Goal: Task Accomplishment & Management: Use online tool/utility

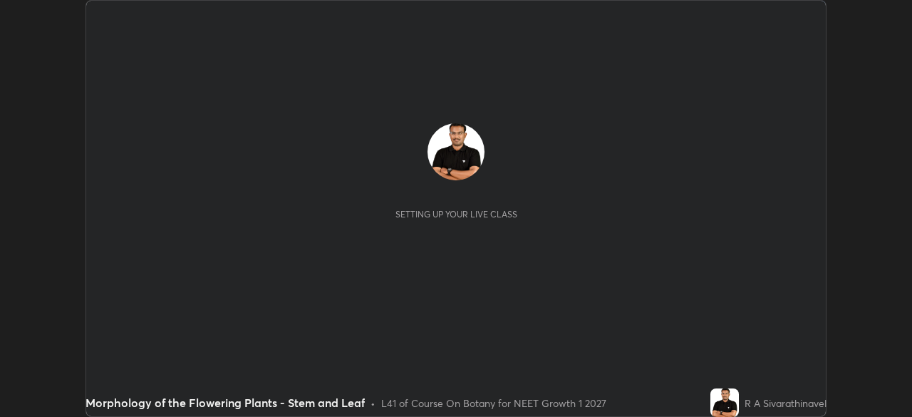
scroll to position [417, 912]
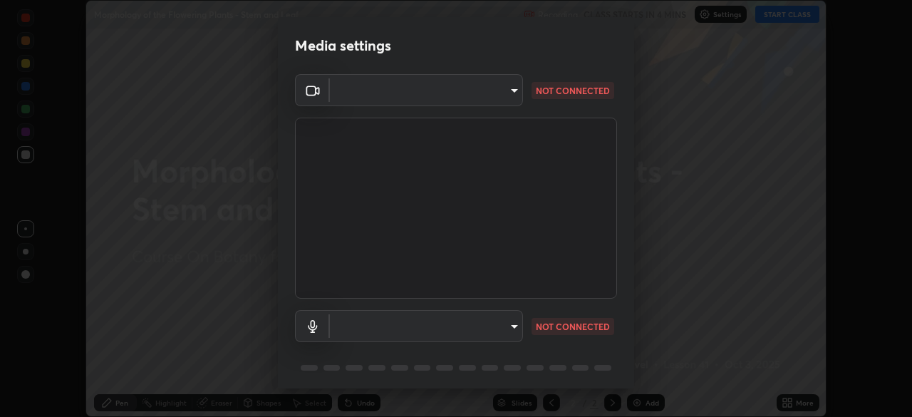
type input "9a713c2cdbe2be7ef93d2d34457ea53c7a2e6abfd87dec32e3c08735988cddce"
click at [512, 318] on body "Erase all Morphology of the Flowering Plants - Stem and Leaf Recording CLASS ST…" at bounding box center [456, 208] width 912 height 417
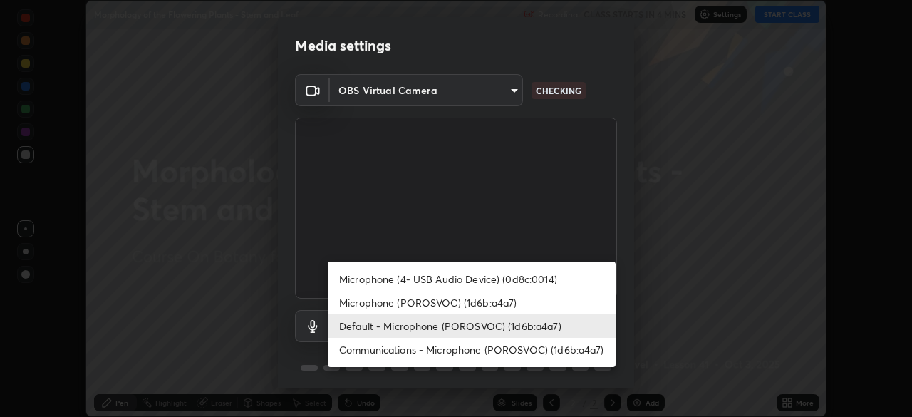
click at [527, 282] on li "Microphone (4- USB Audio Device) (0d8c:0014)" at bounding box center [472, 279] width 288 height 24
type input "b0ff200460dc0ce8a4087d9ce031f2a53c9558980bf399e62723f2ebd6f157d0"
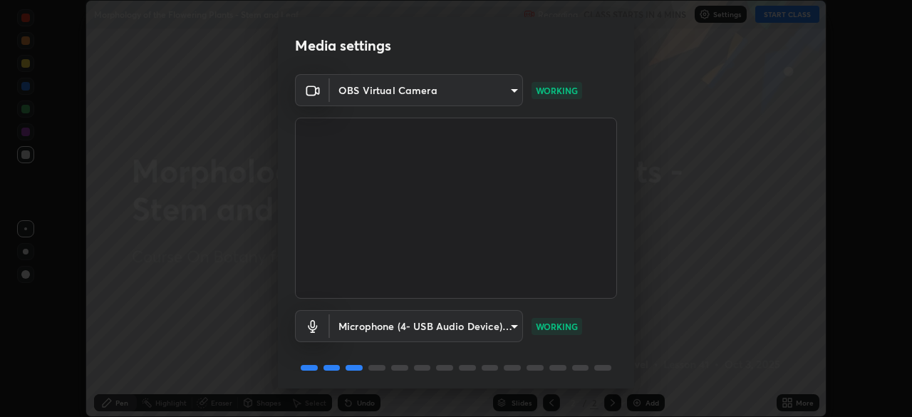
scroll to position [51, 0]
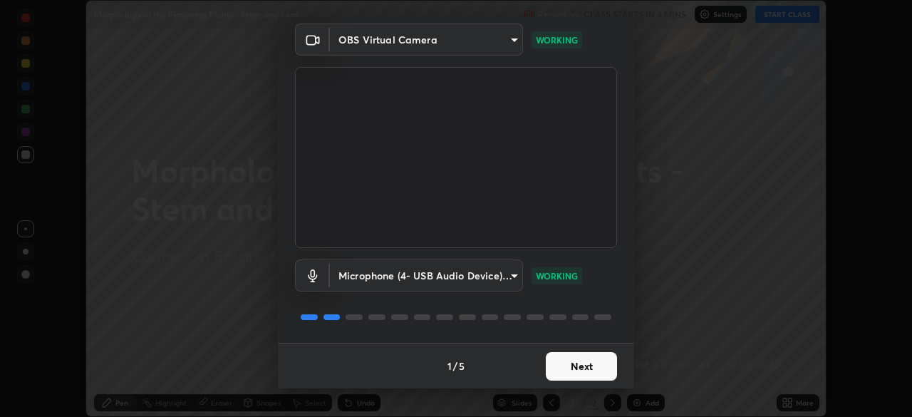
click at [577, 371] on button "Next" at bounding box center [581, 366] width 71 height 29
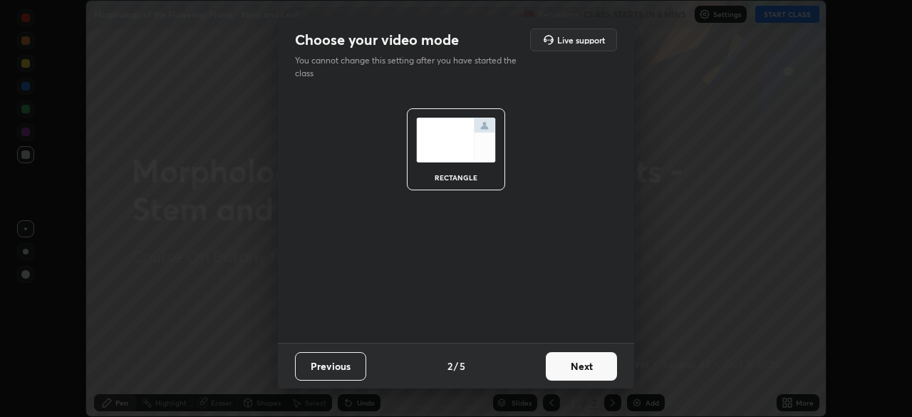
scroll to position [0, 0]
click at [574, 369] on button "Next" at bounding box center [581, 366] width 71 height 29
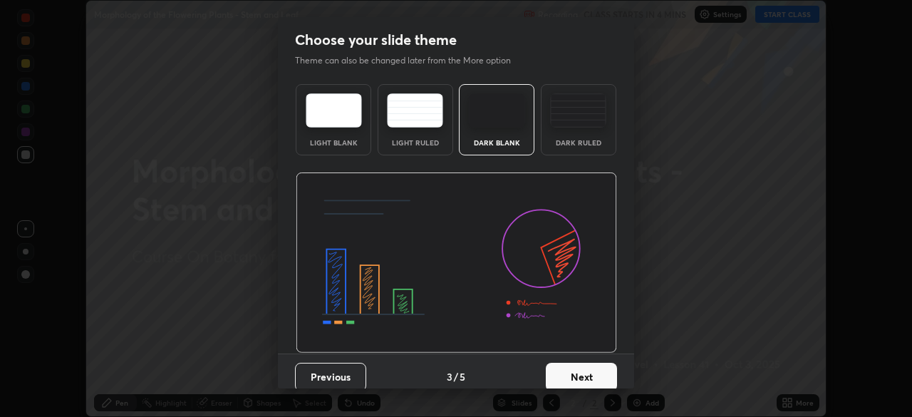
click at [578, 370] on button "Next" at bounding box center [581, 377] width 71 height 29
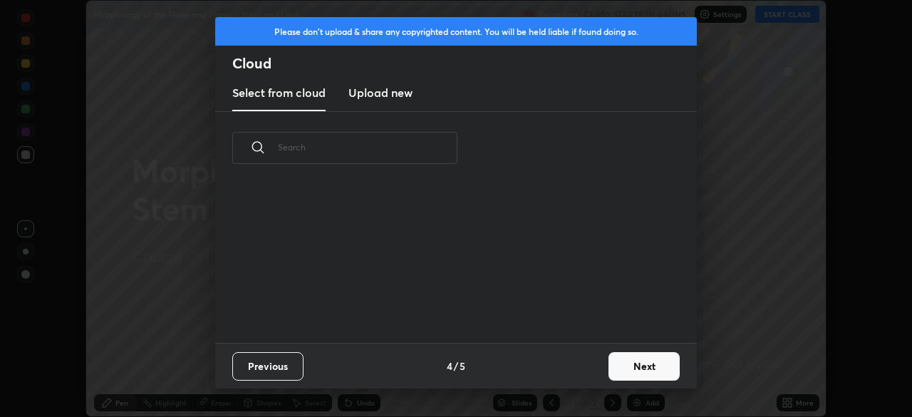
click at [574, 370] on div "Previous 4 / 5 Next" at bounding box center [456, 366] width 482 height 46
click at [628, 372] on button "Next" at bounding box center [644, 366] width 71 height 29
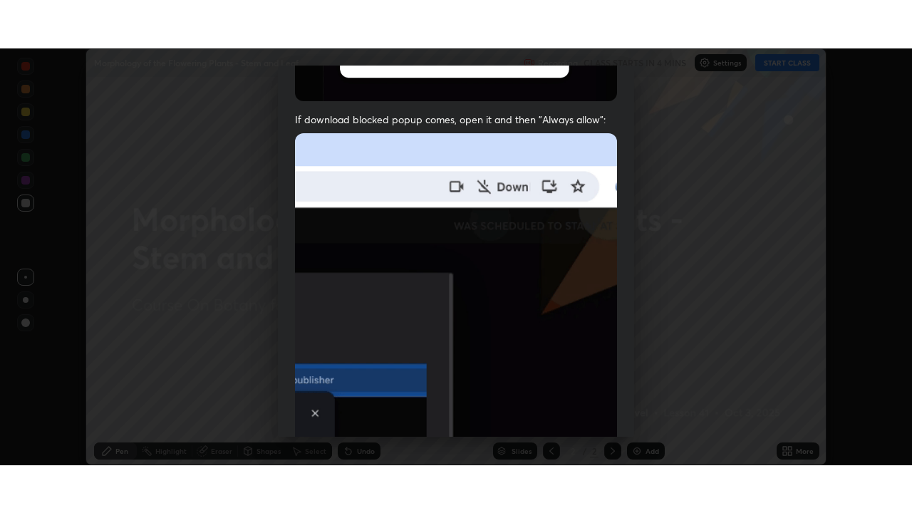
scroll to position [341, 0]
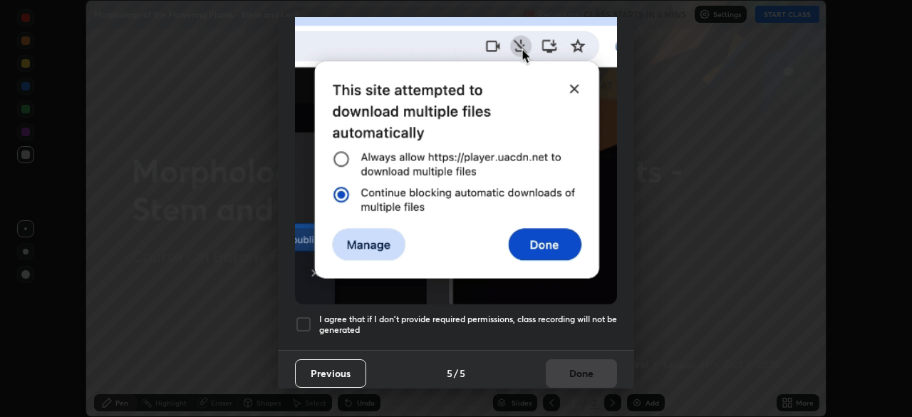
click at [587, 318] on h5 "I agree that if I don't provide required permissions, class recording will not …" at bounding box center [468, 325] width 298 height 22
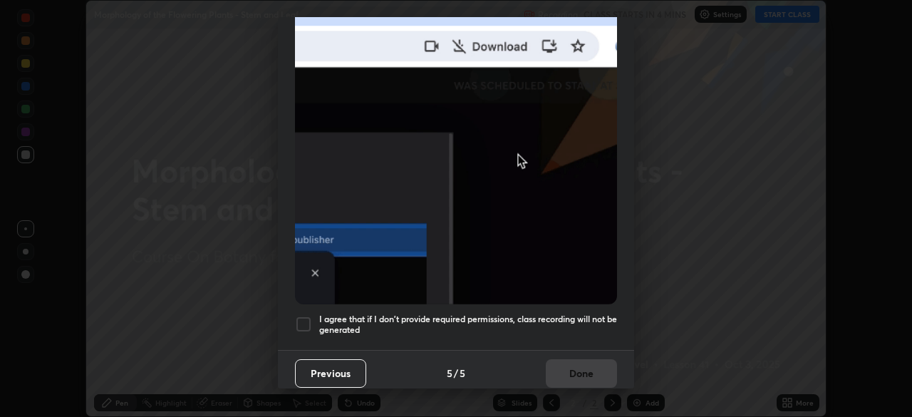
click at [575, 375] on button "Done" at bounding box center [581, 373] width 71 height 29
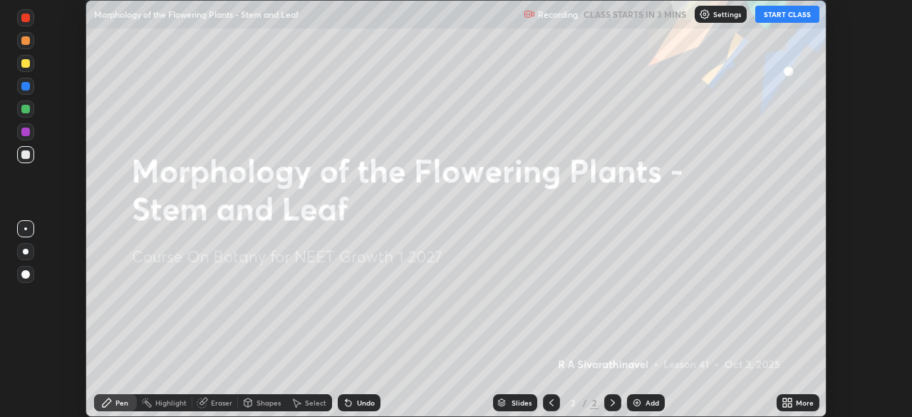
click at [780, 16] on button "START CLASS" at bounding box center [788, 14] width 64 height 17
click at [800, 401] on div "More" at bounding box center [805, 402] width 18 height 7
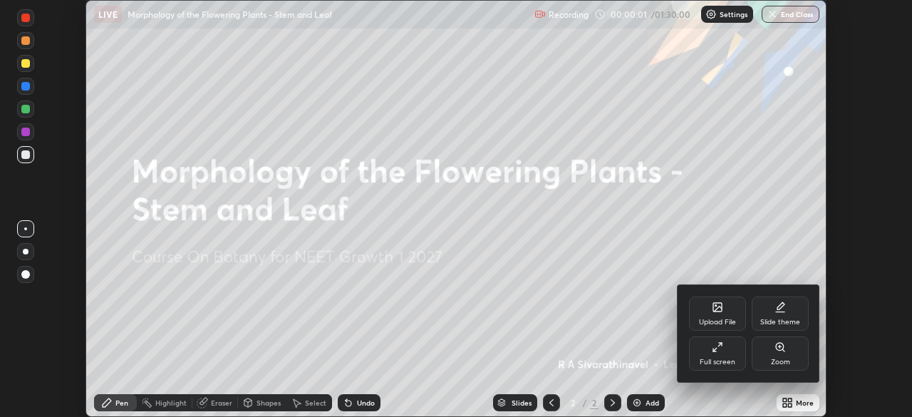
click at [708, 350] on div "Full screen" at bounding box center [717, 353] width 57 height 34
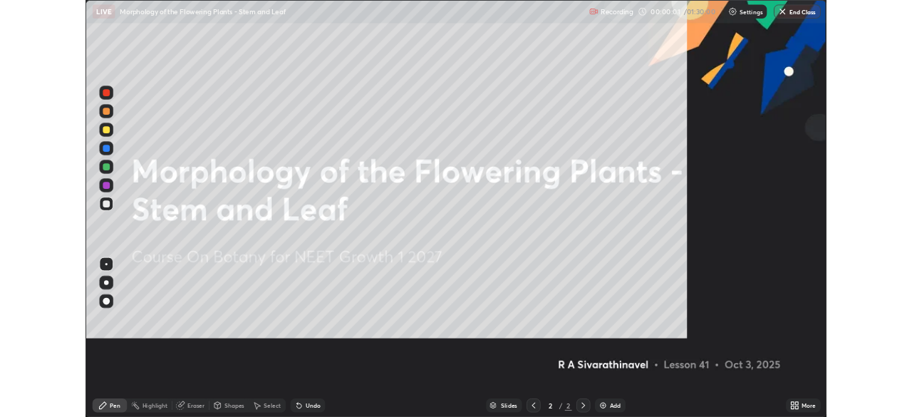
scroll to position [513, 912]
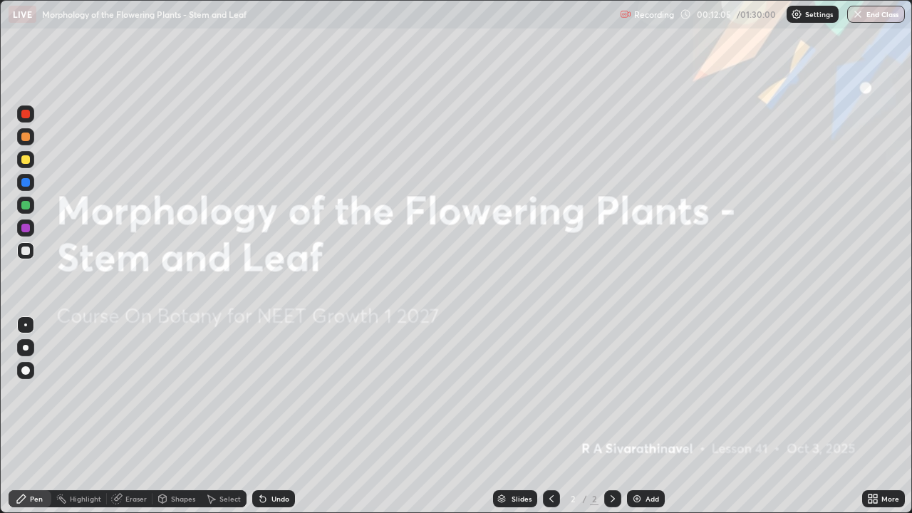
click at [646, 416] on div "Add" at bounding box center [646, 498] width 38 height 17
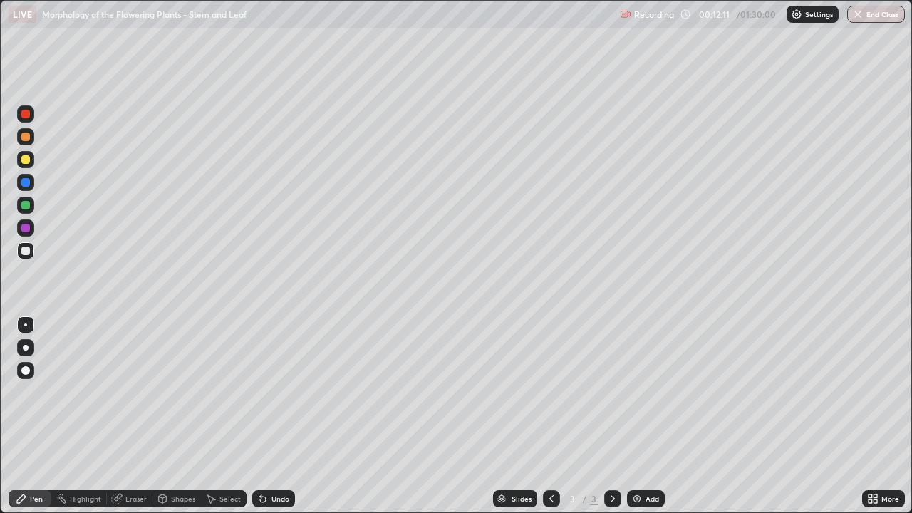
click at [27, 205] on div at bounding box center [25, 205] width 9 height 9
click at [25, 369] on div at bounding box center [25, 370] width 9 height 9
click at [873, 416] on div "More" at bounding box center [883, 498] width 43 height 17
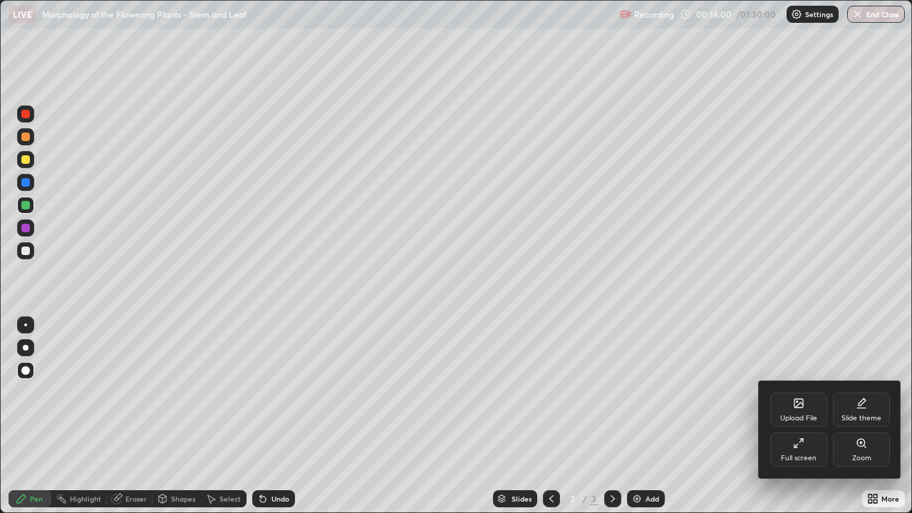
click at [810, 416] on div "Full screen" at bounding box center [799, 458] width 36 height 7
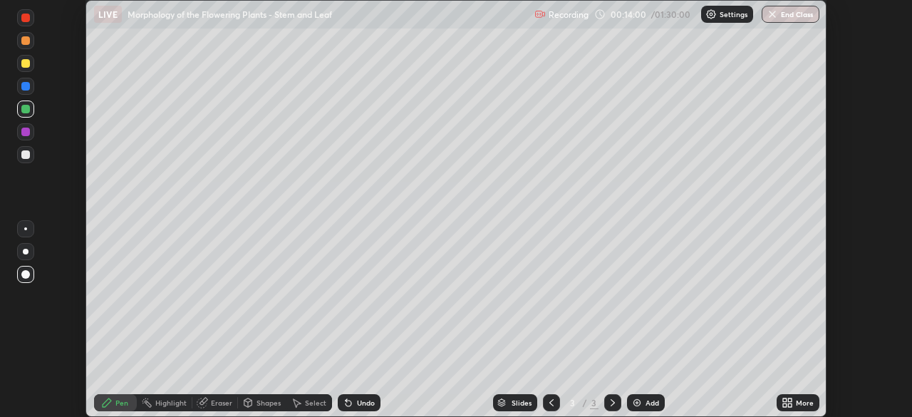
scroll to position [70860, 70364]
click at [807, 401] on div "More" at bounding box center [805, 402] width 18 height 7
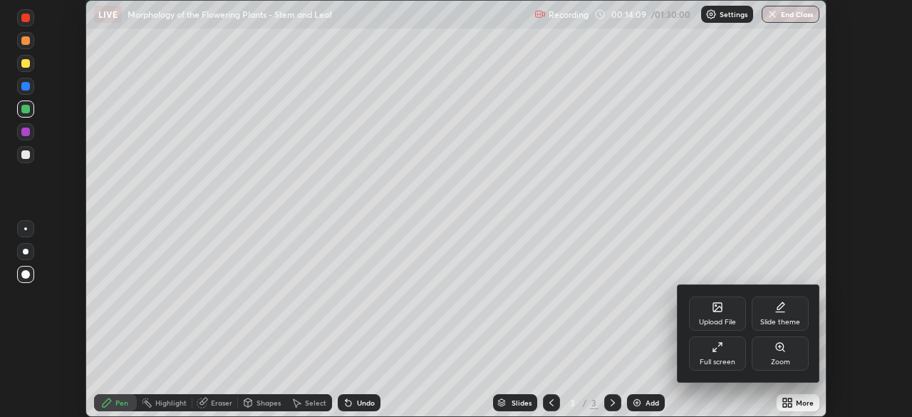
click at [720, 306] on icon at bounding box center [717, 307] width 9 height 9
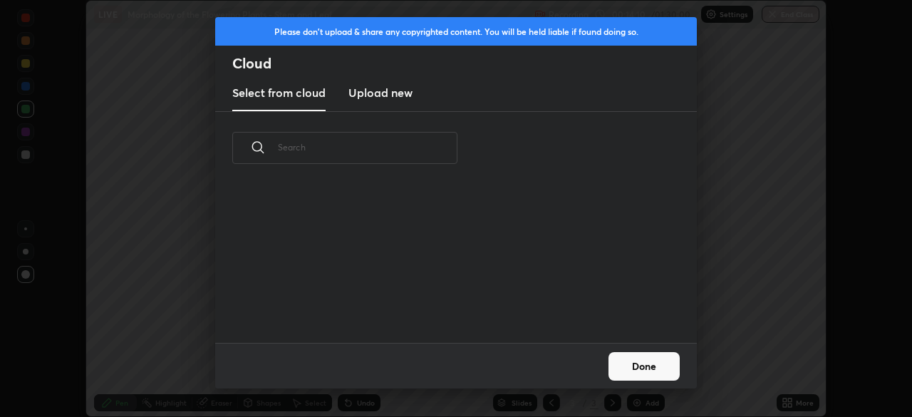
scroll to position [158, 458]
click at [646, 369] on button "Done" at bounding box center [644, 366] width 71 height 29
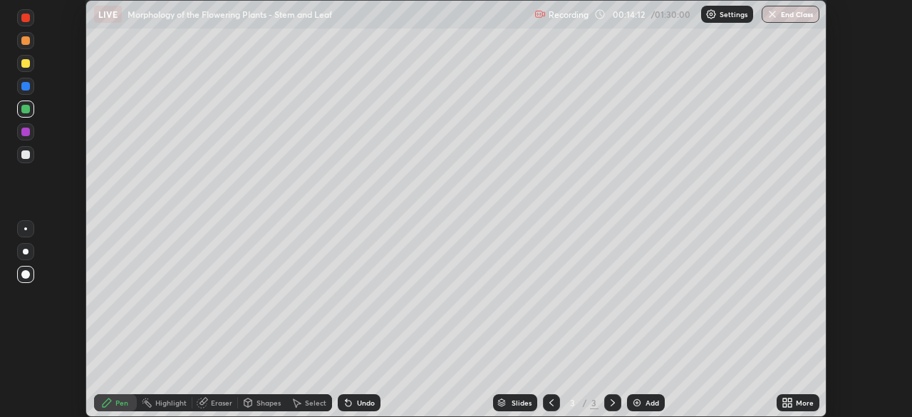
click at [796, 405] on div "More" at bounding box center [805, 402] width 18 height 7
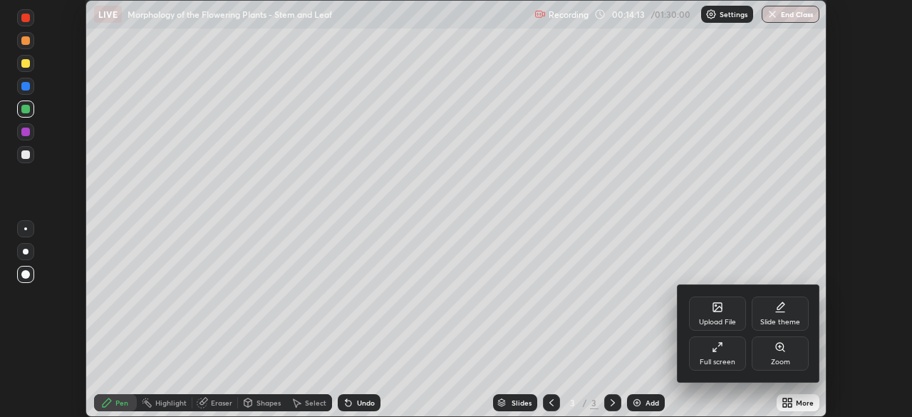
click at [719, 319] on div "Upload File" at bounding box center [717, 322] width 37 height 7
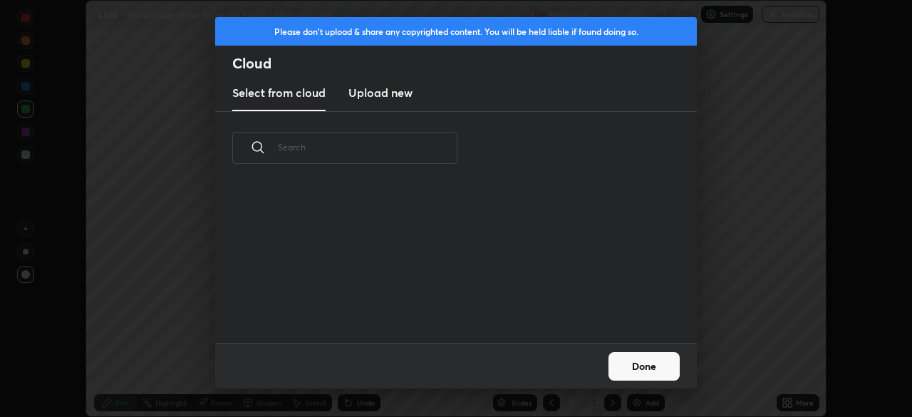
click at [397, 91] on h3 "Upload new" at bounding box center [381, 92] width 64 height 17
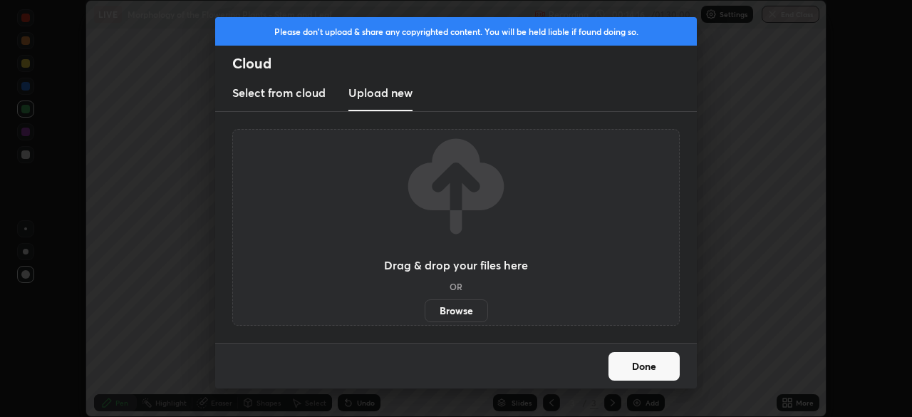
click at [461, 301] on label "Browse" at bounding box center [456, 310] width 63 height 23
click at [425, 301] on input "Browse" at bounding box center [425, 310] width 0 height 23
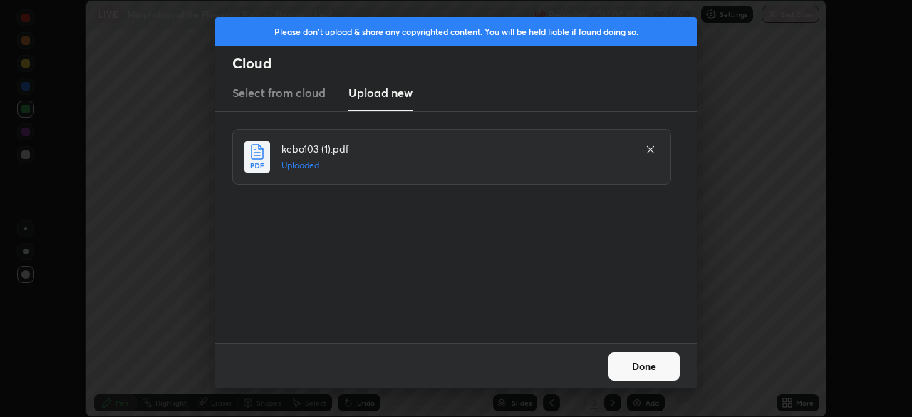
click at [652, 359] on button "Done" at bounding box center [644, 366] width 71 height 29
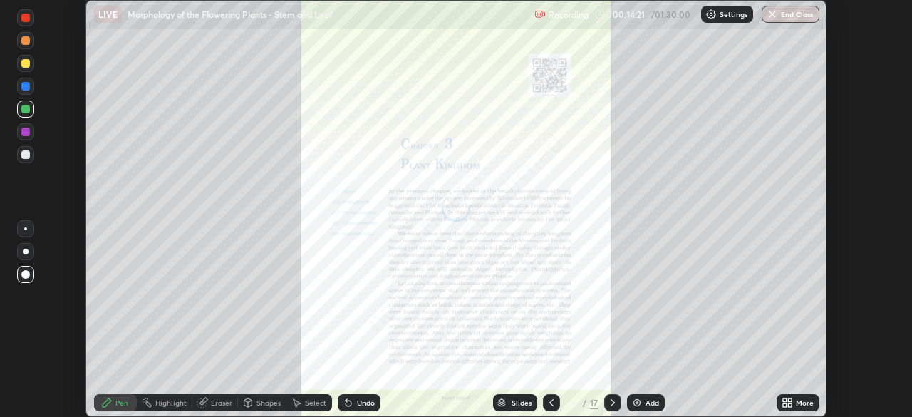
click at [801, 399] on div "More" at bounding box center [805, 402] width 18 height 7
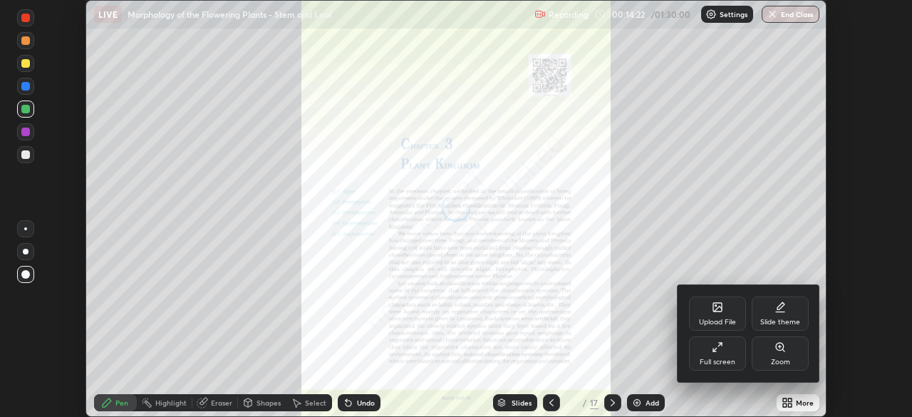
click at [719, 351] on icon at bounding box center [717, 346] width 11 height 11
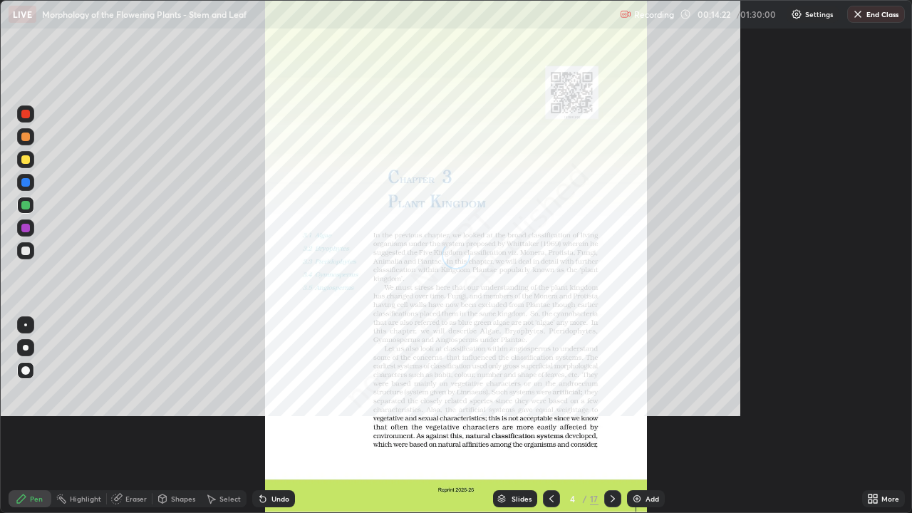
scroll to position [513, 912]
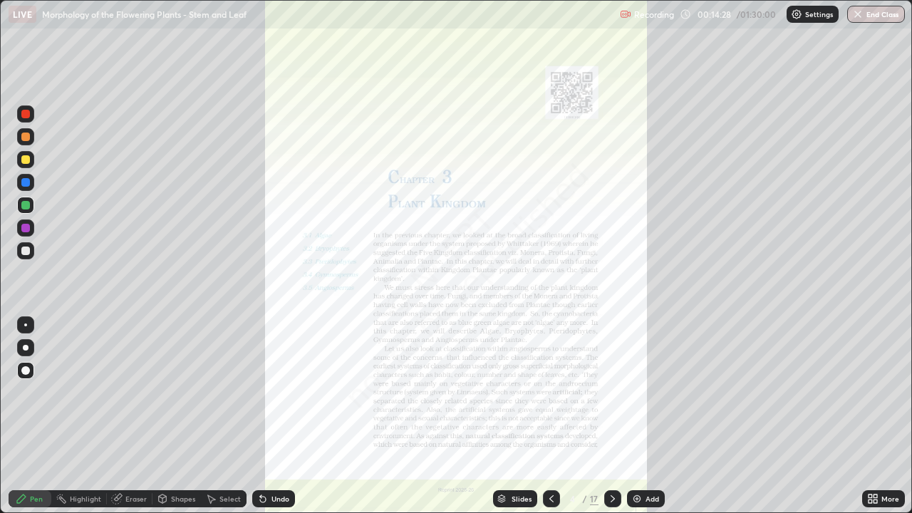
click at [887, 416] on div "More" at bounding box center [891, 498] width 18 height 7
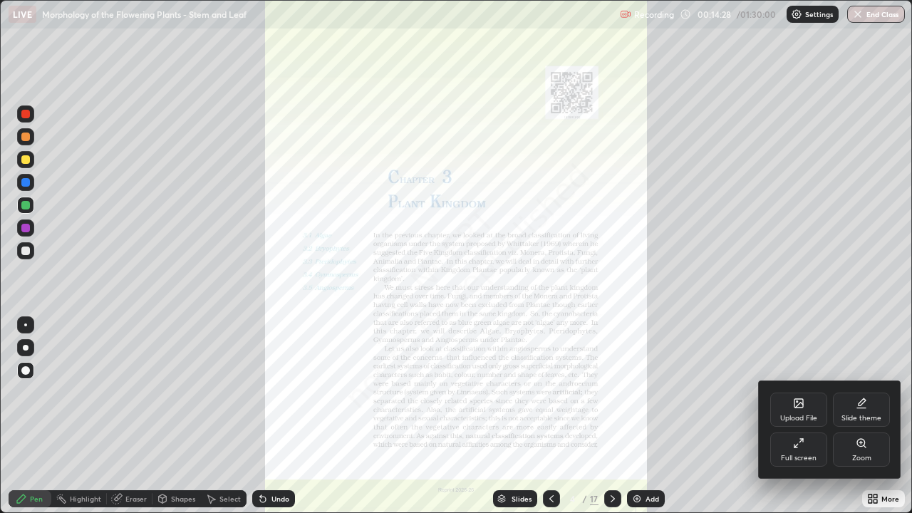
click at [810, 411] on div "Upload File" at bounding box center [799, 410] width 57 height 34
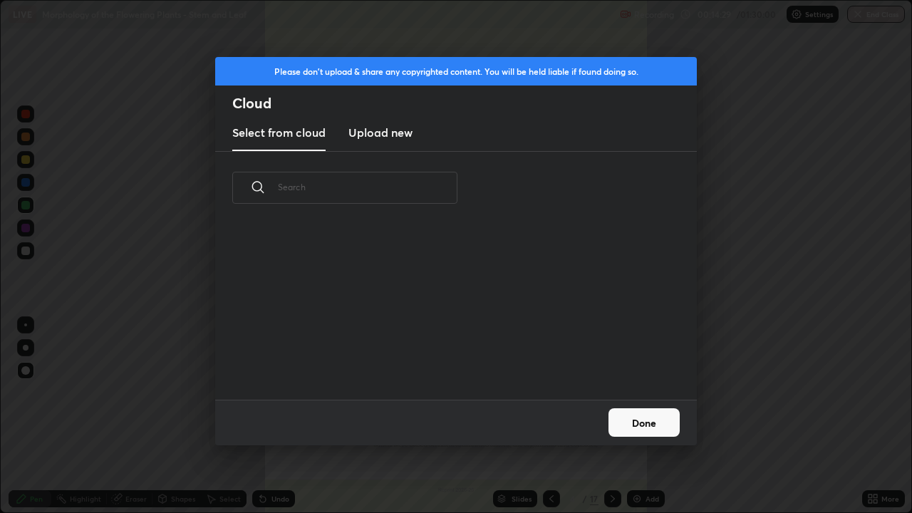
scroll to position [175, 458]
click at [658, 416] on button "Done" at bounding box center [644, 422] width 71 height 29
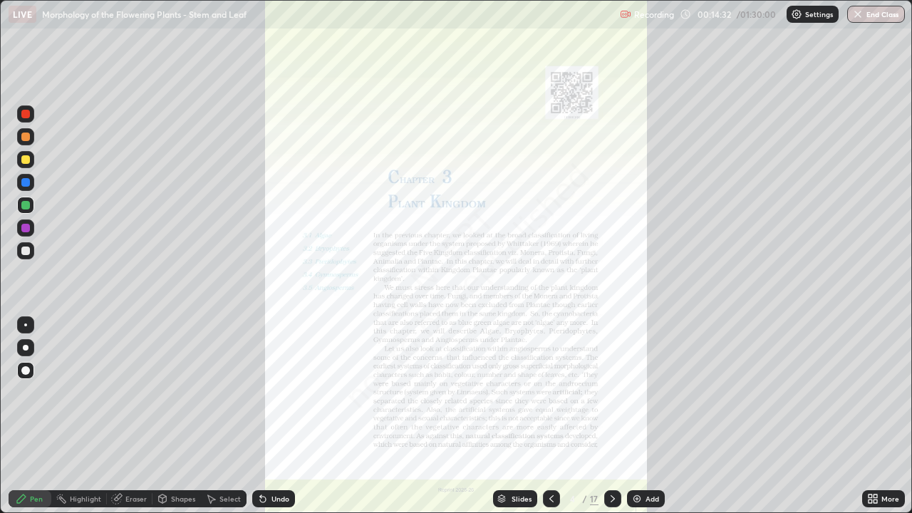
click at [888, 416] on div "More" at bounding box center [891, 498] width 18 height 7
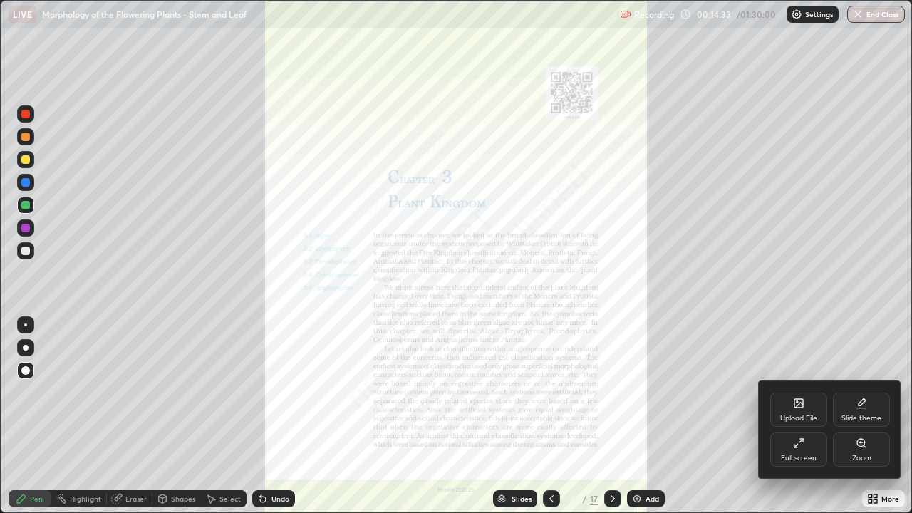
click at [797, 406] on icon at bounding box center [799, 405] width 8 height 5
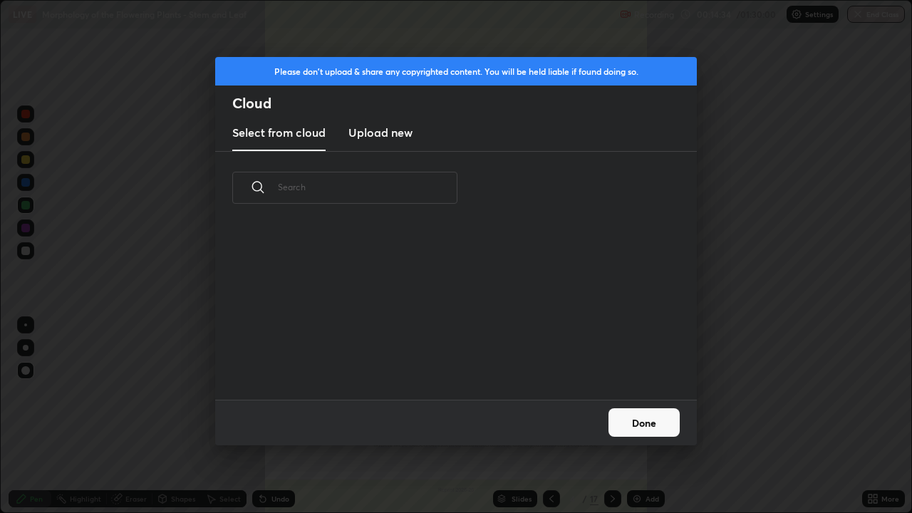
click at [412, 137] on h3 "Upload new" at bounding box center [381, 132] width 64 height 17
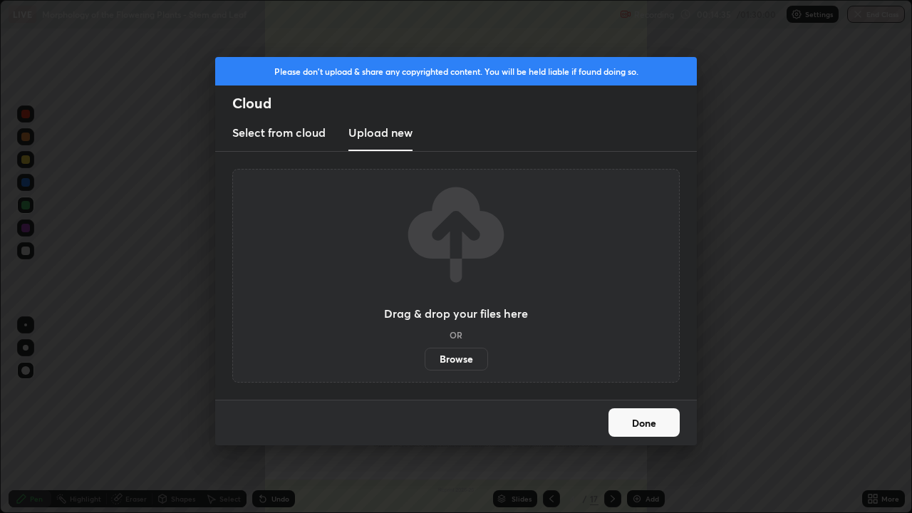
click at [460, 354] on label "Browse" at bounding box center [456, 359] width 63 height 23
click at [425, 354] on input "Browse" at bounding box center [425, 359] width 0 height 23
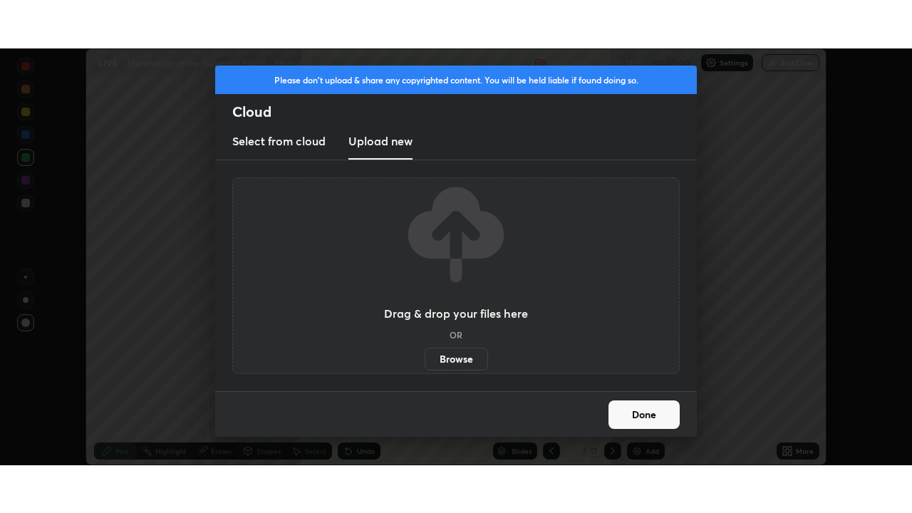
scroll to position [70860, 70364]
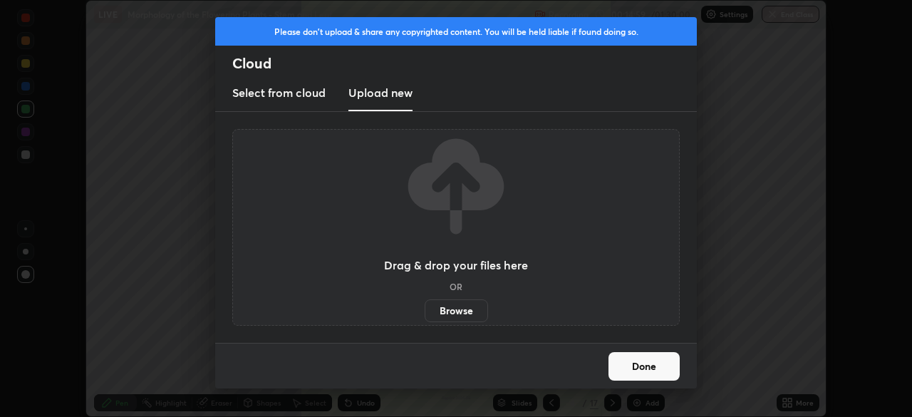
click at [480, 309] on label "Browse" at bounding box center [456, 310] width 63 height 23
click at [425, 309] on input "Browse" at bounding box center [425, 310] width 0 height 23
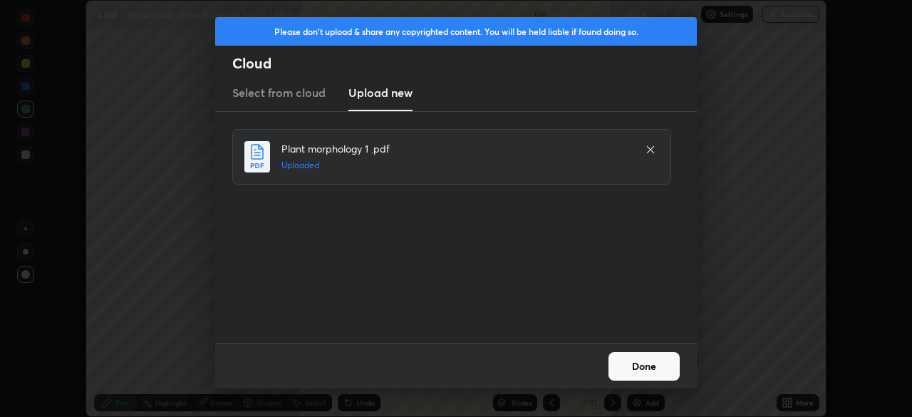
click at [661, 361] on button "Done" at bounding box center [644, 366] width 71 height 29
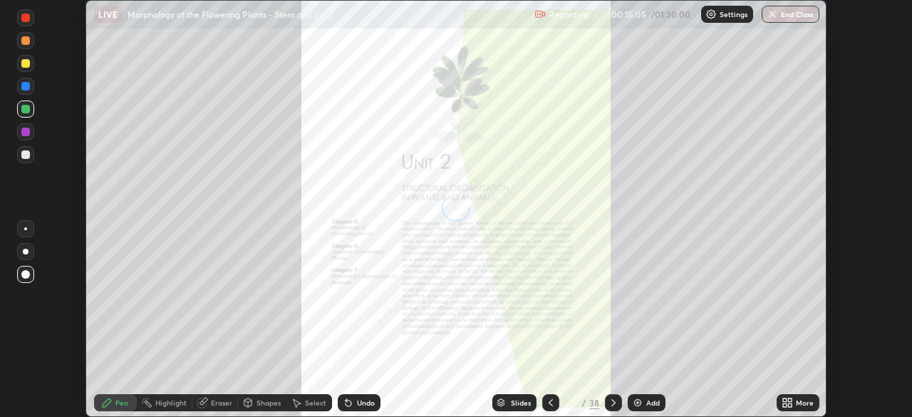
click at [804, 401] on div "More" at bounding box center [805, 402] width 18 height 7
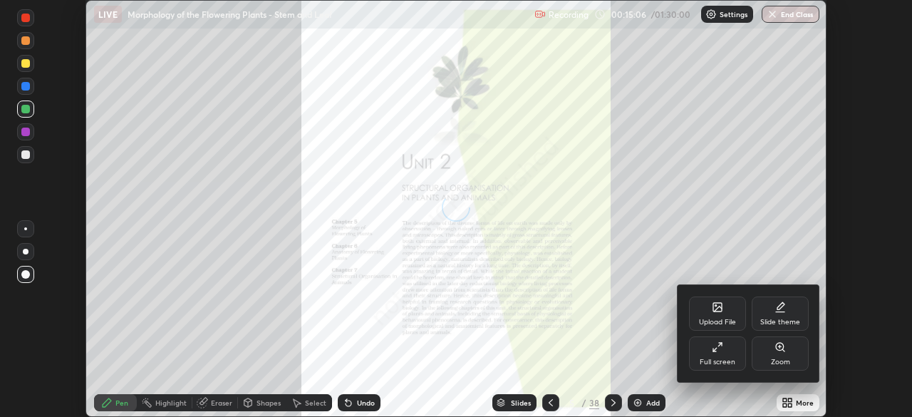
click at [721, 349] on icon at bounding box center [717, 346] width 11 height 11
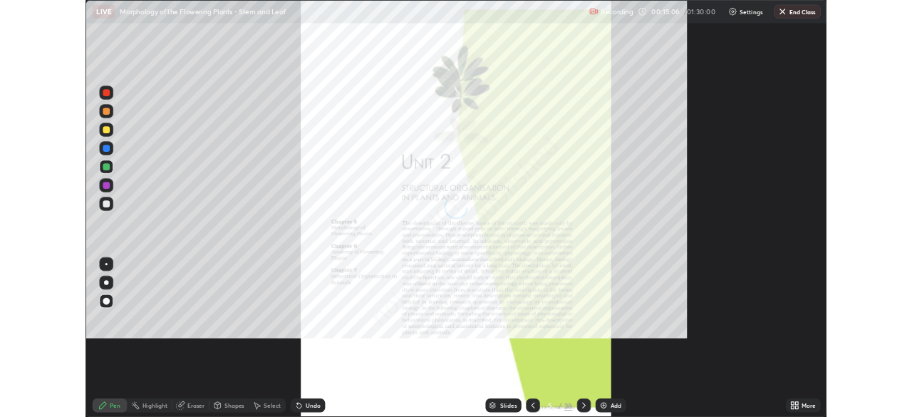
scroll to position [513, 912]
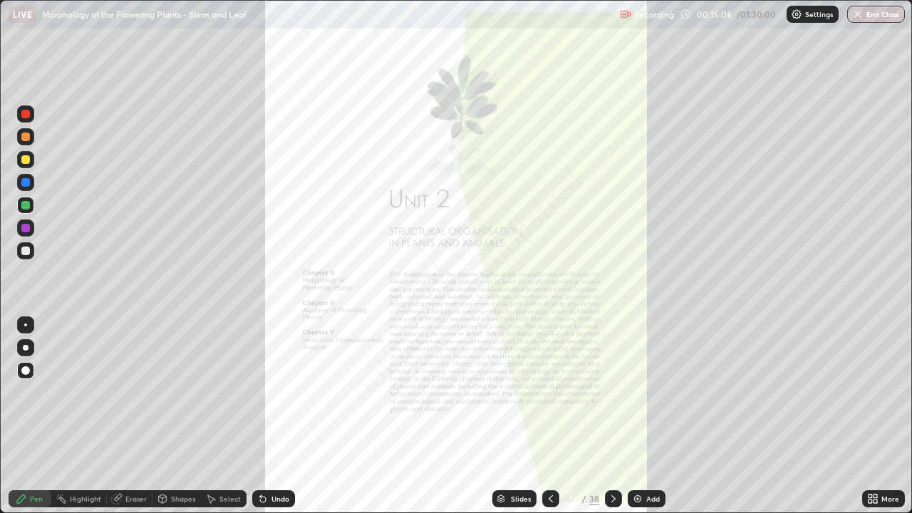
click at [614, 416] on div at bounding box center [613, 498] width 17 height 17
click at [612, 416] on icon at bounding box center [613, 498] width 11 height 11
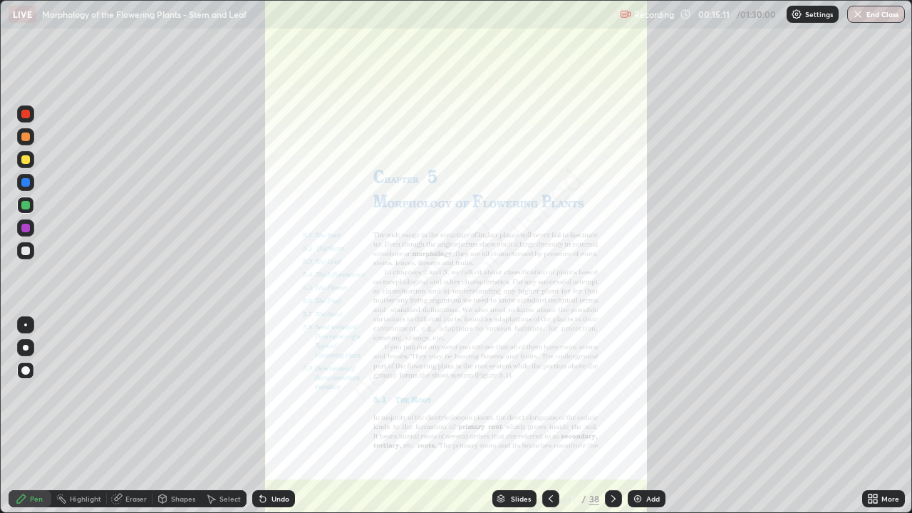
click at [612, 416] on icon at bounding box center [614, 498] width 4 height 7
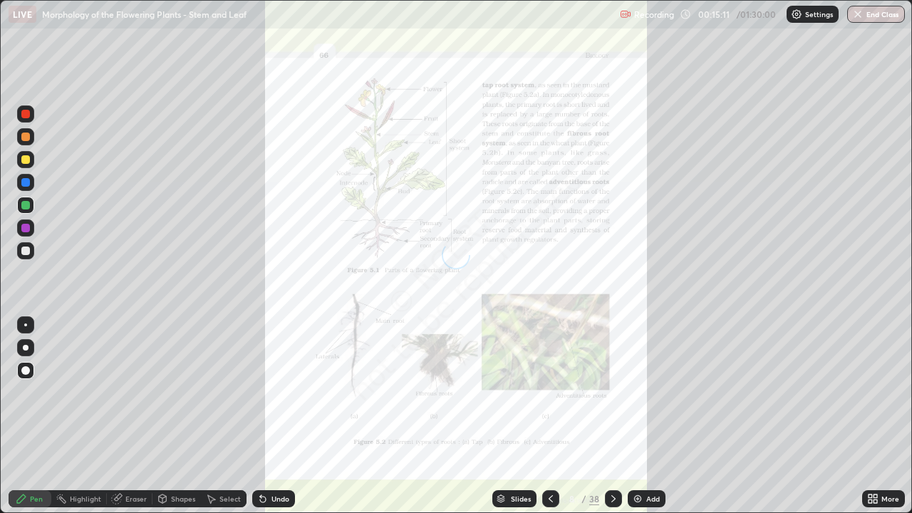
click at [609, 416] on icon at bounding box center [613, 498] width 11 height 11
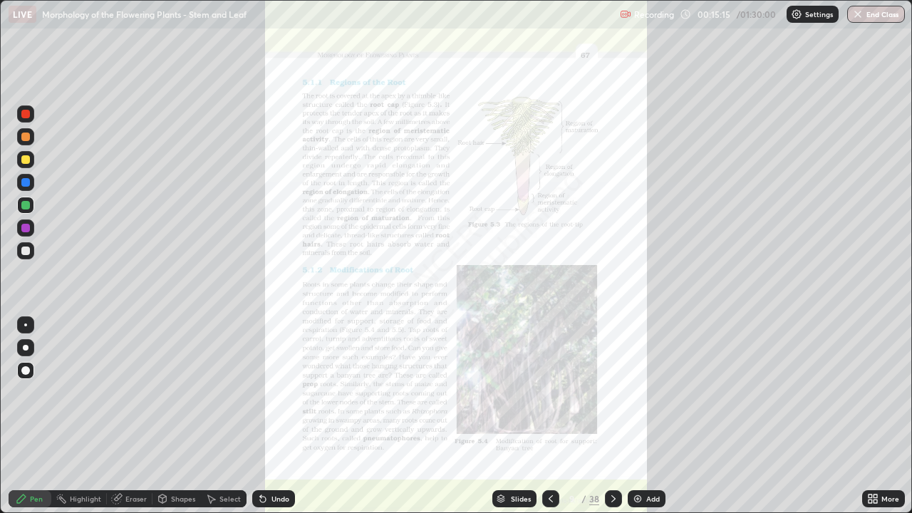
click at [614, 416] on icon at bounding box center [613, 498] width 11 height 11
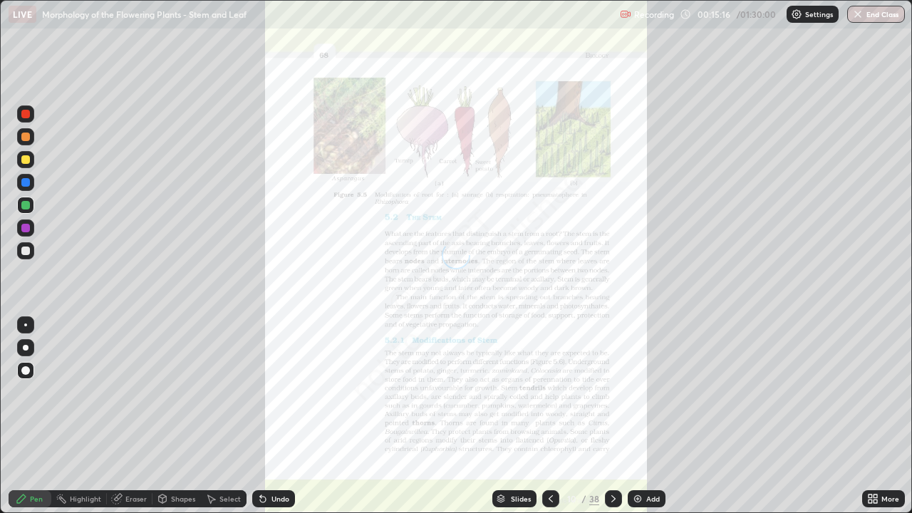
click at [615, 416] on div at bounding box center [613, 498] width 17 height 17
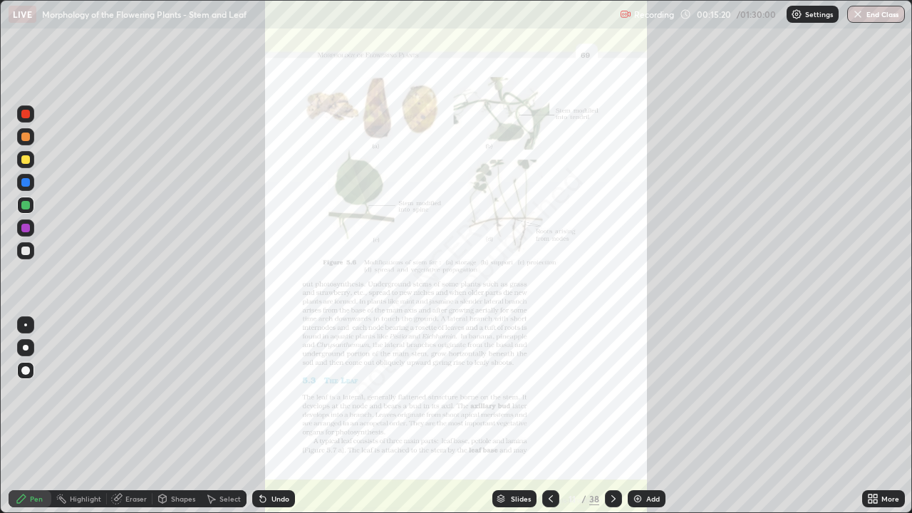
click at [889, 416] on div "More" at bounding box center [883, 498] width 43 height 17
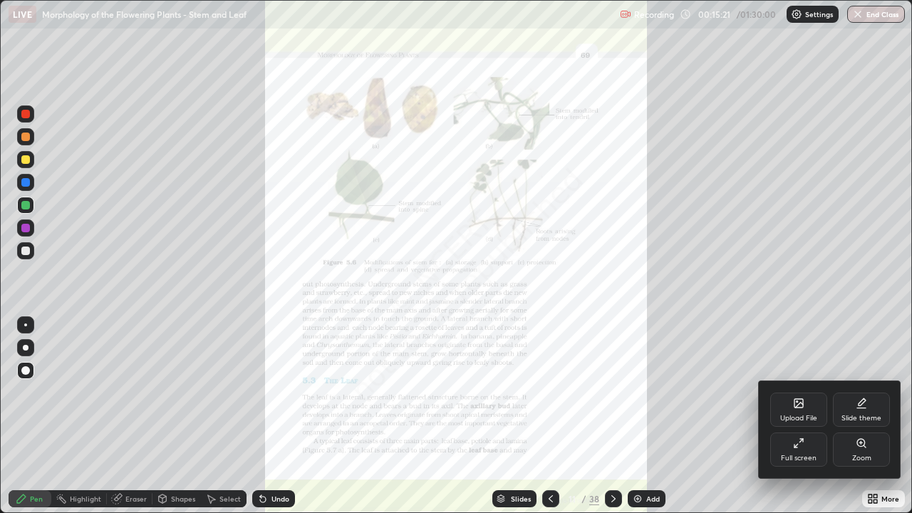
click at [866, 416] on icon at bounding box center [861, 443] width 11 height 11
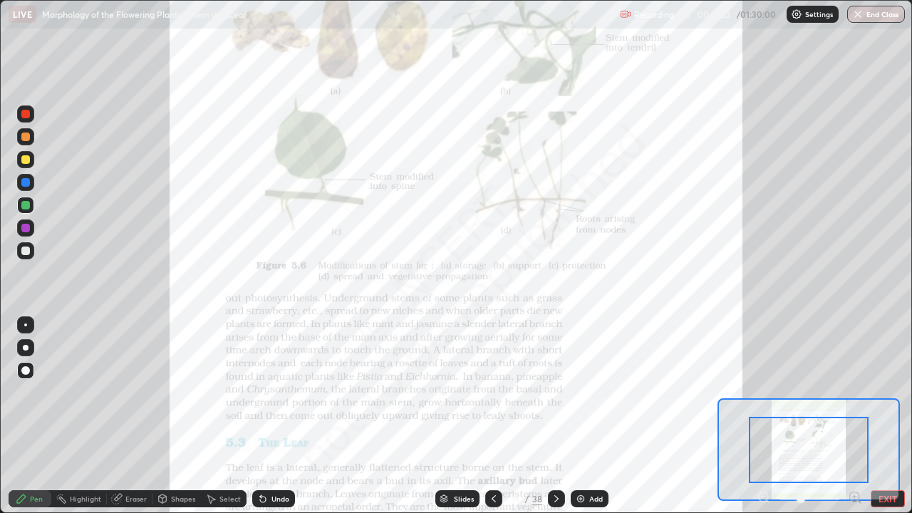
click at [849, 416] on div "Pen Highlight Eraser Shapes Select Undo Slides 11 / 38 Add EXIT" at bounding box center [456, 499] width 912 height 29
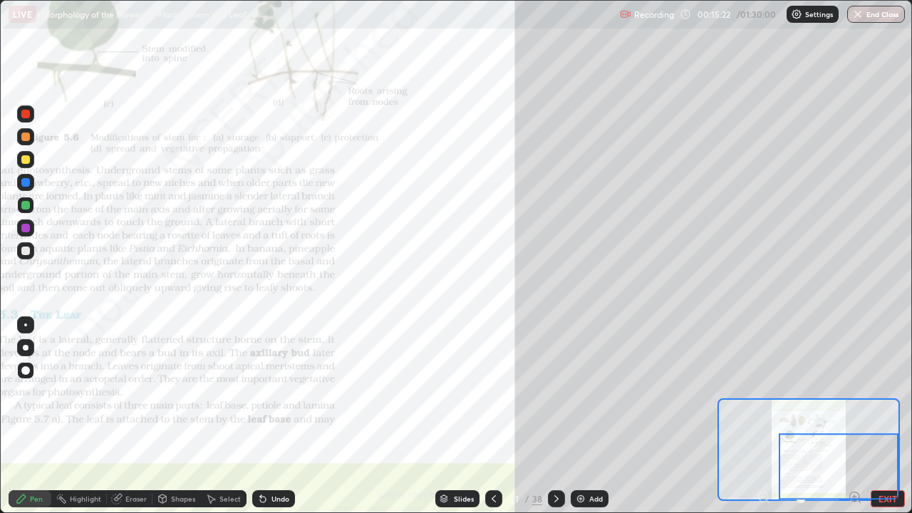
click at [855, 416] on div at bounding box center [839, 466] width 120 height 66
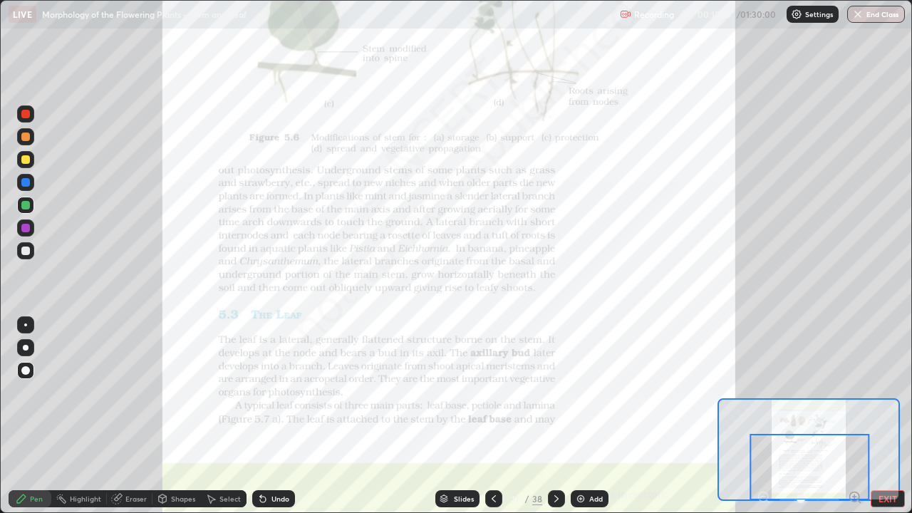
click at [855, 416] on div at bounding box center [811, 467] width 120 height 66
click at [31, 139] on div at bounding box center [25, 136] width 17 height 17
click at [271, 416] on div "Undo" at bounding box center [273, 498] width 43 height 17
click at [26, 347] on div at bounding box center [26, 348] width 6 height 6
click at [34, 205] on div at bounding box center [25, 205] width 17 height 17
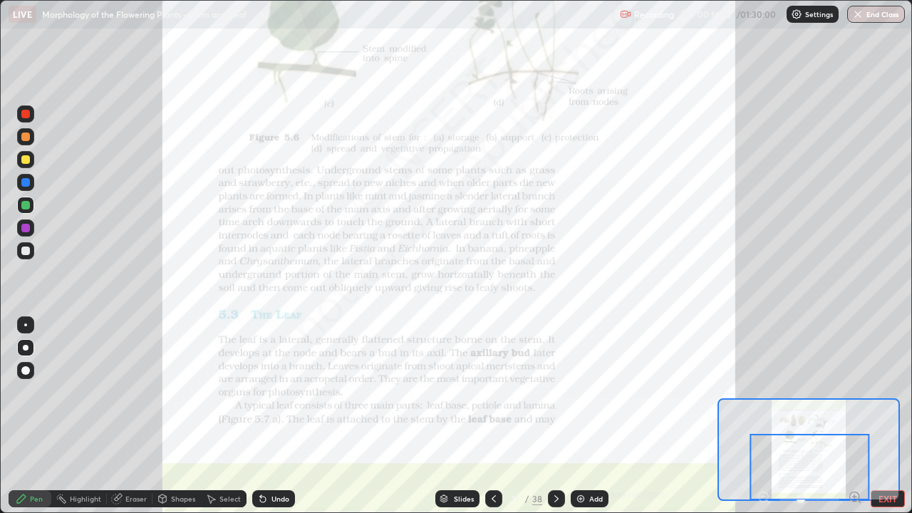
click at [29, 227] on div at bounding box center [25, 228] width 9 height 9
click at [286, 416] on div "Undo" at bounding box center [273, 498] width 43 height 17
click at [289, 416] on div "Undo" at bounding box center [273, 498] width 43 height 17
click at [276, 416] on div "Undo" at bounding box center [281, 498] width 18 height 7
click at [273, 416] on div "Undo" at bounding box center [281, 498] width 18 height 7
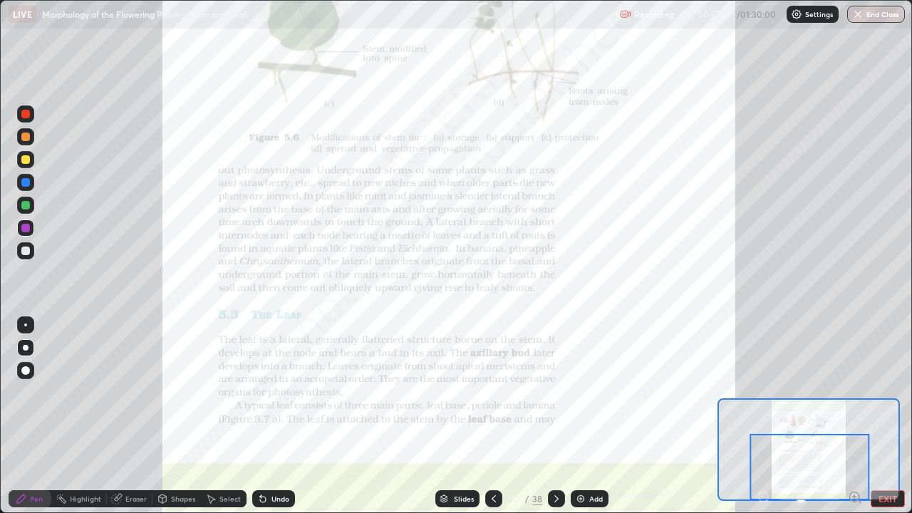
click at [272, 416] on div "Undo" at bounding box center [281, 498] width 18 height 7
click at [273, 416] on div "Undo" at bounding box center [273, 498] width 43 height 17
click at [276, 416] on div "Undo" at bounding box center [273, 498] width 43 height 17
click at [277, 416] on div "Undo" at bounding box center [273, 498] width 43 height 17
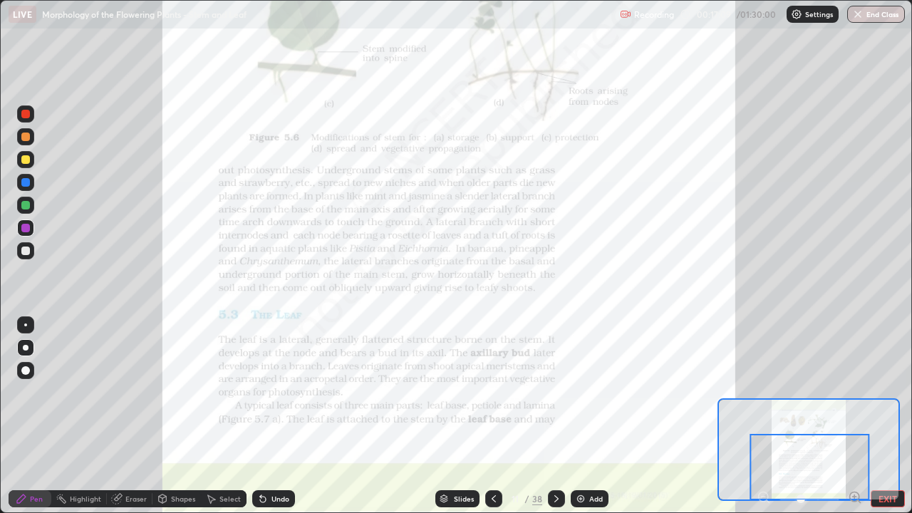
click at [277, 416] on div "Undo" at bounding box center [273, 498] width 43 height 17
click at [276, 416] on div "Undo" at bounding box center [273, 498] width 43 height 17
click at [21, 257] on div at bounding box center [25, 250] width 17 height 17
click at [26, 182] on div at bounding box center [25, 182] width 9 height 9
click at [26, 135] on div at bounding box center [25, 137] width 9 height 9
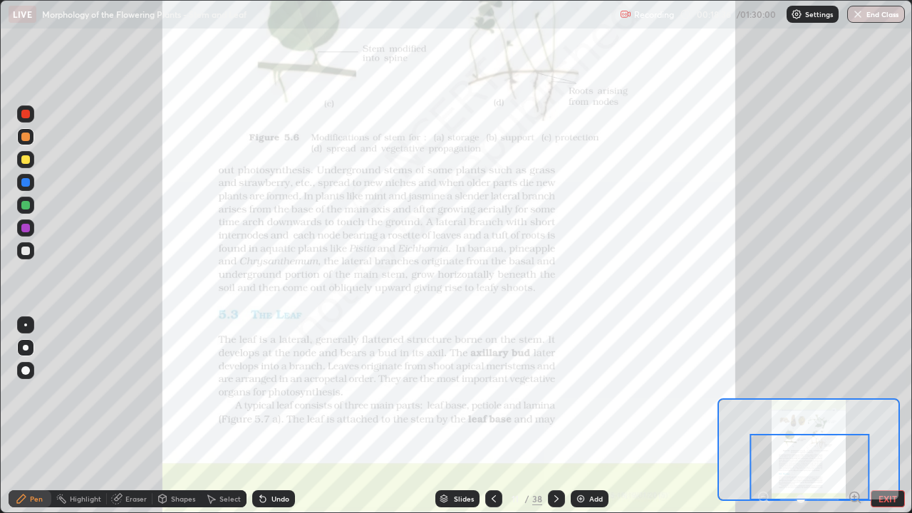
click at [27, 246] on div at bounding box center [25, 250] width 17 height 17
click at [592, 416] on div "Add" at bounding box center [590, 498] width 38 height 17
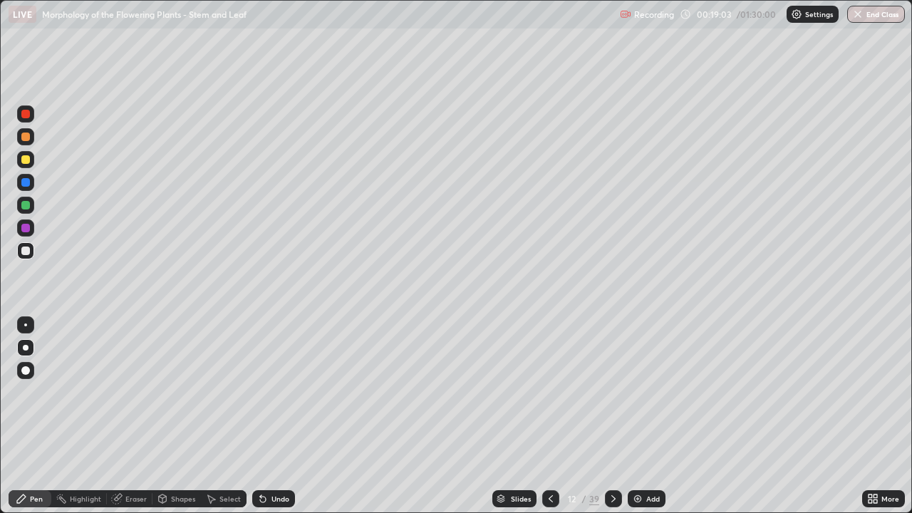
click at [29, 137] on div at bounding box center [25, 137] width 9 height 9
click at [27, 202] on div at bounding box center [25, 205] width 9 height 9
click at [552, 416] on icon at bounding box center [550, 498] width 11 height 11
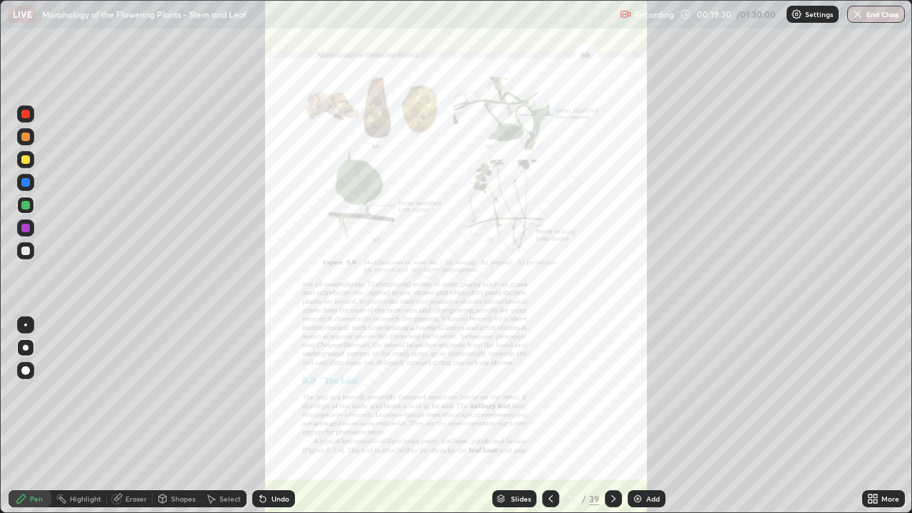
click at [891, 416] on div "More" at bounding box center [891, 498] width 18 height 7
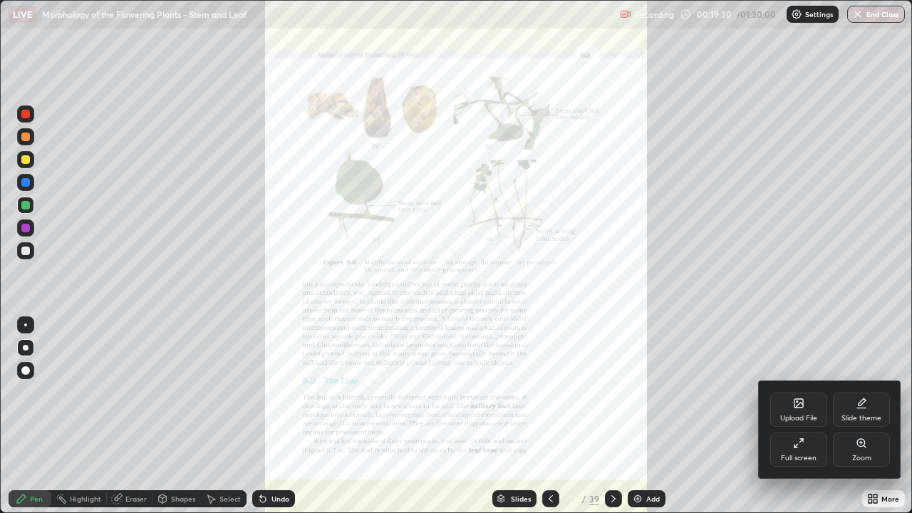
click at [870, 416] on div "Zoom" at bounding box center [861, 450] width 57 height 34
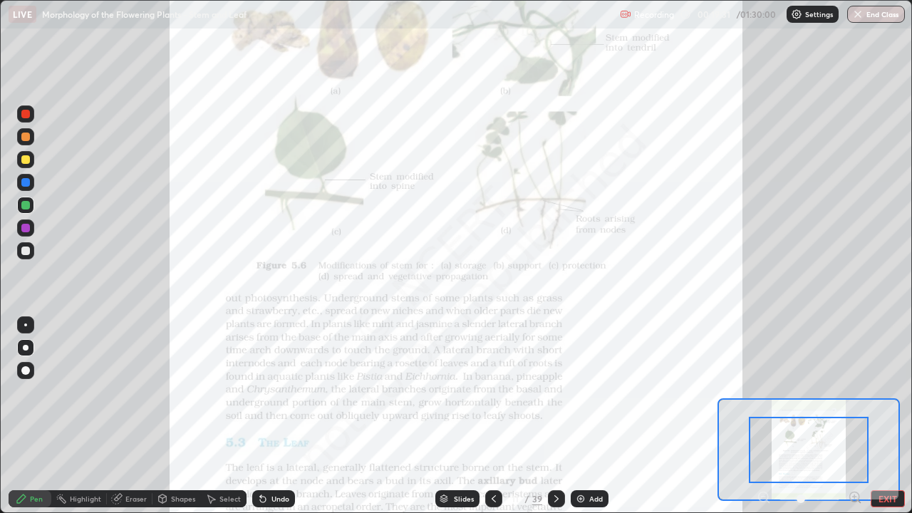
click at [855, 416] on icon at bounding box center [855, 497] width 4 height 0
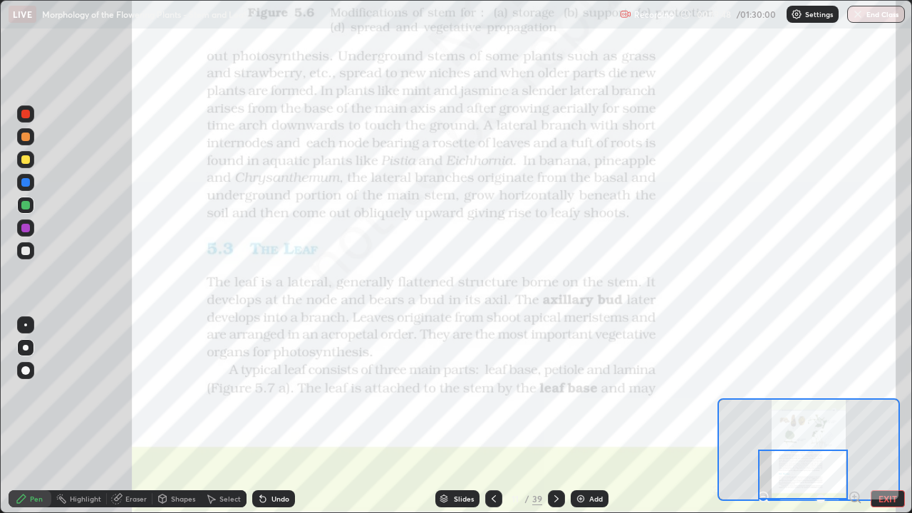
click at [501, 416] on div at bounding box center [493, 498] width 17 height 17
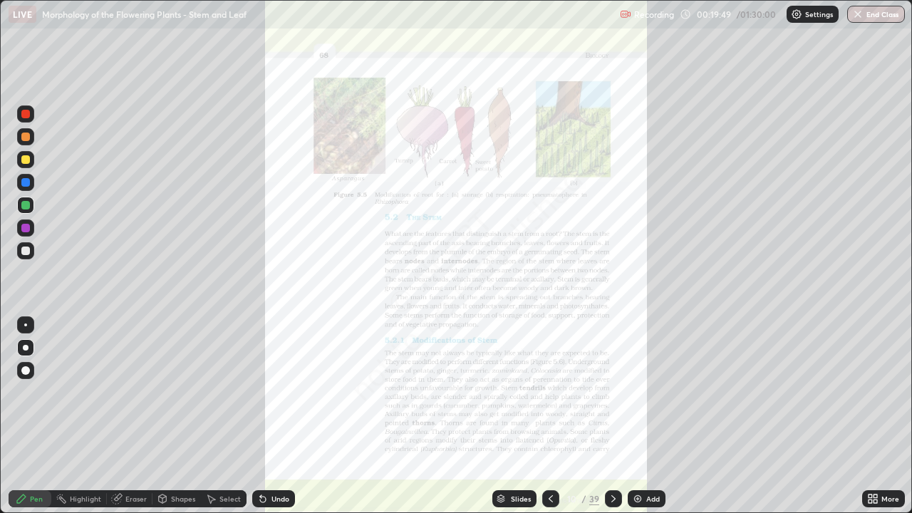
click at [620, 416] on div at bounding box center [613, 498] width 17 height 17
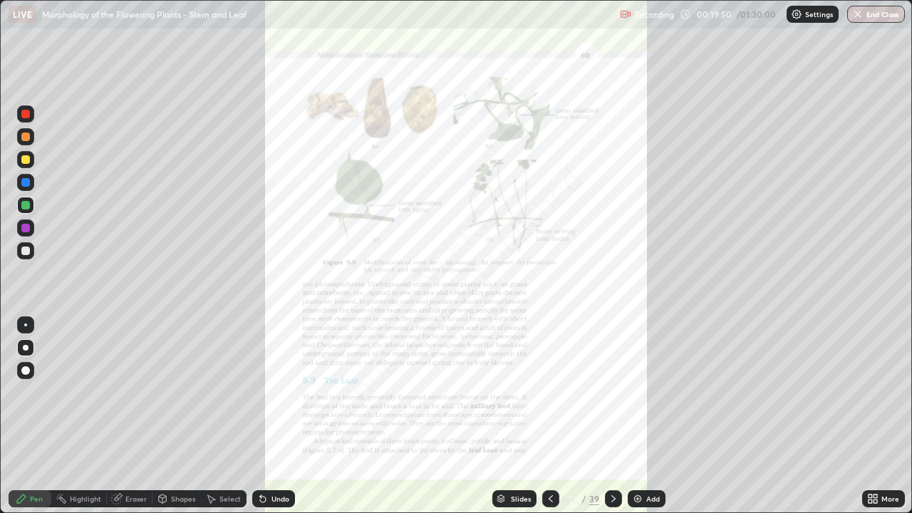
click at [612, 416] on icon at bounding box center [614, 498] width 4 height 7
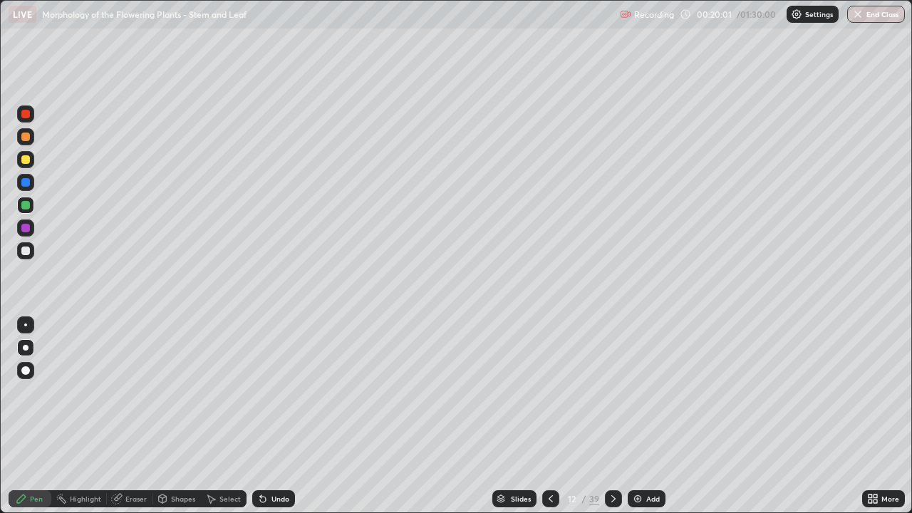
click at [550, 416] on icon at bounding box center [550, 498] width 11 height 11
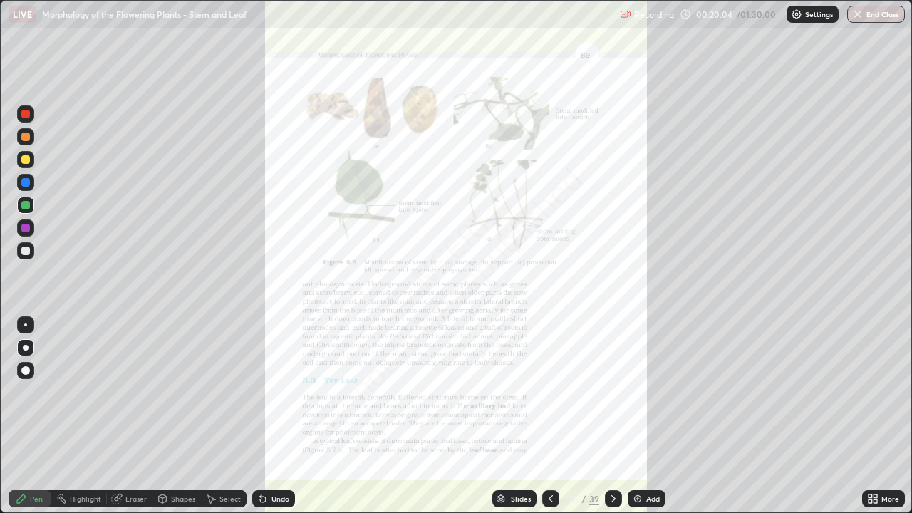
click at [887, 416] on div "More" at bounding box center [883, 498] width 43 height 17
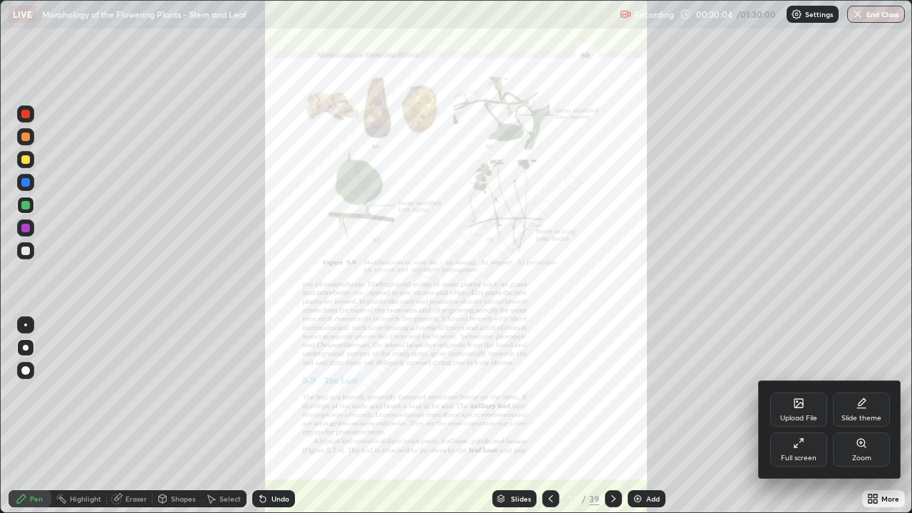
click at [875, 416] on div "Zoom" at bounding box center [861, 450] width 57 height 34
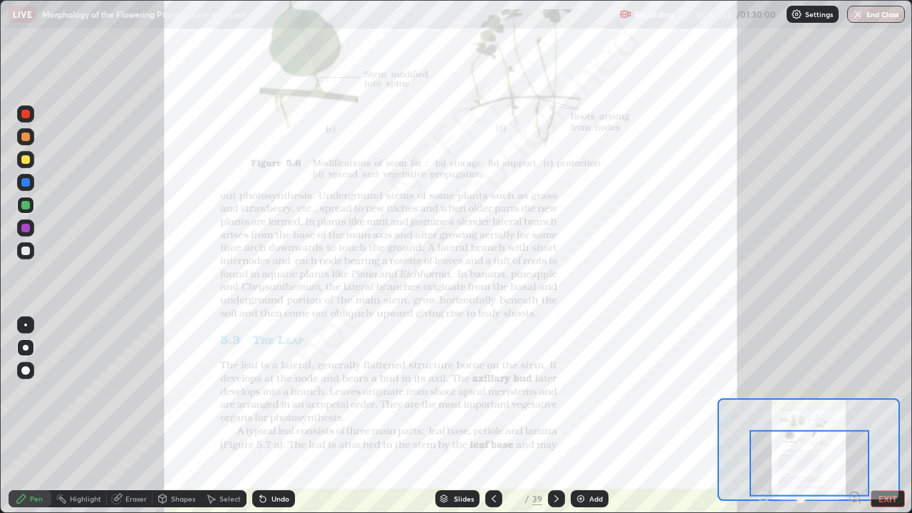
click at [555, 416] on icon at bounding box center [556, 498] width 11 height 11
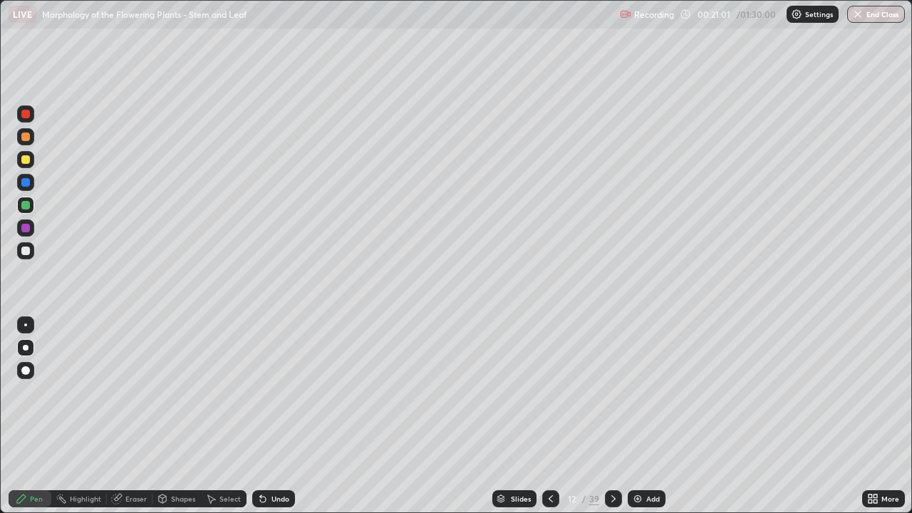
click at [550, 416] on icon at bounding box center [550, 498] width 11 height 11
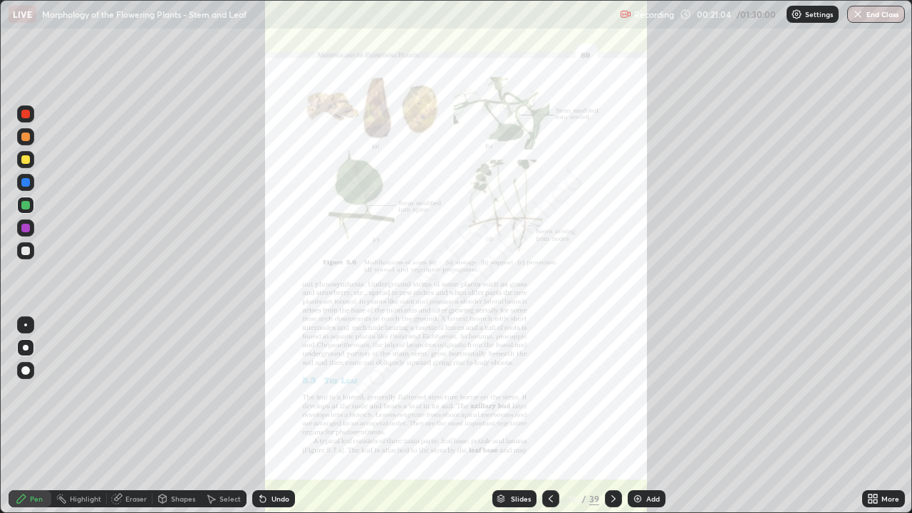
click at [647, 416] on div "Add" at bounding box center [647, 498] width 38 height 17
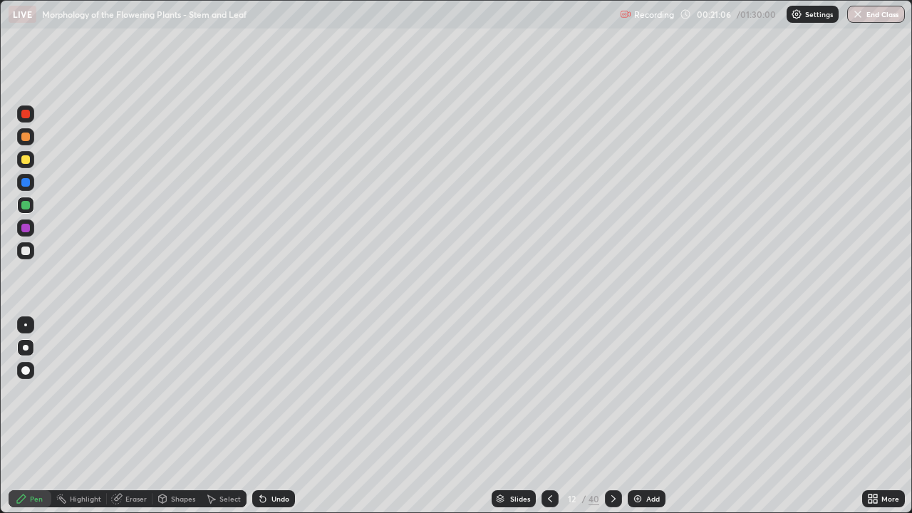
click at [33, 208] on div at bounding box center [25, 205] width 17 height 17
click at [26, 371] on div at bounding box center [25, 370] width 9 height 9
click at [27, 341] on div at bounding box center [25, 347] width 17 height 17
click at [278, 416] on div "Undo" at bounding box center [273, 498] width 43 height 17
click at [280, 416] on div "Undo" at bounding box center [281, 498] width 18 height 7
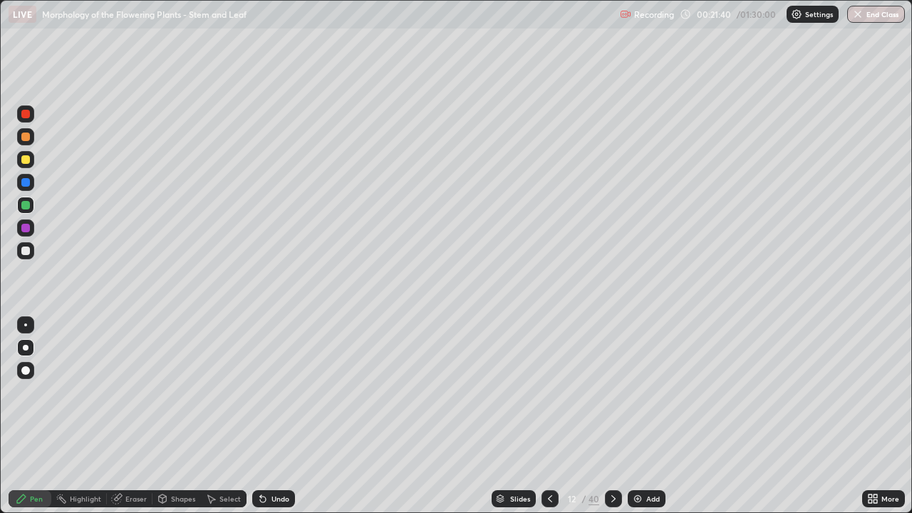
click at [21, 201] on div at bounding box center [25, 205] width 17 height 17
click at [26, 182] on div at bounding box center [25, 182] width 9 height 9
click at [548, 416] on icon at bounding box center [550, 498] width 4 height 7
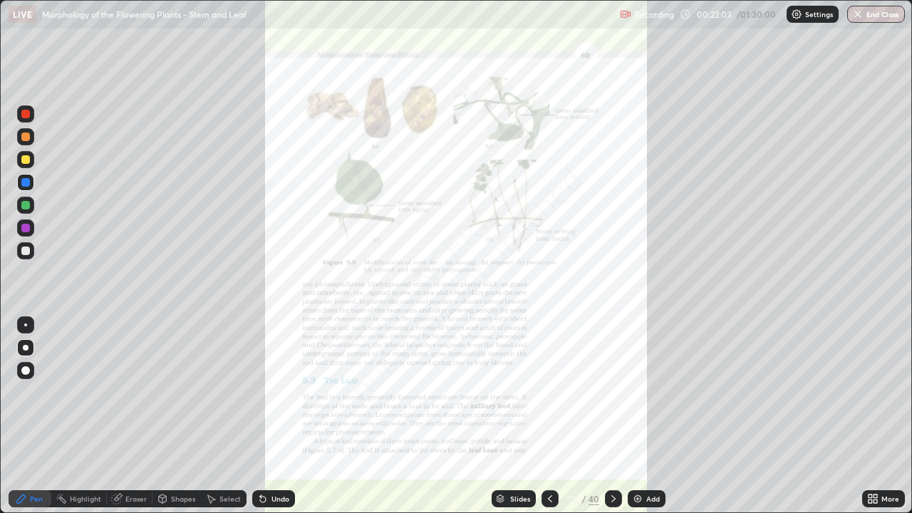
click at [29, 222] on div at bounding box center [25, 228] width 17 height 17
click at [605, 416] on div at bounding box center [613, 499] width 17 height 29
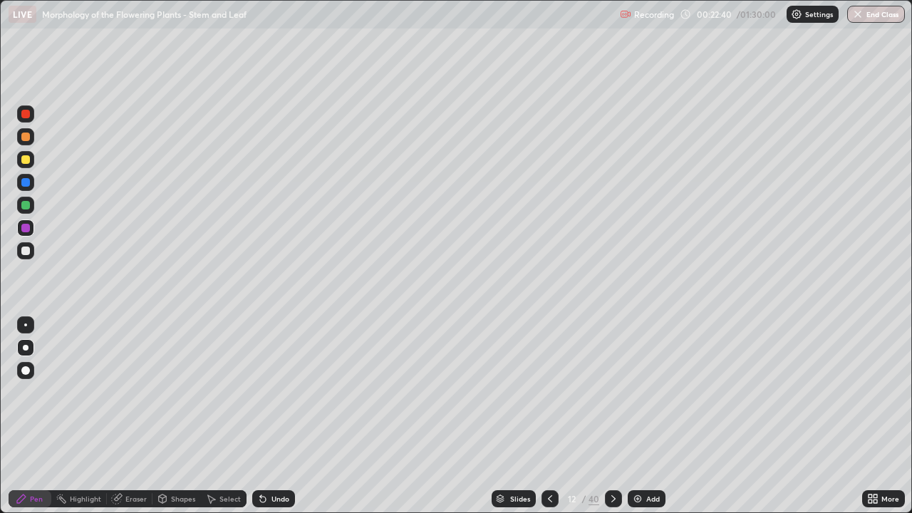
click at [26, 135] on div at bounding box center [25, 137] width 9 height 9
click at [27, 249] on div at bounding box center [25, 251] width 9 height 9
click at [26, 205] on div at bounding box center [25, 205] width 9 height 9
click at [612, 416] on icon at bounding box center [613, 498] width 11 height 11
click at [611, 416] on icon at bounding box center [613, 498] width 11 height 11
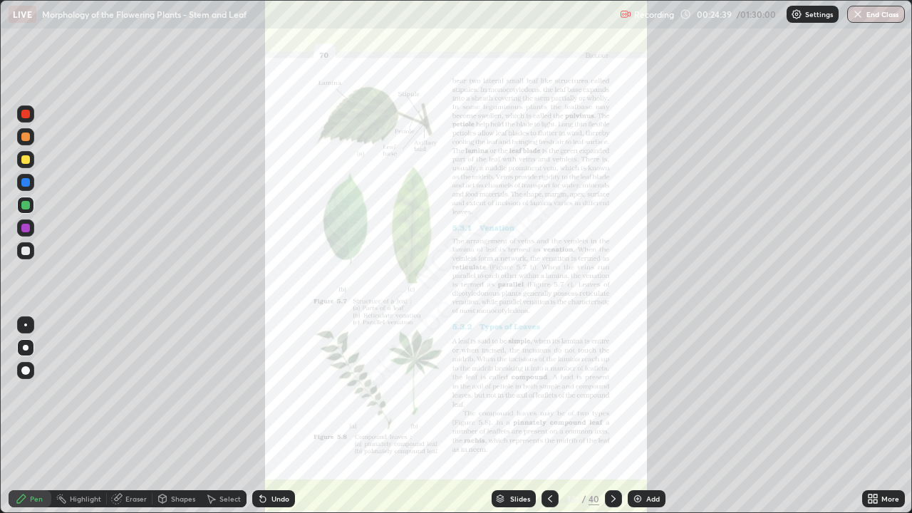
click at [880, 416] on div "More" at bounding box center [883, 498] width 43 height 17
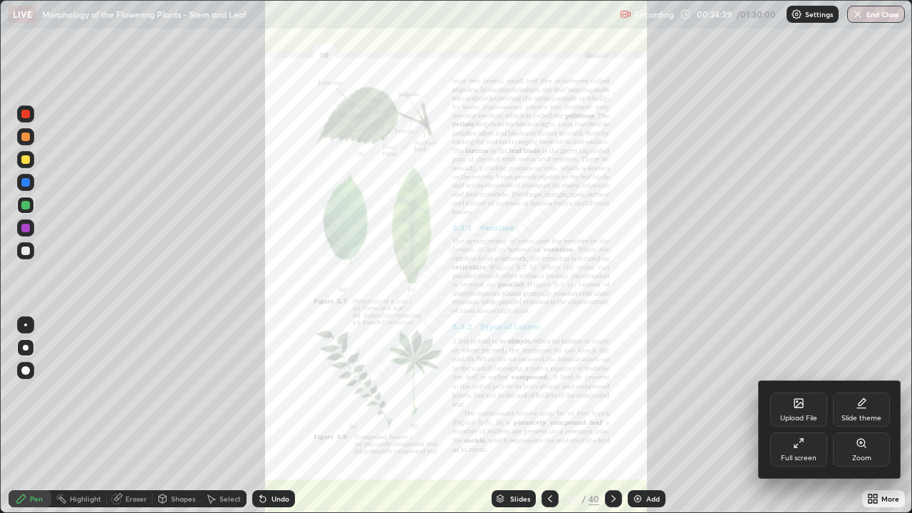
click at [872, 416] on div "Zoom" at bounding box center [861, 450] width 57 height 34
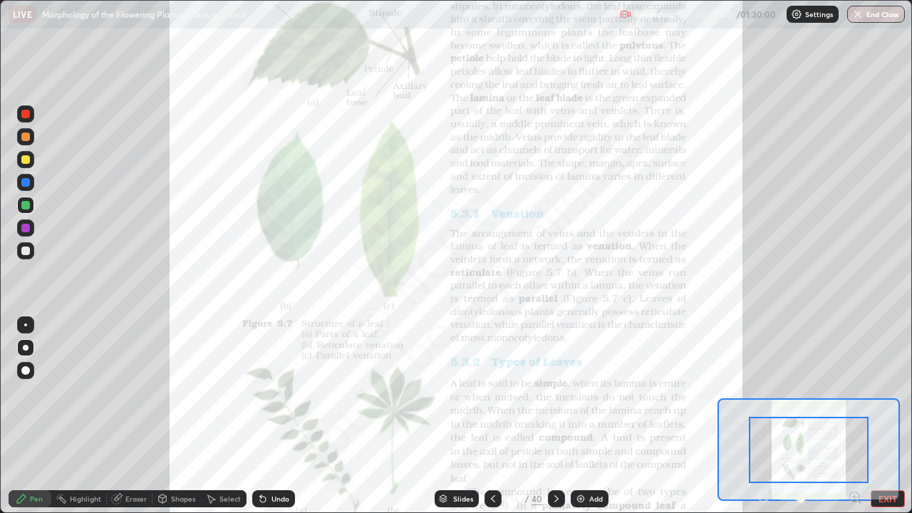
click at [855, 416] on icon at bounding box center [855, 497] width 4 height 0
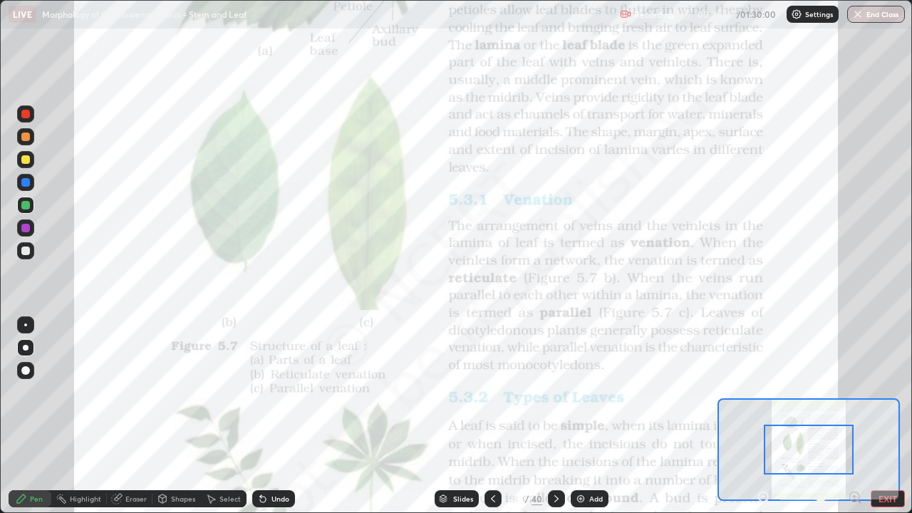
click at [855, 416] on icon at bounding box center [855, 497] width 4 height 0
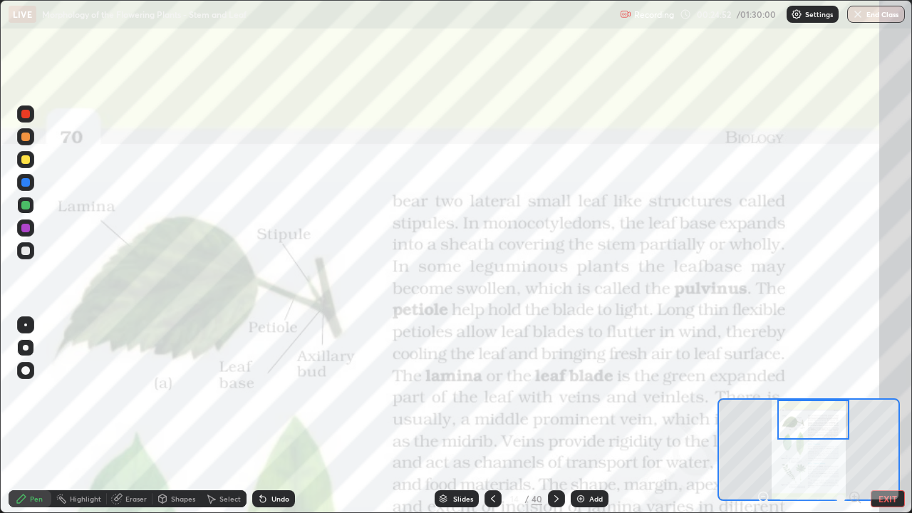
click at [492, 416] on icon at bounding box center [493, 498] width 11 height 11
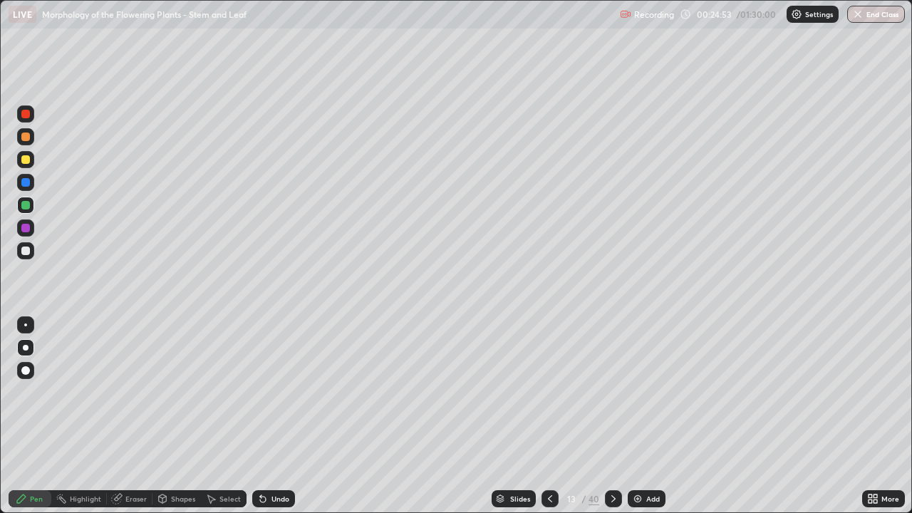
click at [550, 416] on icon at bounding box center [550, 498] width 11 height 11
click at [24, 134] on div at bounding box center [25, 137] width 9 height 9
click at [26, 111] on div at bounding box center [25, 114] width 9 height 9
click at [646, 416] on div "Add" at bounding box center [653, 498] width 14 height 7
click at [25, 157] on div at bounding box center [25, 159] width 9 height 9
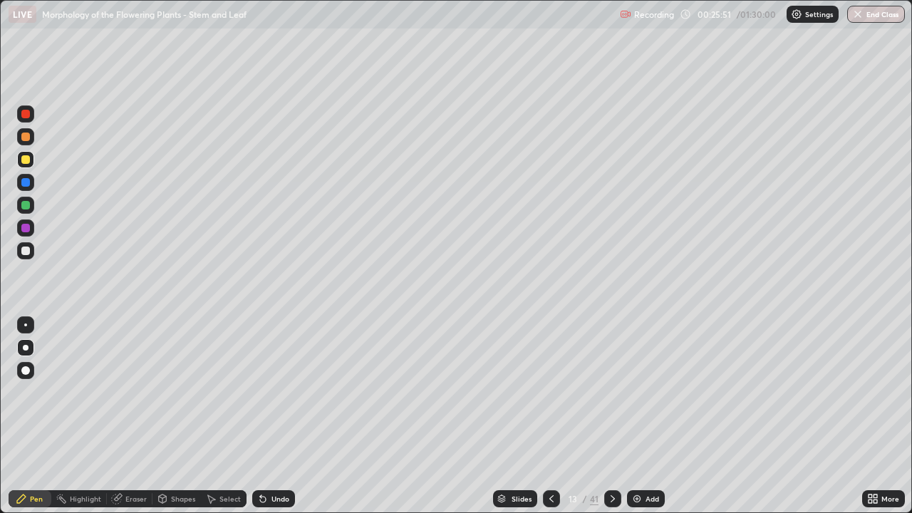
click at [552, 416] on icon at bounding box center [551, 498] width 11 height 11
click at [651, 416] on div "Add" at bounding box center [653, 498] width 14 height 7
click at [31, 197] on div at bounding box center [25, 205] width 17 height 17
click at [29, 162] on div at bounding box center [25, 159] width 9 height 9
click at [875, 416] on icon at bounding box center [876, 502] width 4 height 4
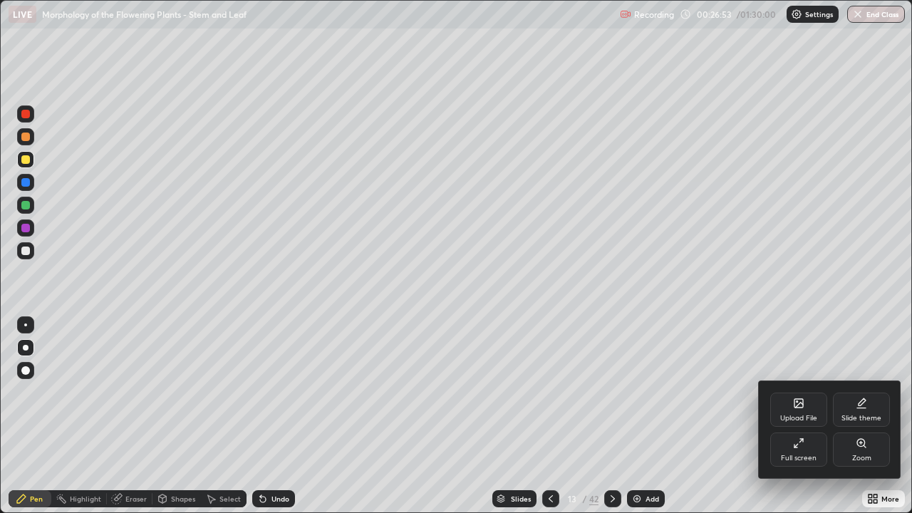
click at [813, 416] on div "Full screen" at bounding box center [799, 450] width 57 height 34
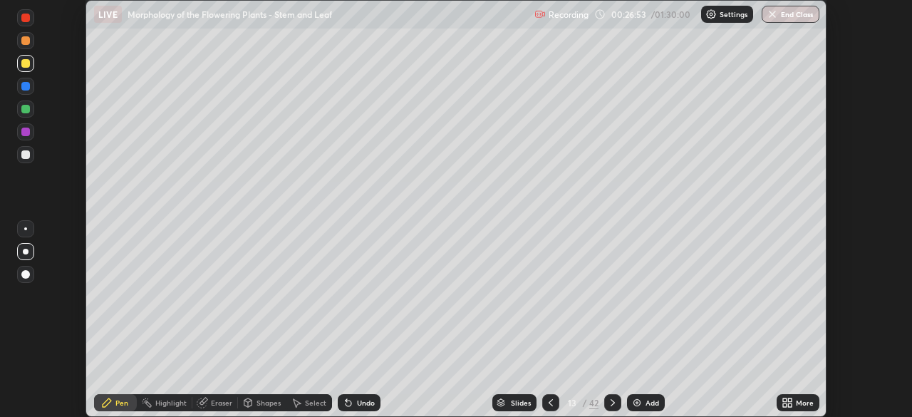
scroll to position [70860, 70364]
click at [790, 400] on icon at bounding box center [790, 400] width 4 height 4
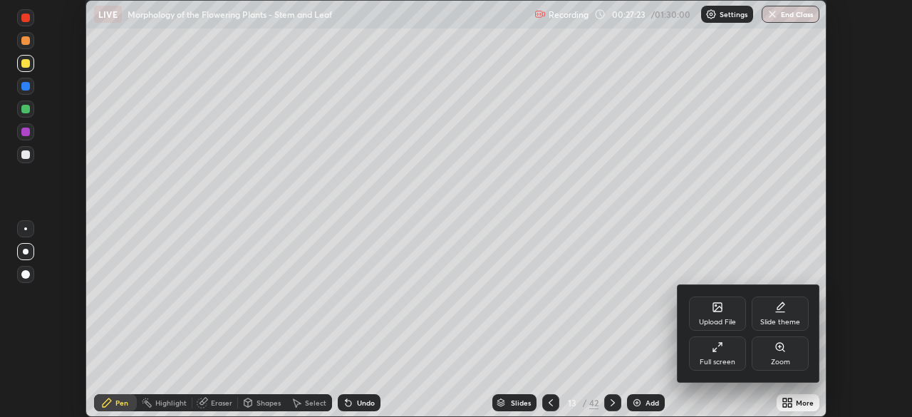
click at [714, 311] on icon at bounding box center [718, 308] width 8 height 5
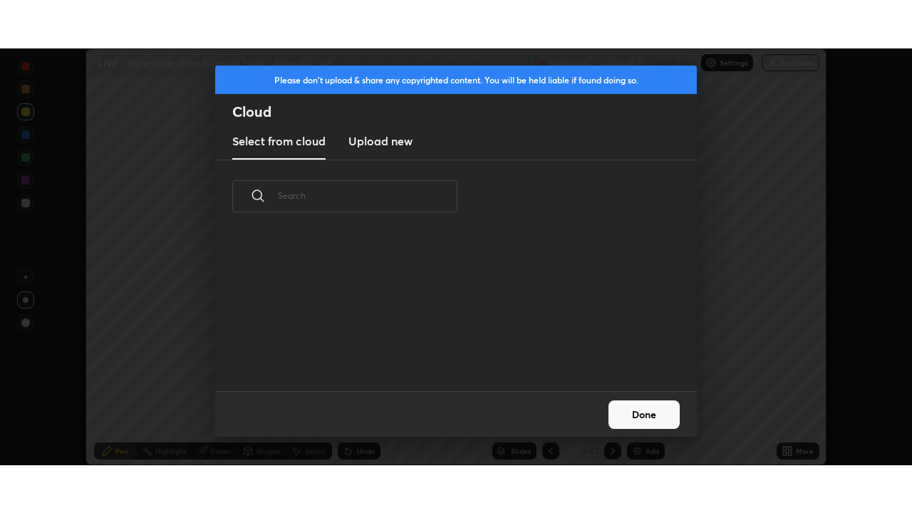
scroll to position [158, 458]
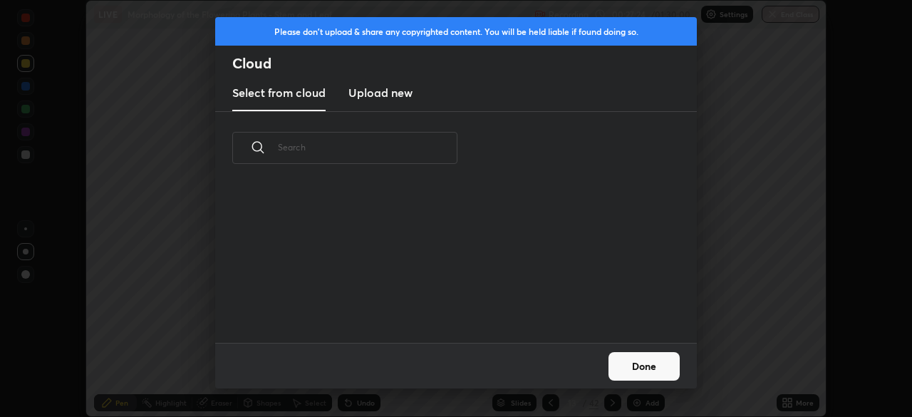
click at [394, 93] on h3 "Upload new" at bounding box center [381, 92] width 64 height 17
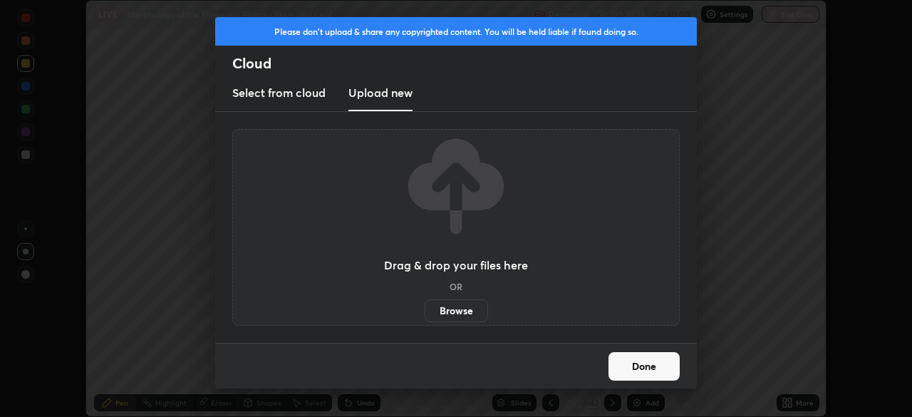
click at [457, 306] on label "Browse" at bounding box center [456, 310] width 63 height 23
click at [425, 306] on input "Browse" at bounding box center [425, 310] width 0 height 23
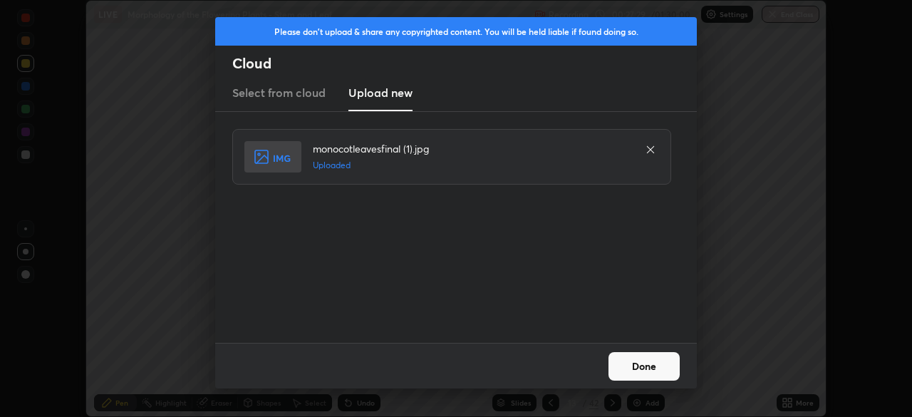
click at [646, 363] on button "Done" at bounding box center [644, 366] width 71 height 29
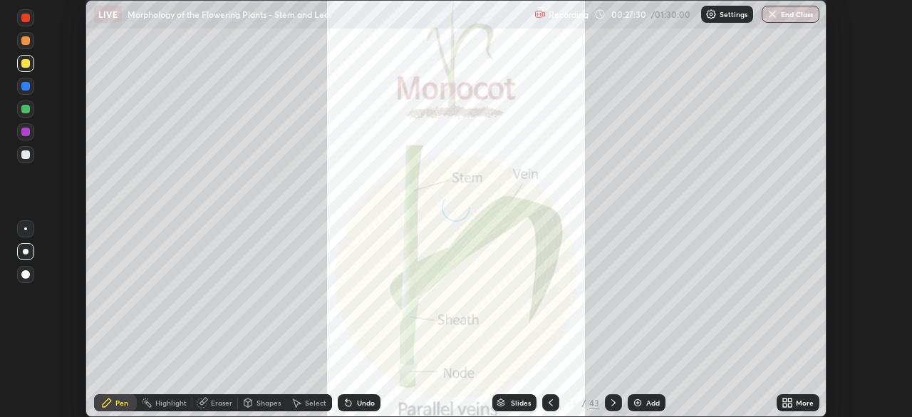
click at [796, 401] on div "More" at bounding box center [805, 402] width 18 height 7
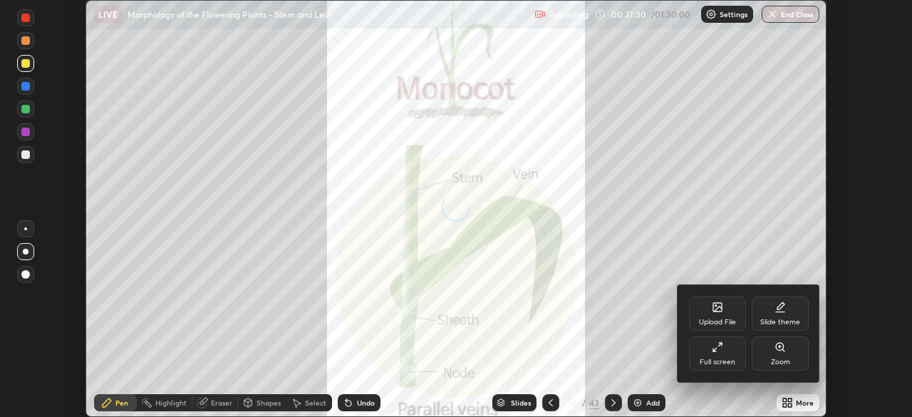
click at [733, 350] on div "Full screen" at bounding box center [717, 353] width 57 height 34
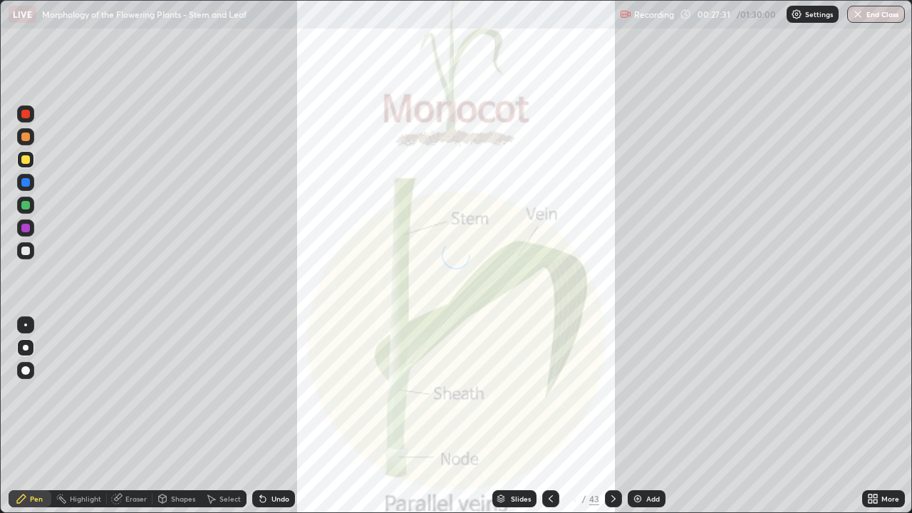
scroll to position [513, 912]
click at [550, 416] on icon at bounding box center [550, 498] width 11 height 11
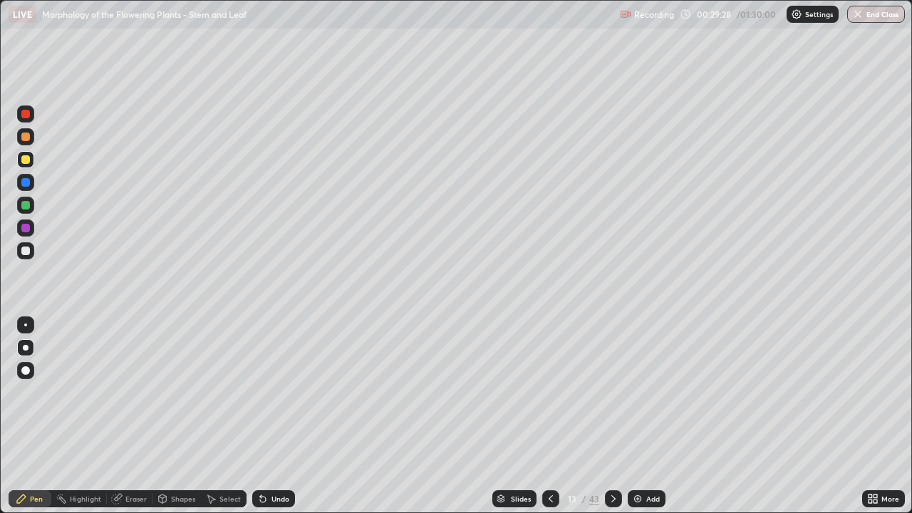
click at [646, 416] on div "Add" at bounding box center [653, 498] width 14 height 7
click at [26, 205] on div at bounding box center [25, 205] width 9 height 9
click at [33, 251] on div at bounding box center [25, 250] width 17 height 17
click at [32, 207] on div at bounding box center [25, 205] width 17 height 17
click at [28, 161] on div at bounding box center [25, 159] width 9 height 9
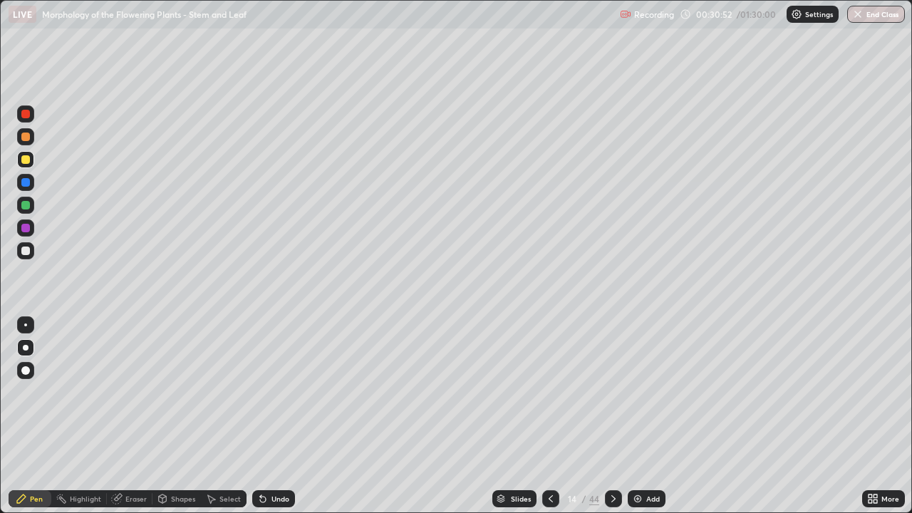
click at [549, 416] on icon at bounding box center [550, 498] width 11 height 11
click at [552, 416] on div at bounding box center [550, 498] width 17 height 17
click at [32, 153] on div at bounding box center [25, 159] width 17 height 17
click at [613, 416] on icon at bounding box center [614, 498] width 4 height 7
click at [611, 416] on div at bounding box center [613, 498] width 17 height 17
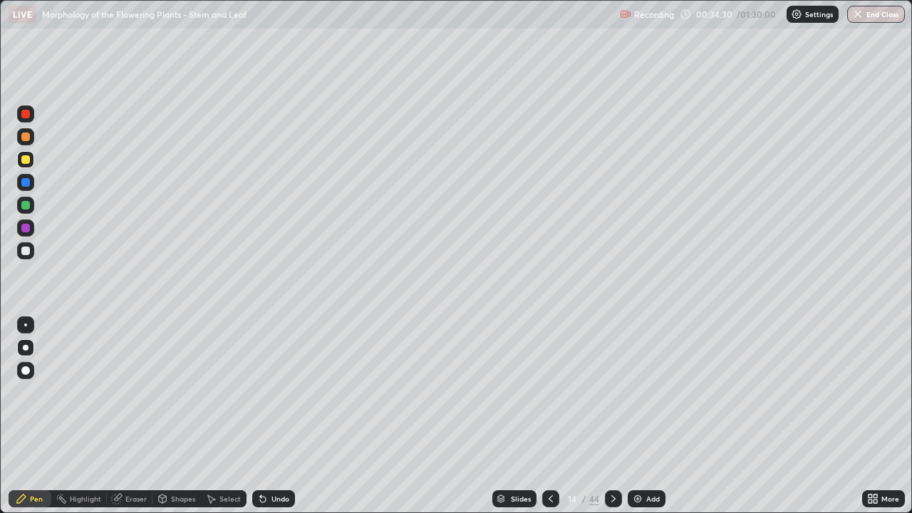
click at [612, 416] on icon at bounding box center [614, 498] width 4 height 7
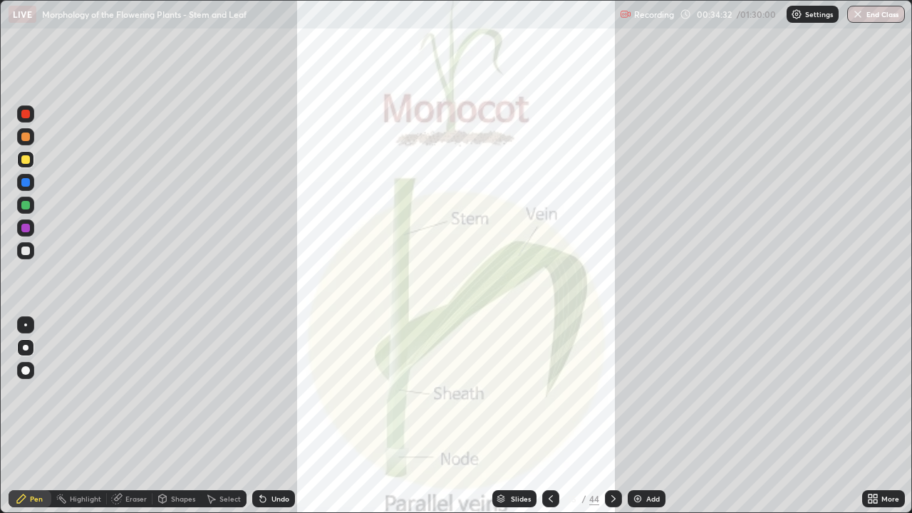
click at [610, 416] on div at bounding box center [613, 498] width 17 height 17
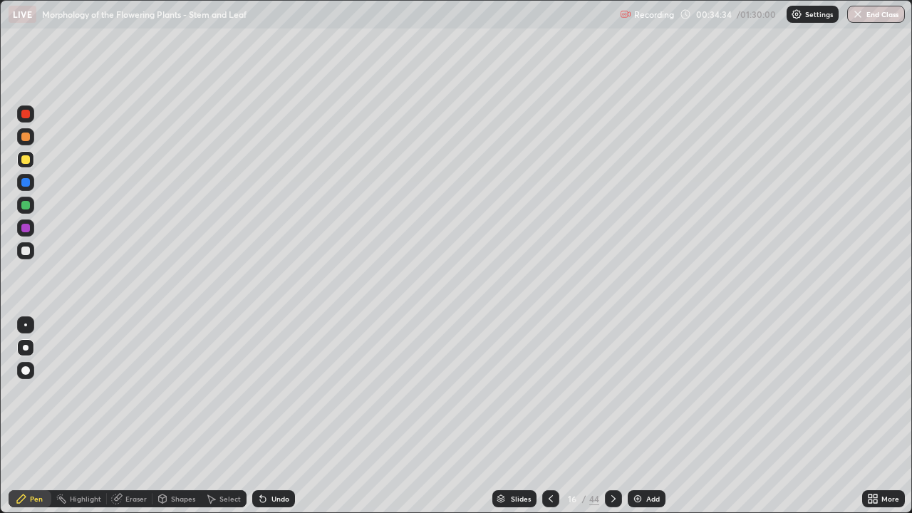
click at [542, 416] on div at bounding box center [550, 498] width 17 height 17
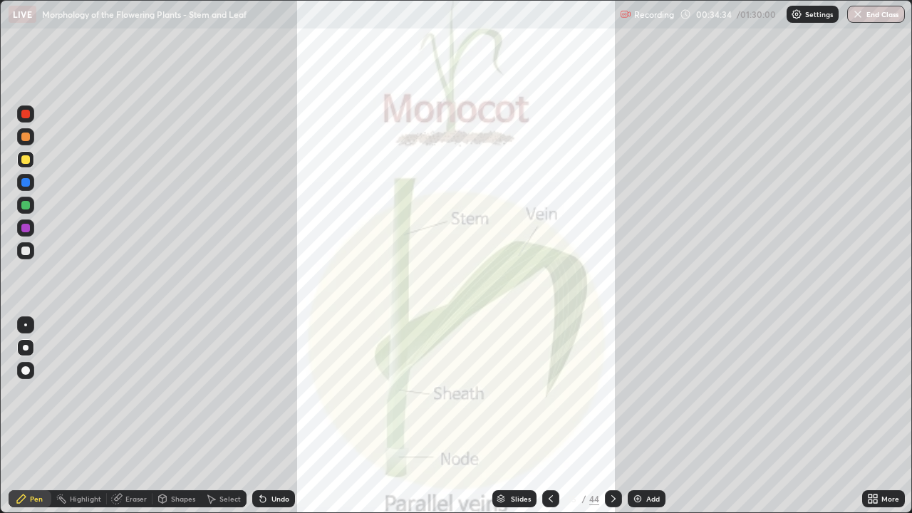
click at [612, 416] on icon at bounding box center [613, 498] width 11 height 11
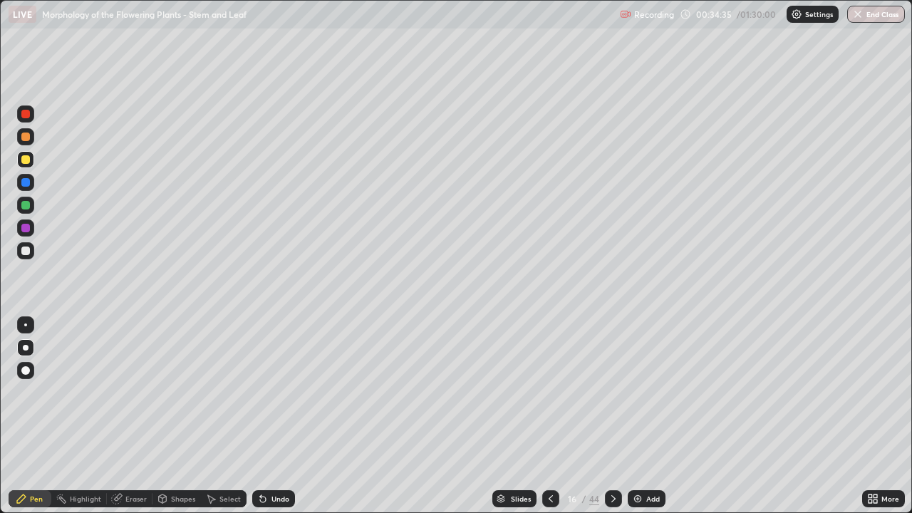
click at [612, 416] on icon at bounding box center [613, 498] width 11 height 11
click at [612, 416] on icon at bounding box center [614, 498] width 4 height 7
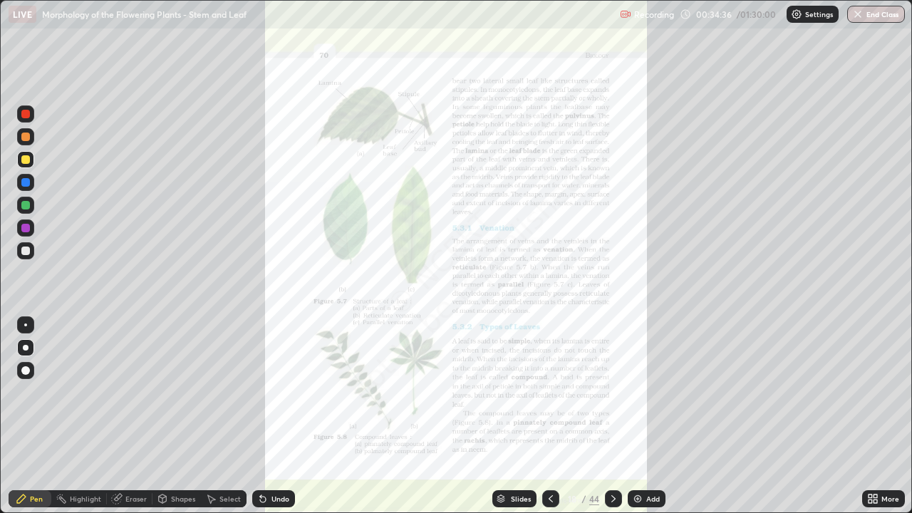
click at [612, 416] on icon at bounding box center [613, 498] width 11 height 11
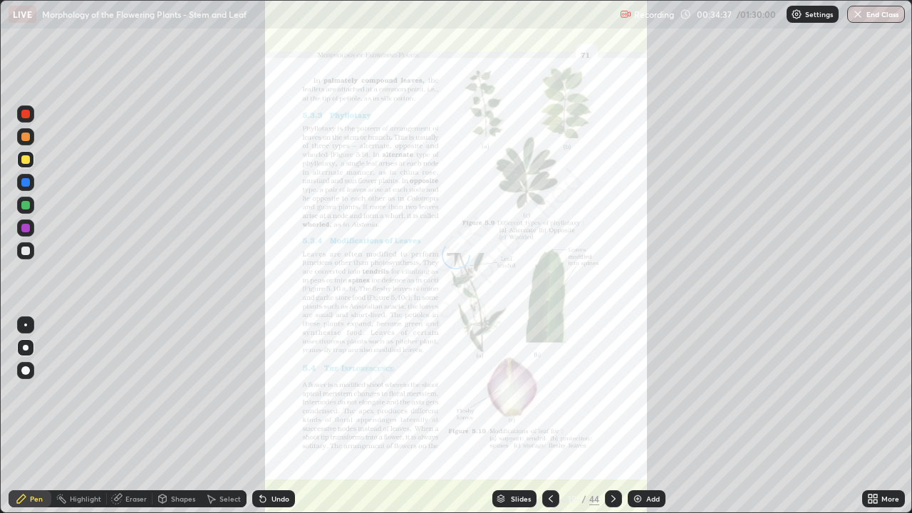
click at [548, 416] on icon at bounding box center [550, 498] width 11 height 11
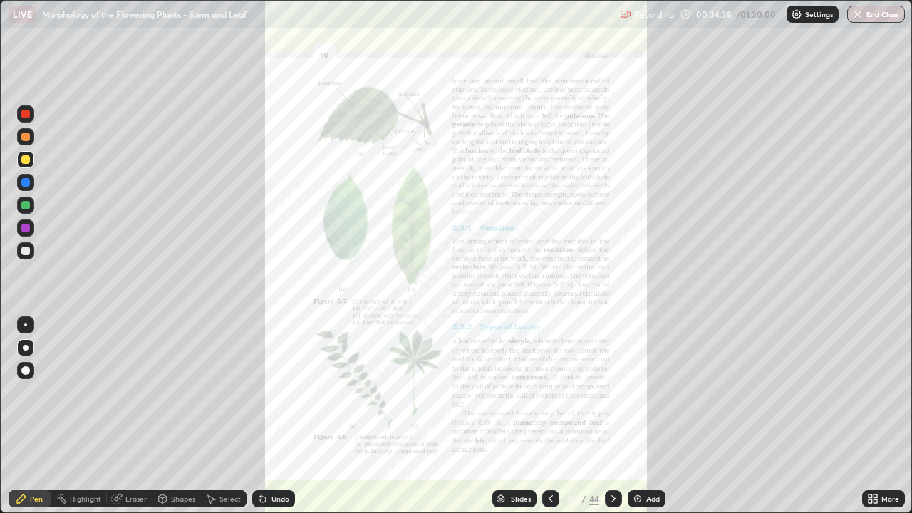
click at [547, 416] on icon at bounding box center [550, 498] width 11 height 11
click at [548, 416] on icon at bounding box center [550, 498] width 11 height 11
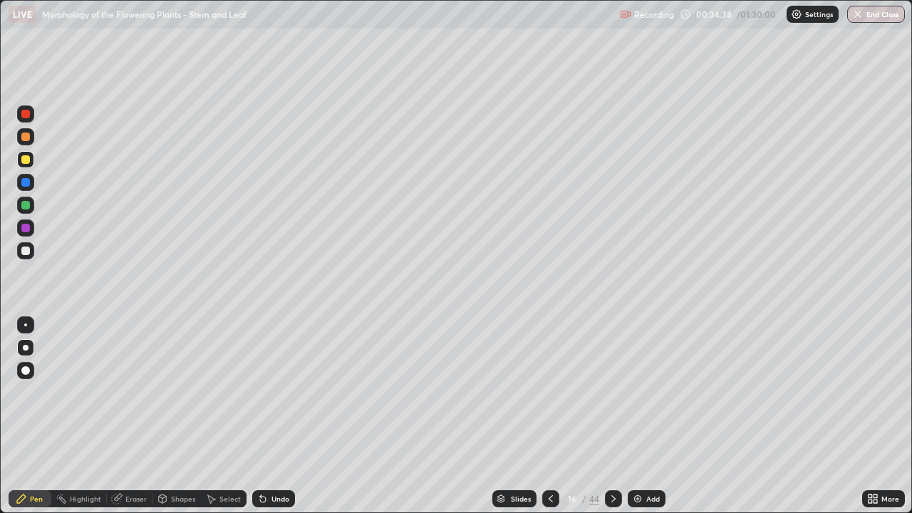
click at [549, 416] on div at bounding box center [550, 498] width 17 height 17
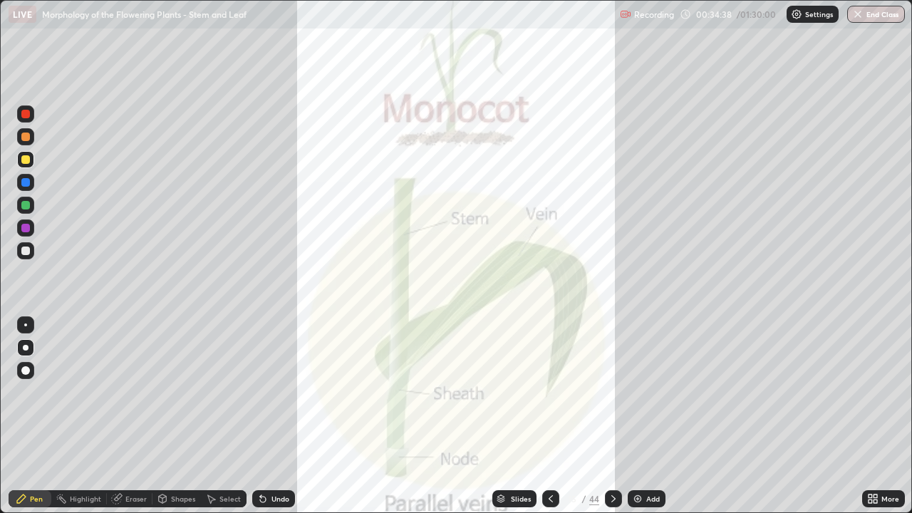
click at [550, 416] on div at bounding box center [550, 498] width 17 height 17
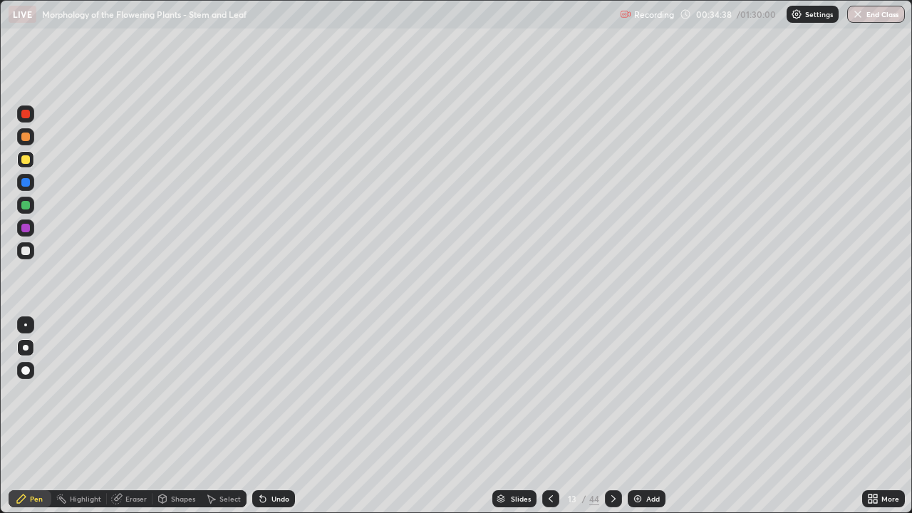
click at [550, 416] on div at bounding box center [550, 498] width 17 height 17
click at [548, 416] on icon at bounding box center [550, 498] width 11 height 11
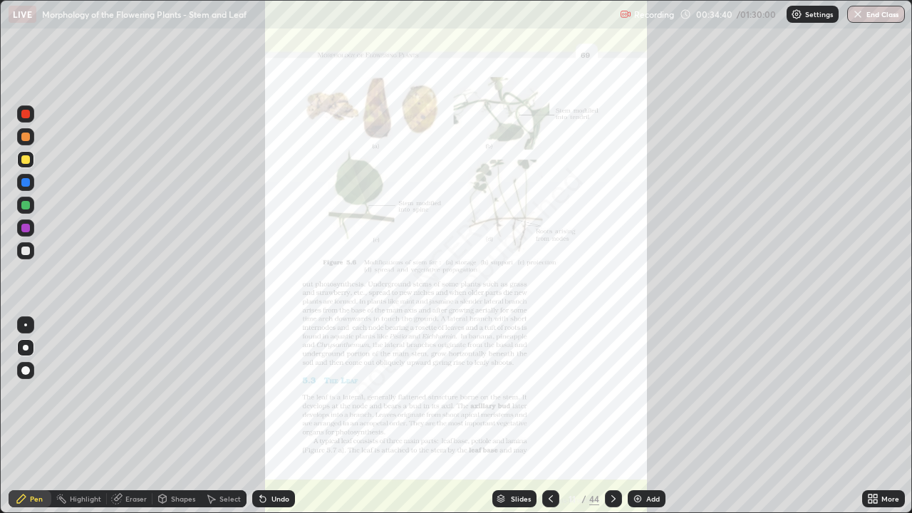
click at [550, 416] on icon at bounding box center [550, 498] width 11 height 11
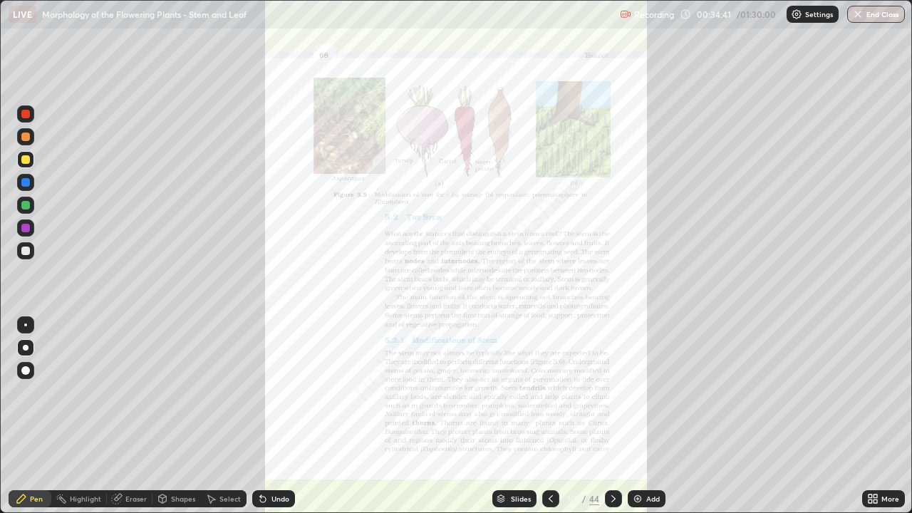
click at [615, 416] on div at bounding box center [613, 498] width 17 height 17
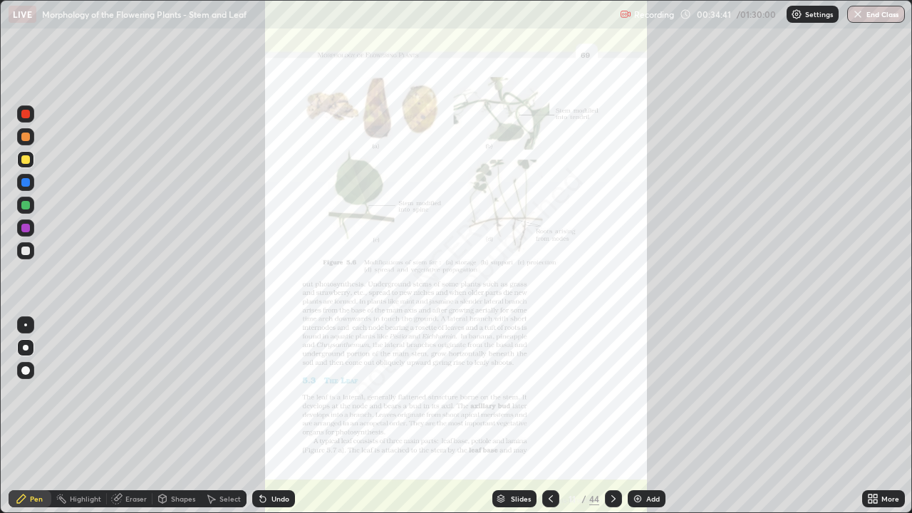
click at [610, 416] on icon at bounding box center [613, 498] width 11 height 11
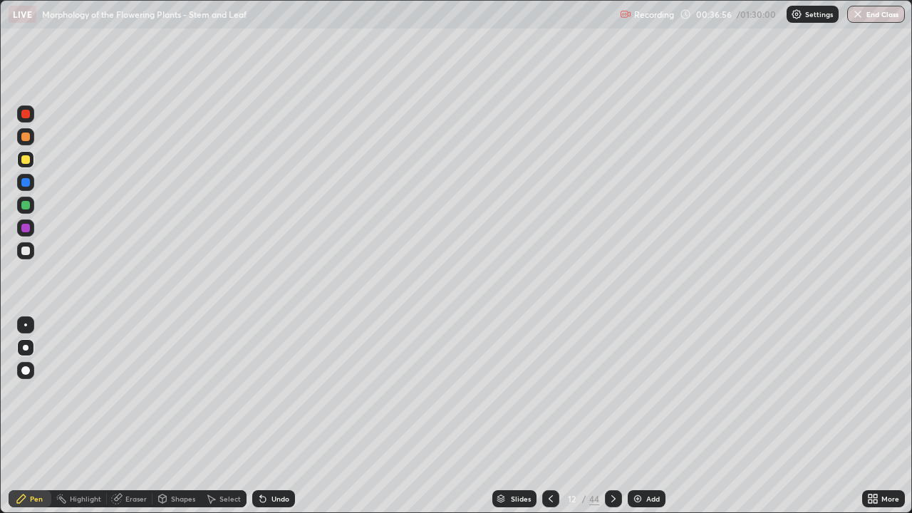
click at [644, 416] on div "Add" at bounding box center [647, 498] width 38 height 17
click at [25, 244] on div at bounding box center [25, 250] width 17 height 17
click at [26, 369] on div at bounding box center [25, 370] width 9 height 9
click at [28, 211] on div at bounding box center [25, 205] width 17 height 17
click at [26, 249] on div at bounding box center [25, 251] width 9 height 9
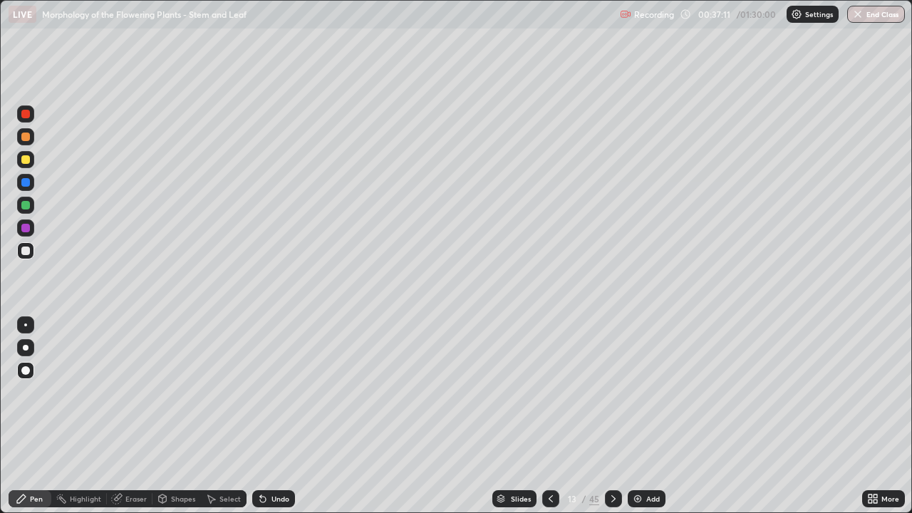
click at [31, 205] on div at bounding box center [25, 205] width 17 height 17
click at [24, 247] on div at bounding box center [25, 251] width 9 height 9
click at [550, 416] on icon at bounding box center [550, 498] width 11 height 11
click at [548, 416] on icon at bounding box center [550, 498] width 11 height 11
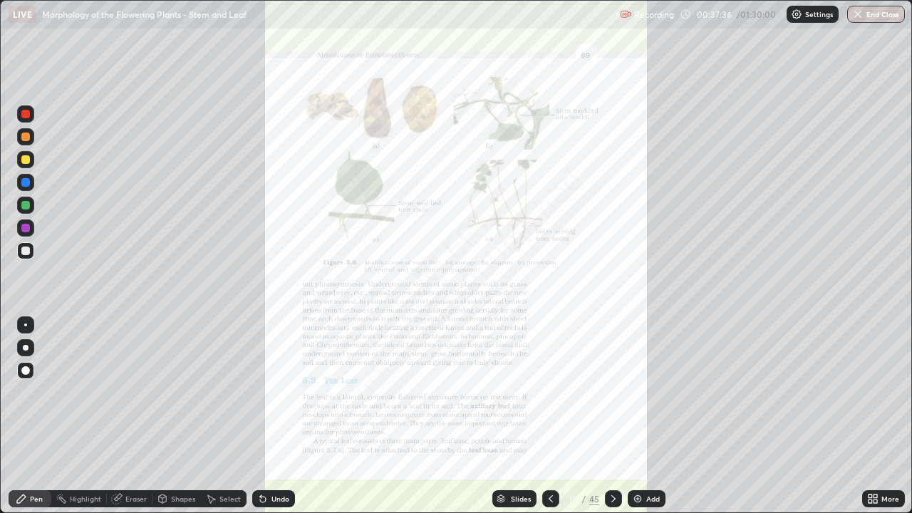
click at [605, 416] on div at bounding box center [613, 498] width 17 height 17
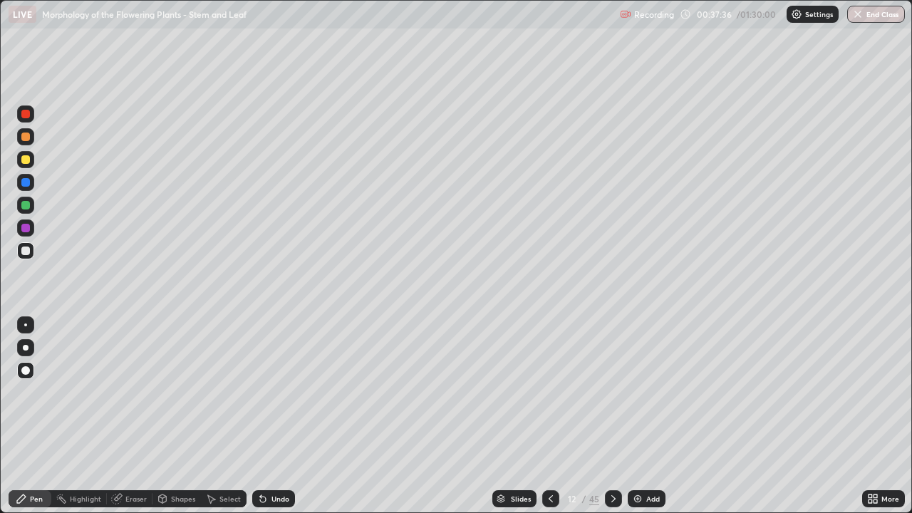
click at [612, 416] on icon at bounding box center [613, 498] width 11 height 11
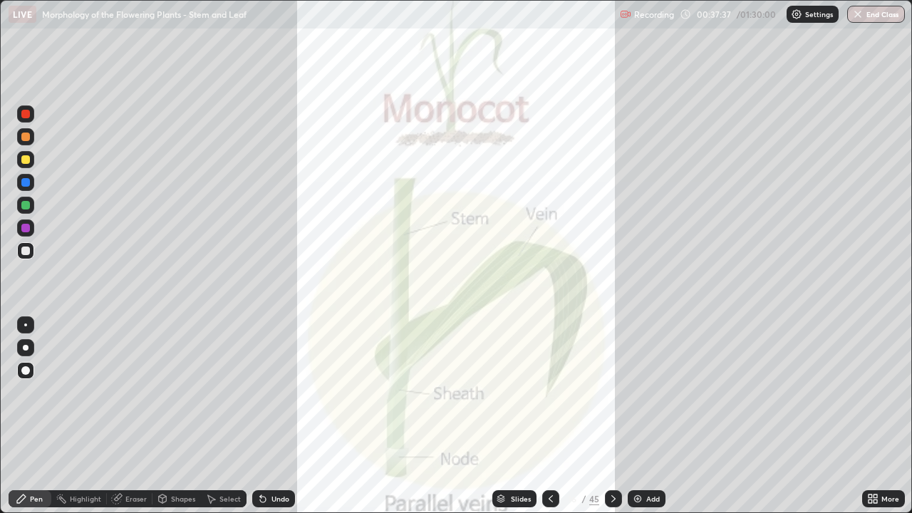
click at [613, 416] on icon at bounding box center [613, 498] width 11 height 11
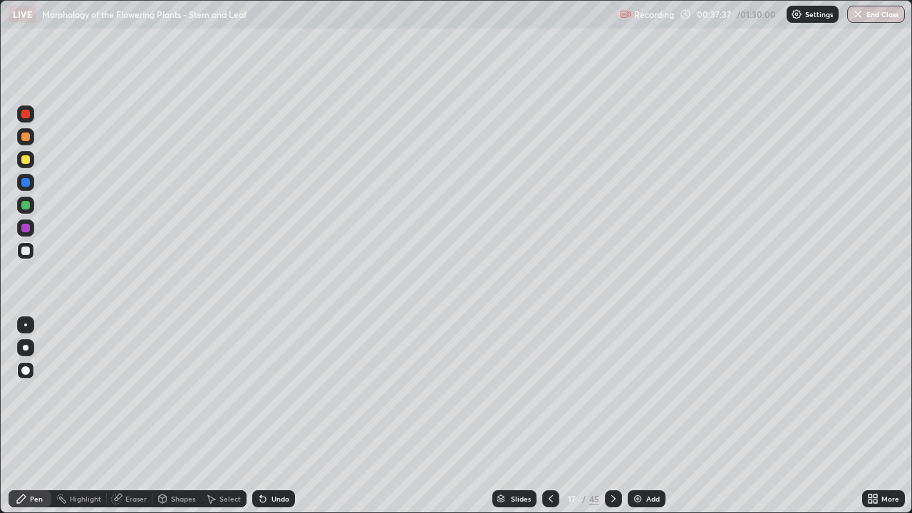
click at [612, 416] on div at bounding box center [613, 498] width 17 height 17
click at [612, 416] on icon at bounding box center [613, 498] width 11 height 11
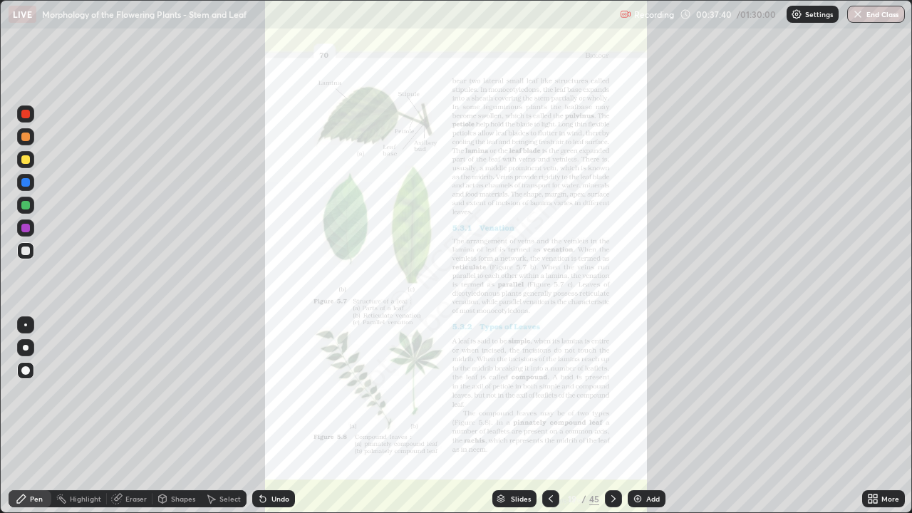
click at [883, 416] on div "More" at bounding box center [883, 498] width 43 height 17
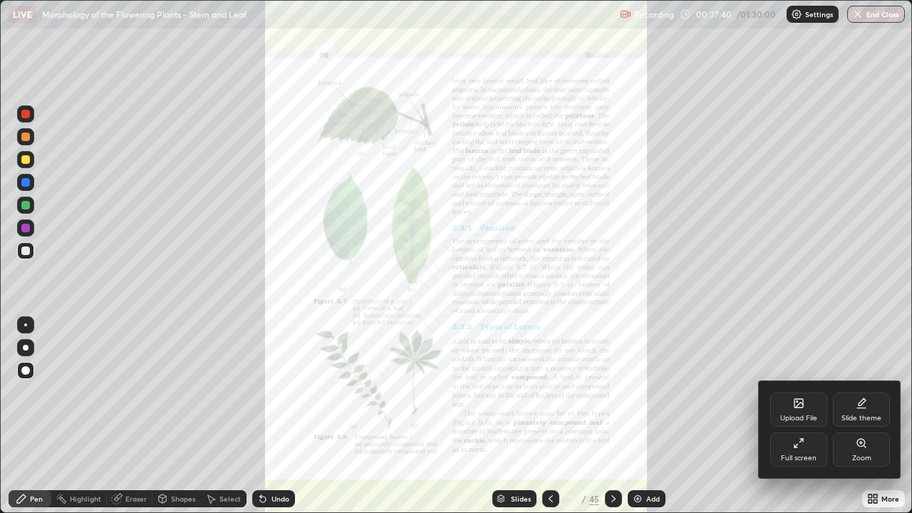
click at [875, 416] on div "Zoom" at bounding box center [861, 450] width 57 height 34
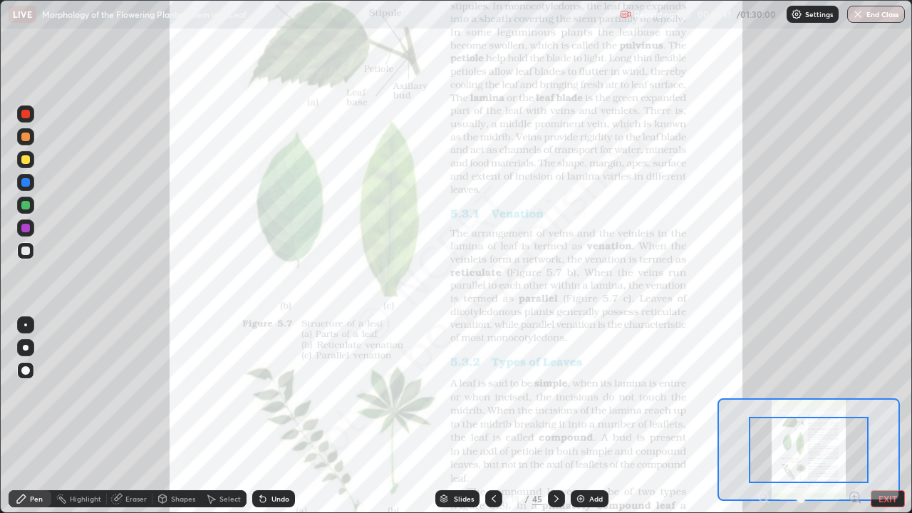
click at [853, 416] on icon at bounding box center [855, 497] width 14 height 14
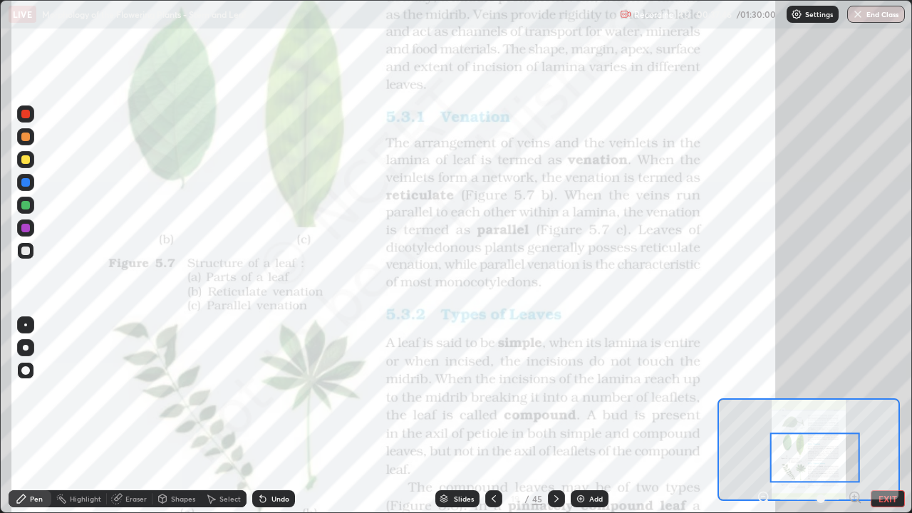
click at [26, 229] on div at bounding box center [25, 228] width 9 height 9
click at [26, 325] on div at bounding box center [25, 325] width 3 height 3
click at [595, 416] on div "Add" at bounding box center [596, 498] width 14 height 7
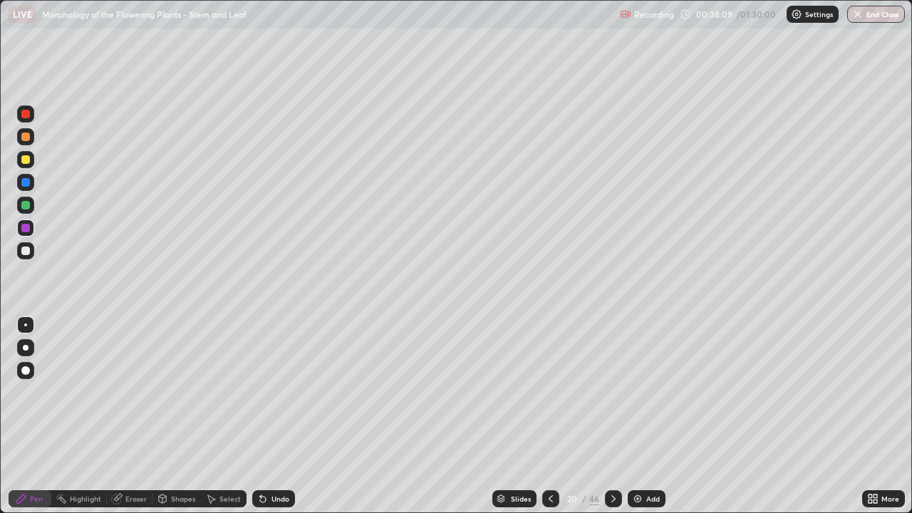
click at [31, 207] on div at bounding box center [25, 205] width 17 height 17
click at [552, 416] on icon at bounding box center [550, 498] width 11 height 11
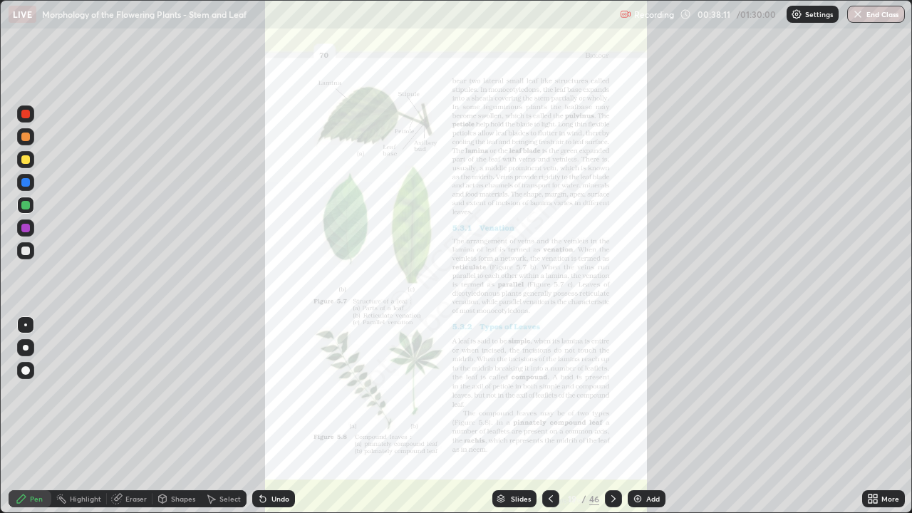
click at [550, 416] on icon at bounding box center [551, 498] width 4 height 7
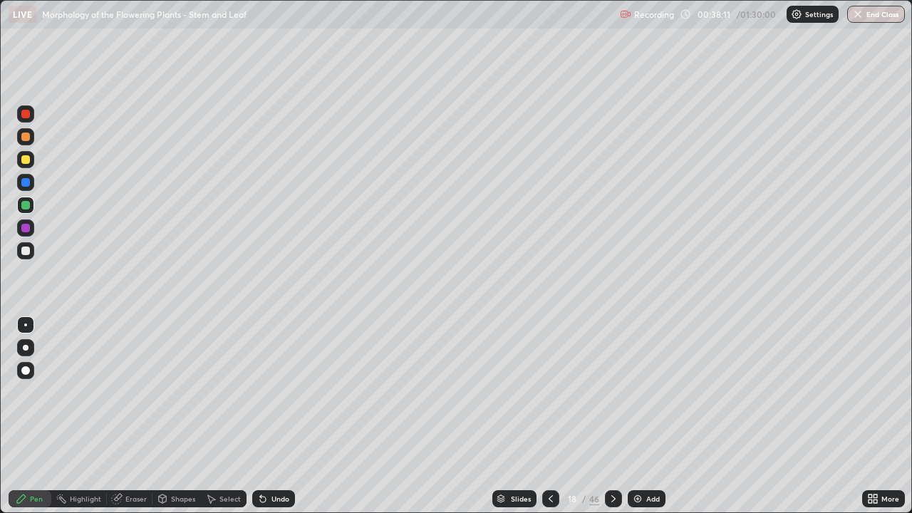
click at [549, 416] on icon at bounding box center [551, 498] width 4 height 7
click at [548, 416] on icon at bounding box center [550, 498] width 11 height 11
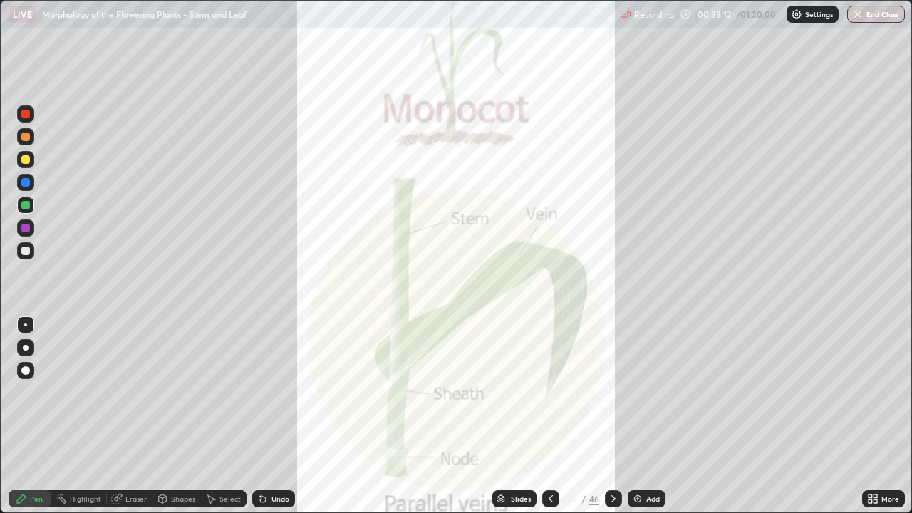
click at [547, 416] on icon at bounding box center [550, 498] width 11 height 11
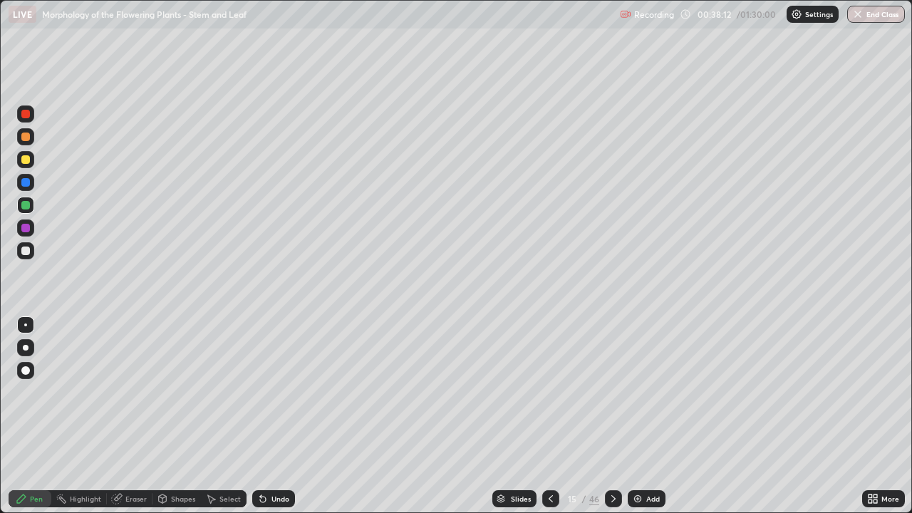
click at [550, 416] on icon at bounding box center [550, 498] width 11 height 11
click at [556, 416] on div at bounding box center [550, 498] width 17 height 17
click at [36, 163] on div at bounding box center [25, 159] width 23 height 23
click at [257, 416] on icon at bounding box center [262, 498] width 11 height 11
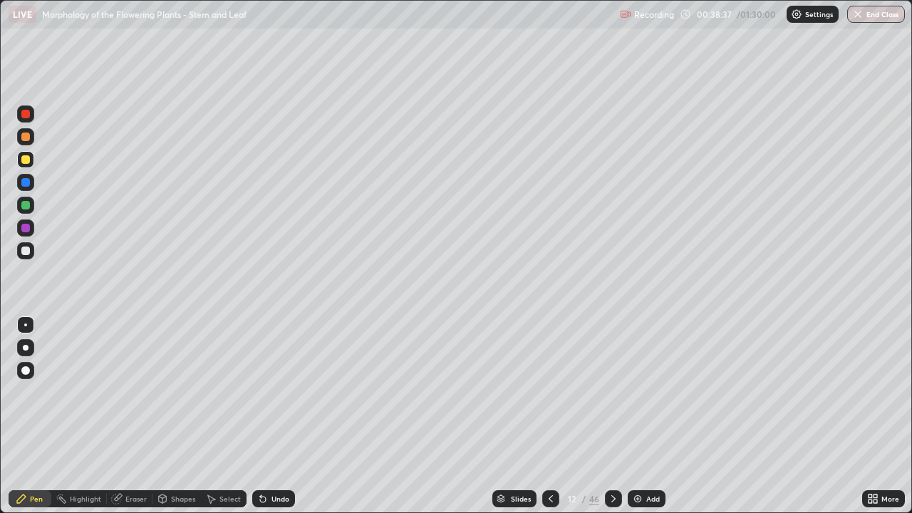
click at [269, 416] on div "Undo" at bounding box center [273, 498] width 43 height 17
click at [266, 416] on div "Undo" at bounding box center [273, 498] width 43 height 17
click at [260, 416] on icon at bounding box center [262, 498] width 11 height 11
click at [645, 416] on div "Add" at bounding box center [647, 498] width 38 height 17
click at [31, 205] on div at bounding box center [25, 205] width 17 height 17
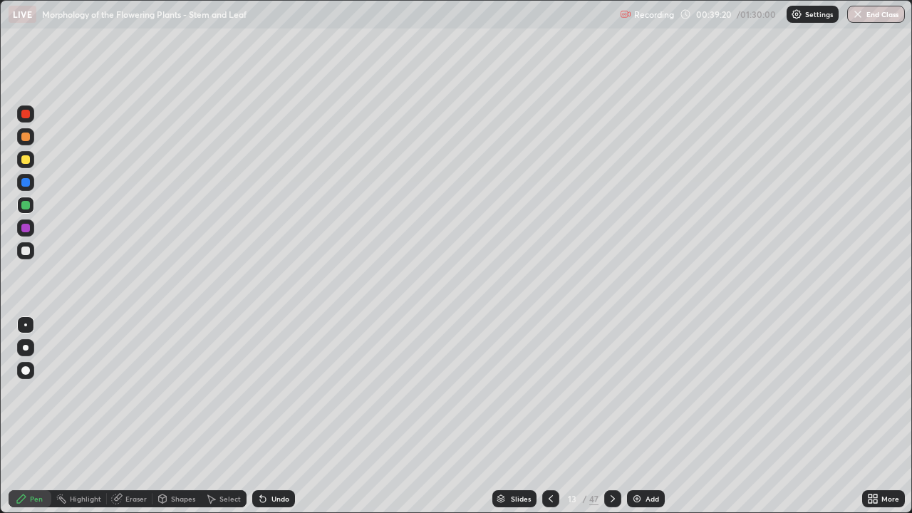
click at [275, 416] on div "Undo" at bounding box center [273, 498] width 43 height 17
click at [279, 416] on div "Undo" at bounding box center [273, 498] width 43 height 17
click at [279, 416] on div "Undo" at bounding box center [281, 498] width 18 height 7
click at [280, 416] on div "Undo" at bounding box center [281, 498] width 18 height 7
click at [281, 416] on div "Undo" at bounding box center [281, 498] width 18 height 7
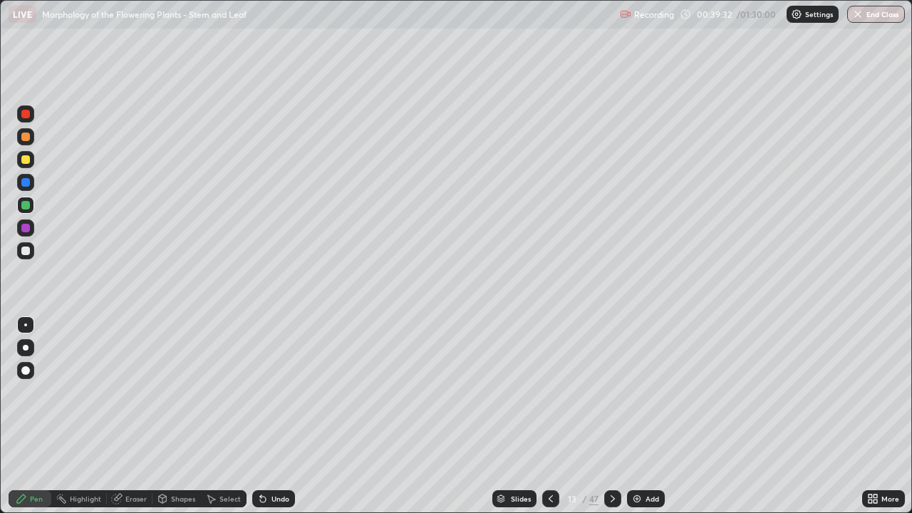
click at [129, 416] on div "Eraser" at bounding box center [130, 498] width 46 height 17
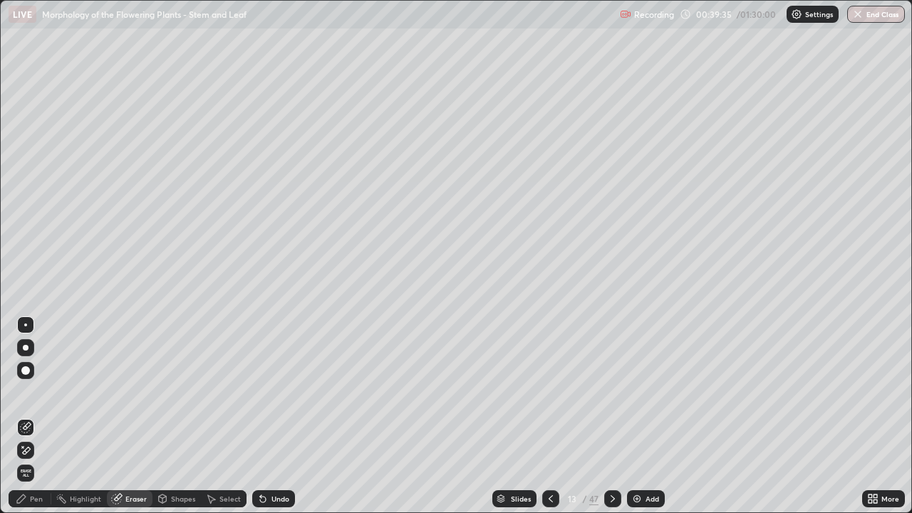
click at [33, 416] on div "Pen" at bounding box center [36, 498] width 13 height 7
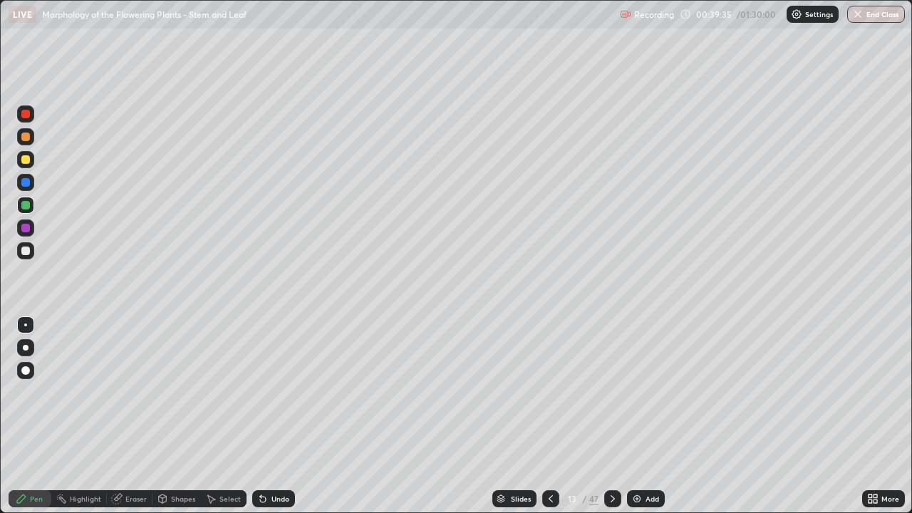
click at [26, 201] on div at bounding box center [25, 205] width 9 height 9
click at [279, 416] on div "Undo" at bounding box center [273, 498] width 43 height 17
click at [644, 416] on div "Add" at bounding box center [646, 498] width 38 height 17
click at [647, 416] on div "Add" at bounding box center [653, 498] width 14 height 7
click at [26, 252] on div at bounding box center [25, 251] width 9 height 9
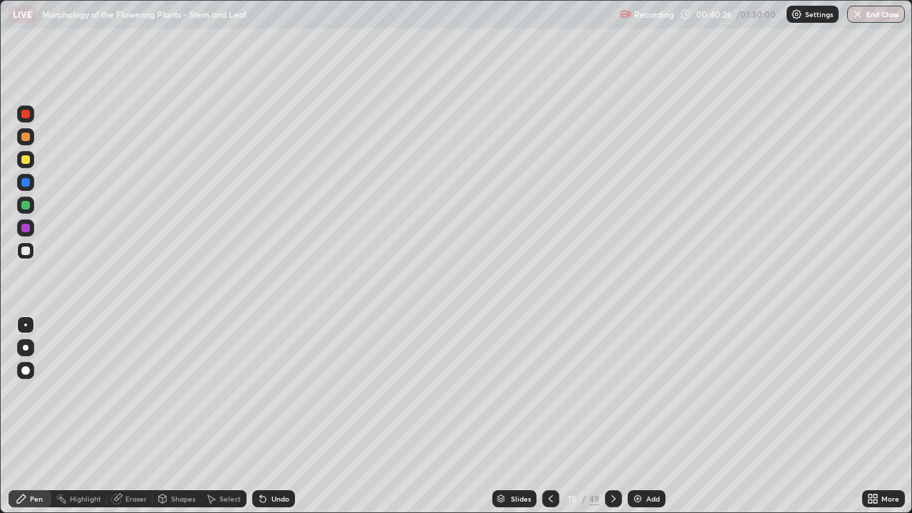
click at [33, 351] on div at bounding box center [25, 347] width 17 height 17
click at [550, 416] on icon at bounding box center [550, 498] width 11 height 11
click at [548, 416] on icon at bounding box center [550, 498] width 11 height 11
click at [549, 416] on div at bounding box center [550, 498] width 17 height 17
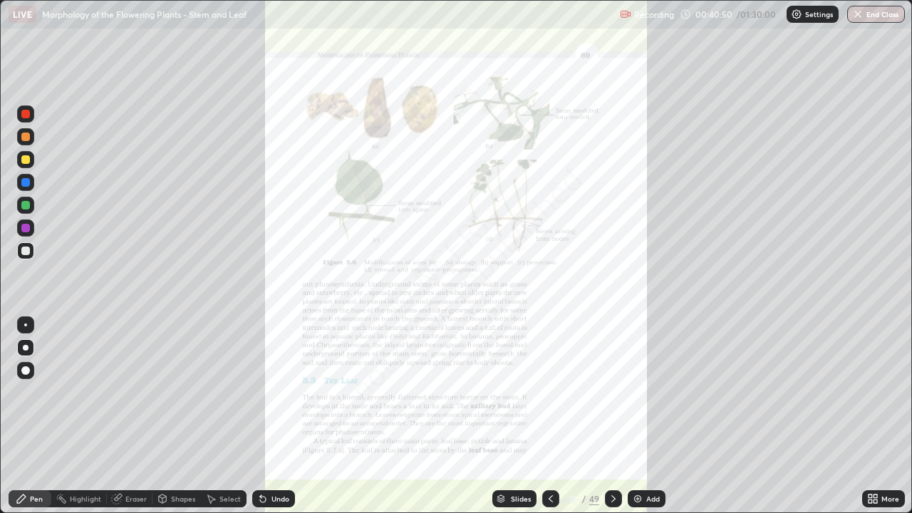
click at [614, 416] on icon at bounding box center [613, 498] width 11 height 11
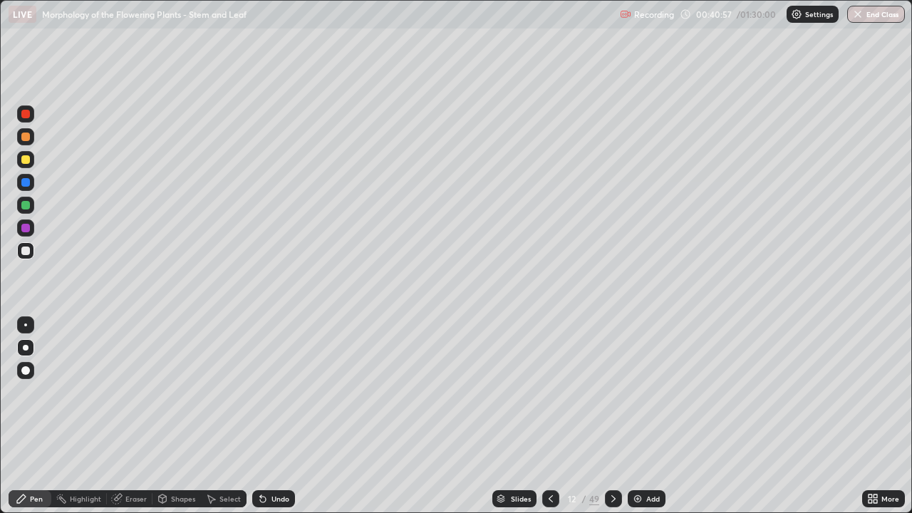
click at [614, 416] on icon at bounding box center [613, 498] width 11 height 11
click at [610, 416] on icon at bounding box center [613, 498] width 11 height 11
click at [618, 416] on div at bounding box center [613, 498] width 17 height 17
click at [287, 416] on div "Undo" at bounding box center [281, 498] width 18 height 7
click at [26, 204] on div at bounding box center [25, 205] width 9 height 9
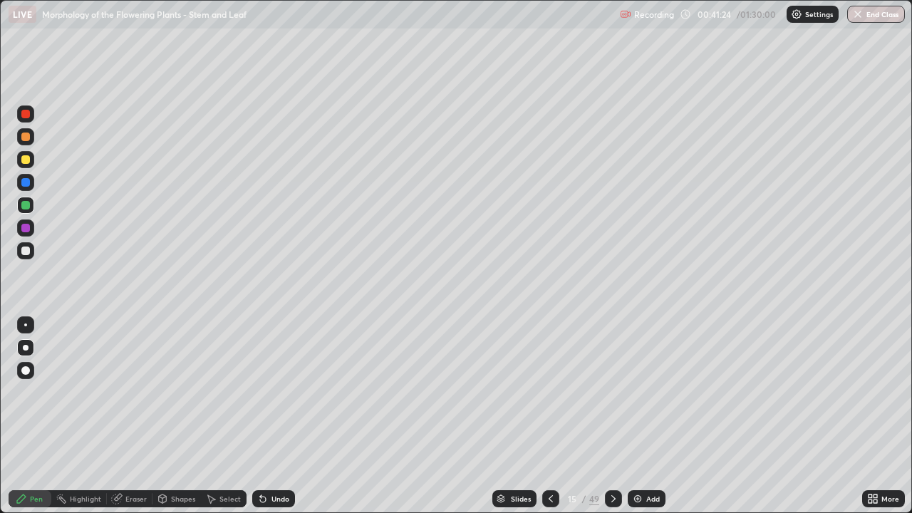
click at [26, 163] on div at bounding box center [25, 159] width 9 height 9
click at [553, 416] on div at bounding box center [550, 498] width 17 height 17
click at [612, 416] on icon at bounding box center [613, 498] width 11 height 11
click at [616, 416] on div at bounding box center [613, 499] width 17 height 29
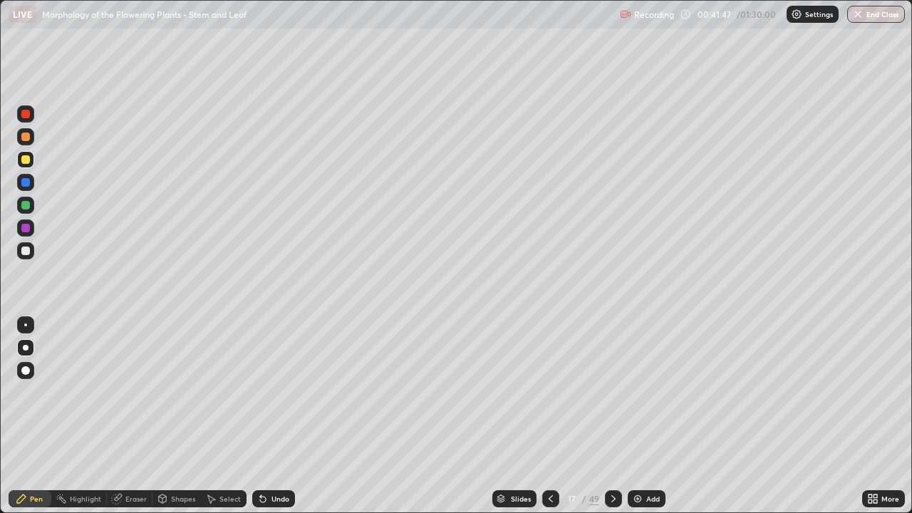
click at [612, 416] on icon at bounding box center [613, 498] width 11 height 11
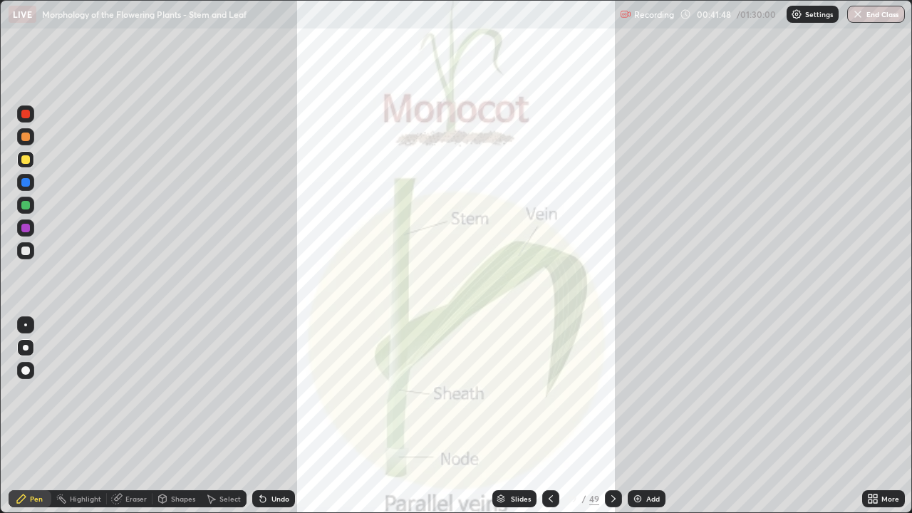
click at [619, 416] on div at bounding box center [613, 498] width 17 height 17
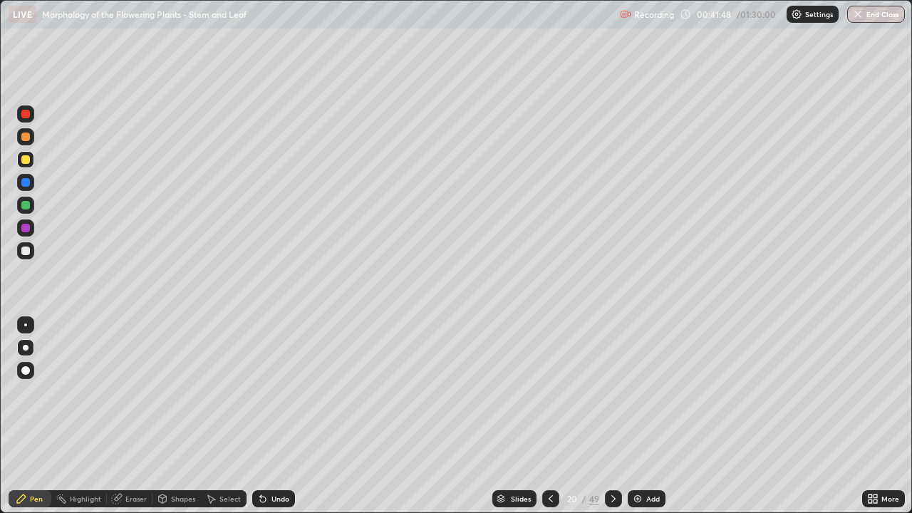
click at [619, 416] on div at bounding box center [613, 498] width 17 height 17
click at [617, 416] on div at bounding box center [613, 498] width 17 height 17
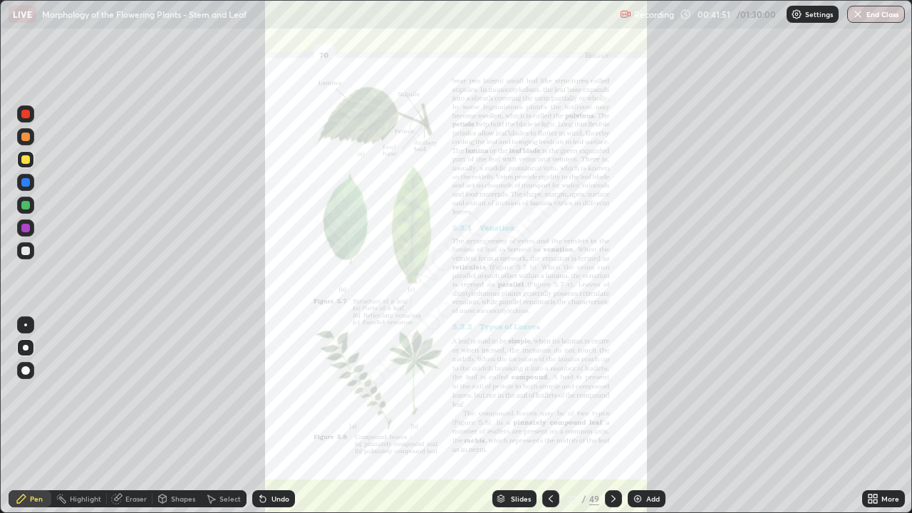
click at [880, 416] on div "More" at bounding box center [883, 498] width 43 height 17
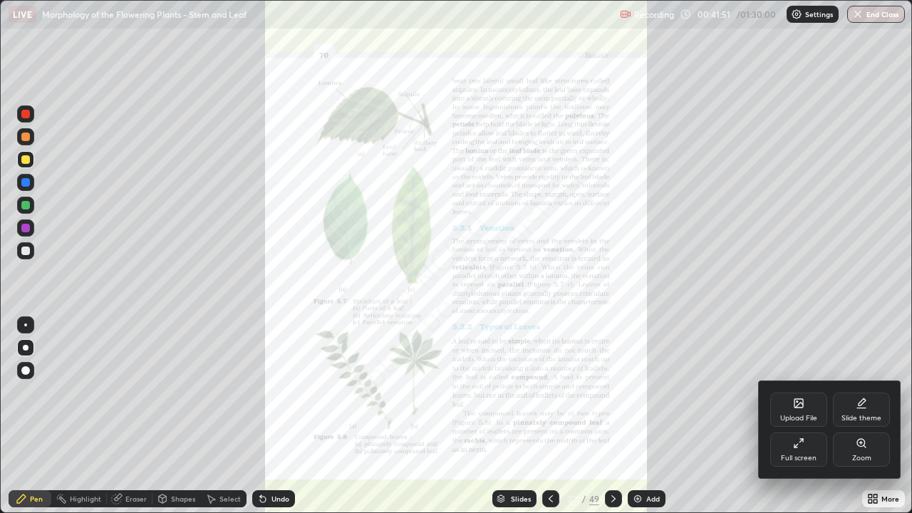
click at [867, 416] on div "Zoom" at bounding box center [861, 458] width 19 height 7
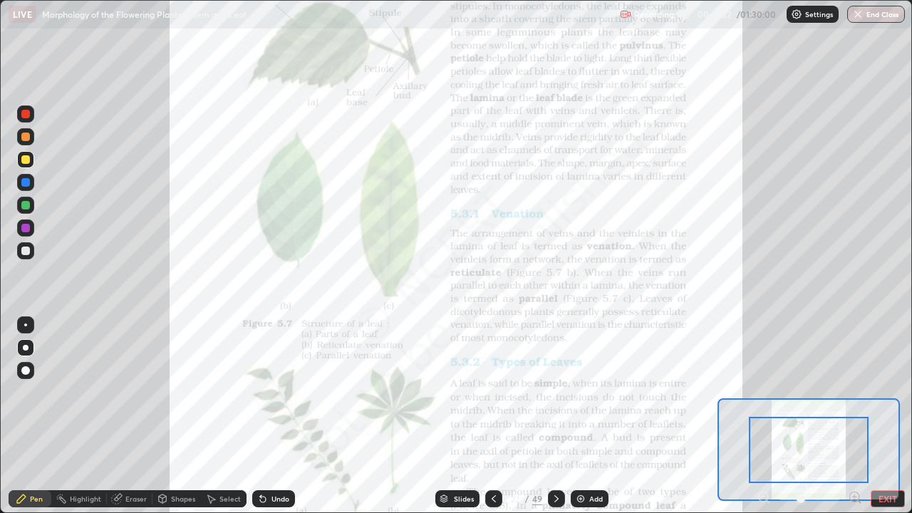
click at [855, 416] on icon at bounding box center [855, 497] width 4 height 0
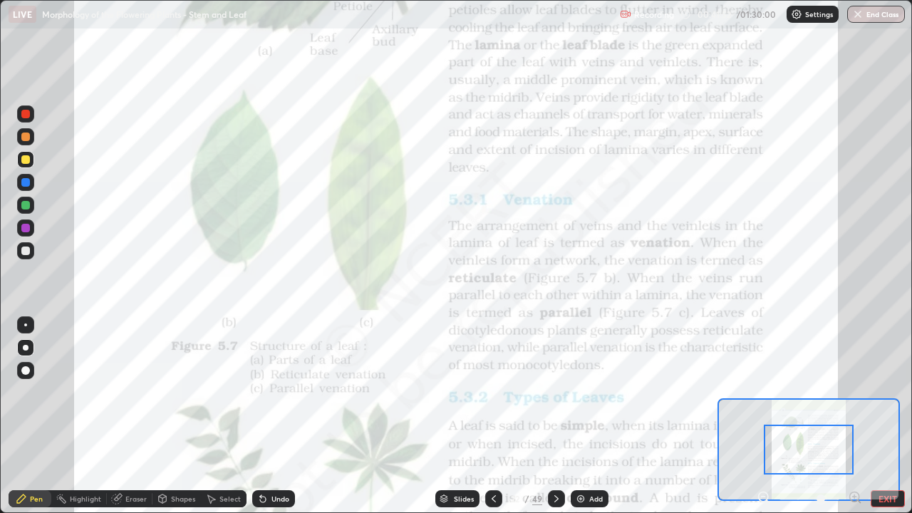
click at [853, 416] on icon at bounding box center [855, 497] width 4 height 0
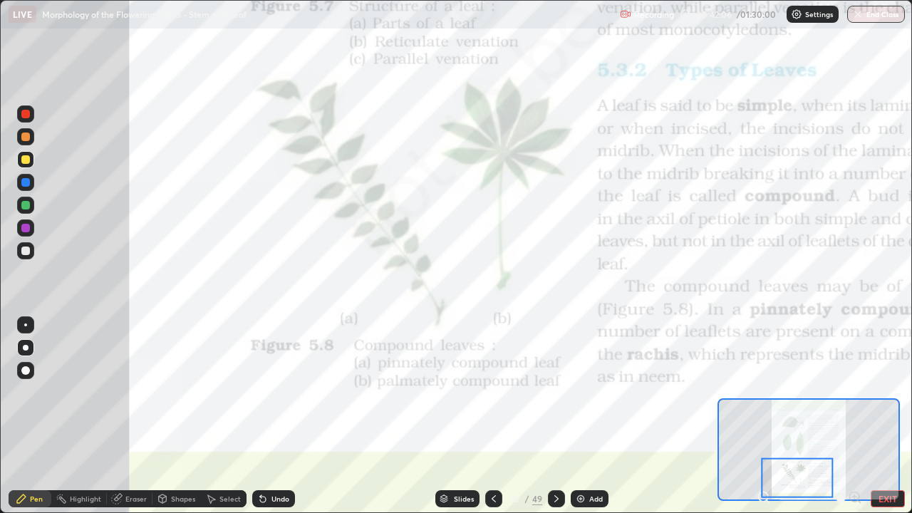
click at [284, 416] on div "Undo" at bounding box center [273, 498] width 43 height 17
click at [282, 416] on div "Undo" at bounding box center [281, 498] width 18 height 7
click at [283, 416] on div "Undo" at bounding box center [273, 498] width 43 height 17
click at [285, 416] on div "Undo" at bounding box center [273, 498] width 43 height 17
click at [283, 416] on div "Undo" at bounding box center [273, 498] width 43 height 17
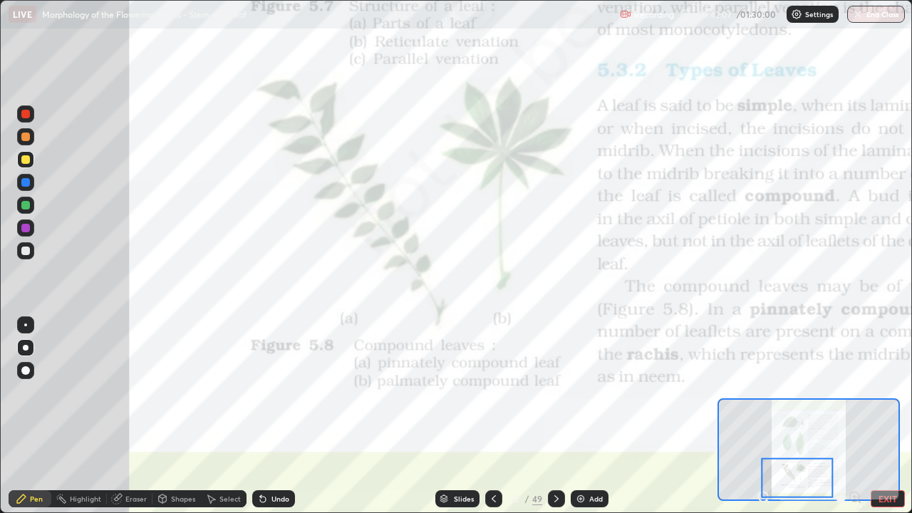
click at [281, 416] on div "Undo" at bounding box center [273, 498] width 43 height 17
click at [280, 416] on div "Undo" at bounding box center [281, 498] width 18 height 7
click at [28, 227] on div at bounding box center [25, 228] width 9 height 9
click at [26, 325] on div at bounding box center [25, 325] width 3 height 3
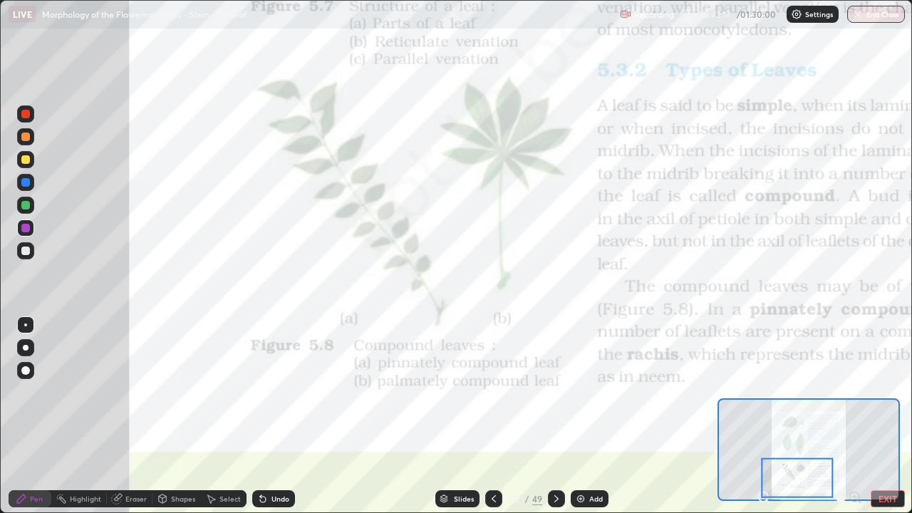
click at [26, 137] on div at bounding box center [25, 137] width 9 height 9
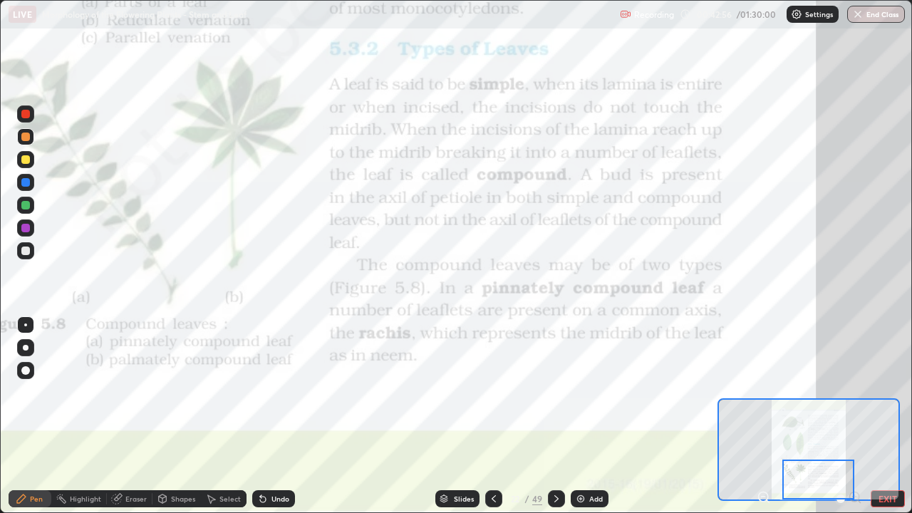
click at [555, 416] on icon at bounding box center [556, 498] width 11 height 11
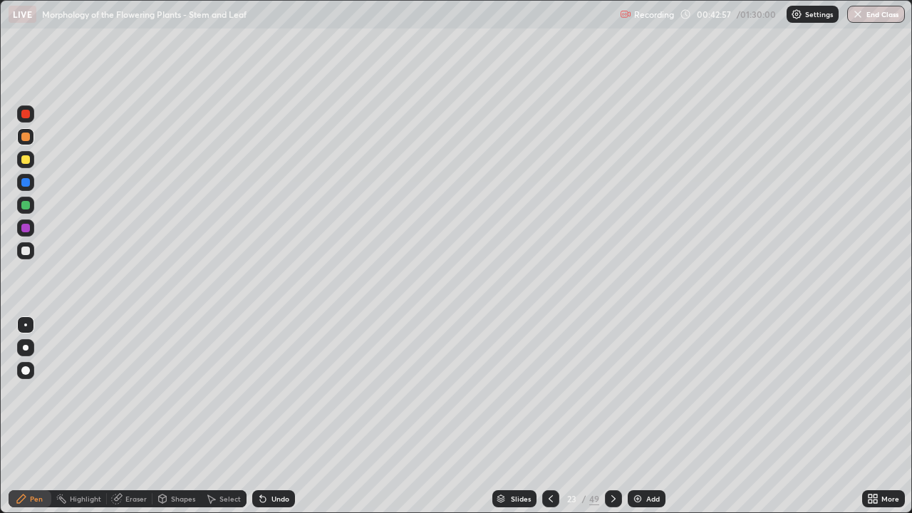
click at [620, 416] on div at bounding box center [613, 498] width 17 height 17
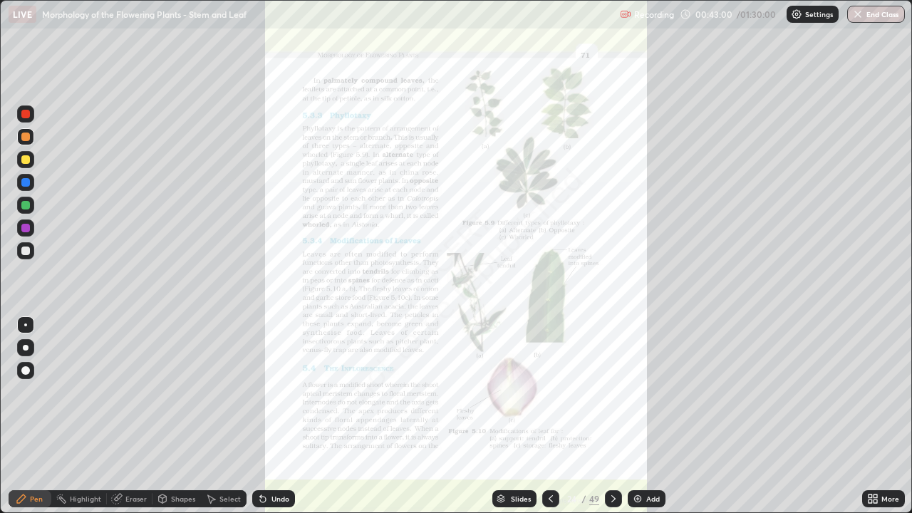
click at [869, 416] on icon at bounding box center [871, 502] width 4 height 4
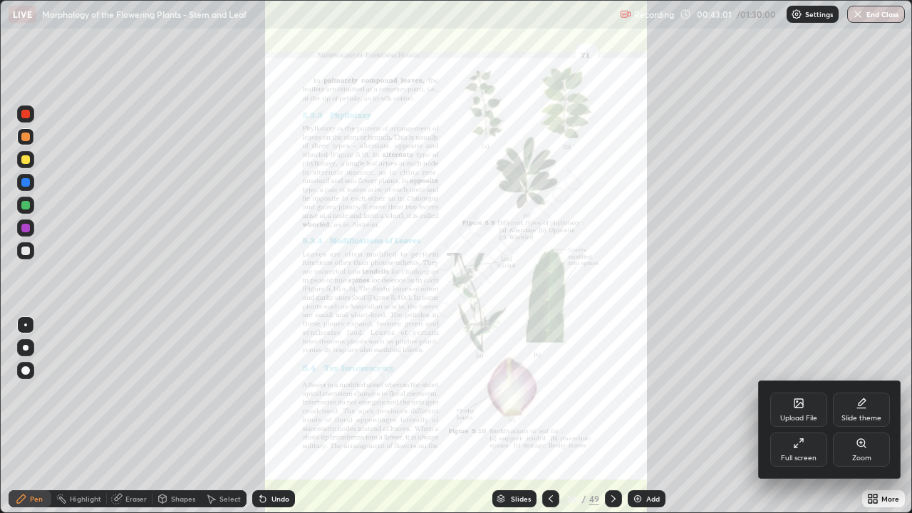
click at [862, 416] on div "Zoom" at bounding box center [861, 450] width 57 height 34
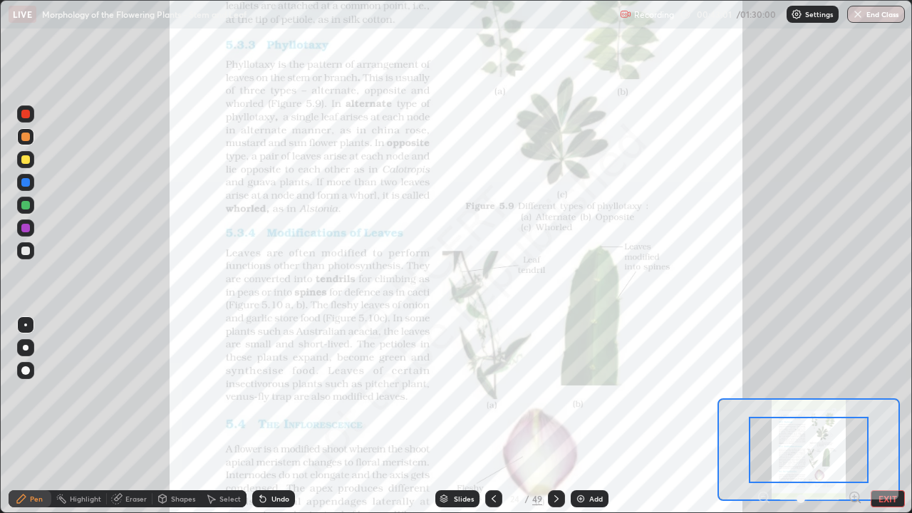
click at [857, 416] on div "Pen Highlight Eraser Shapes Select Undo Slides 24 / 49 Add EXIT" at bounding box center [456, 499] width 912 height 29
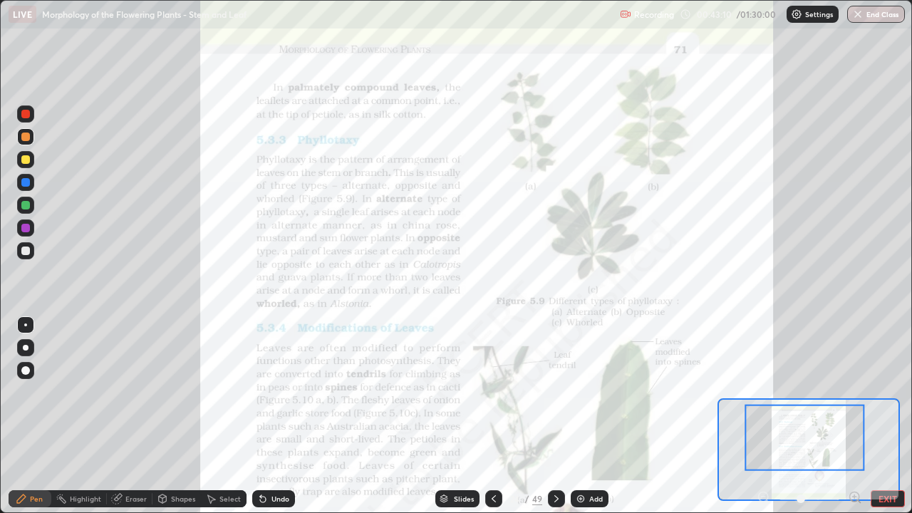
click at [600, 416] on div "Add" at bounding box center [590, 498] width 38 height 17
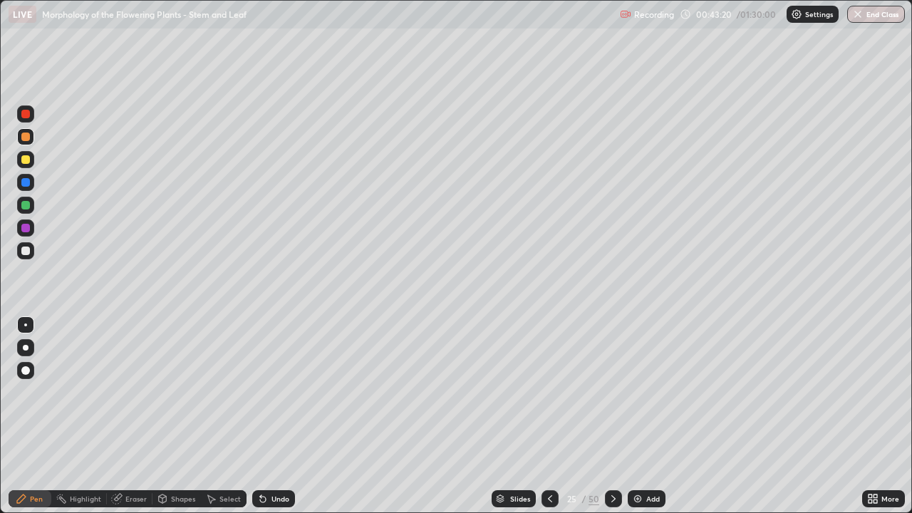
click at [28, 176] on div at bounding box center [25, 182] width 17 height 17
click at [26, 348] on div at bounding box center [26, 348] width 6 height 6
click at [28, 137] on div at bounding box center [25, 137] width 9 height 9
click at [25, 205] on div at bounding box center [25, 205] width 9 height 9
click at [281, 416] on div "Undo" at bounding box center [281, 498] width 18 height 7
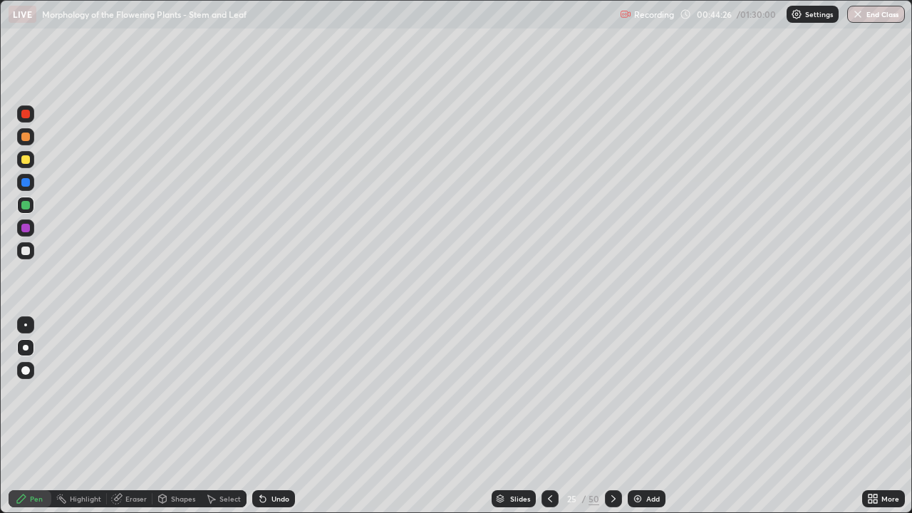
click at [267, 416] on div "Undo" at bounding box center [273, 498] width 43 height 17
click at [283, 416] on div "Undo" at bounding box center [281, 498] width 18 height 7
click at [282, 416] on div "Undo" at bounding box center [281, 498] width 18 height 7
click at [278, 416] on div "Undo" at bounding box center [281, 498] width 18 height 7
click at [268, 416] on div "Undo" at bounding box center [273, 498] width 43 height 17
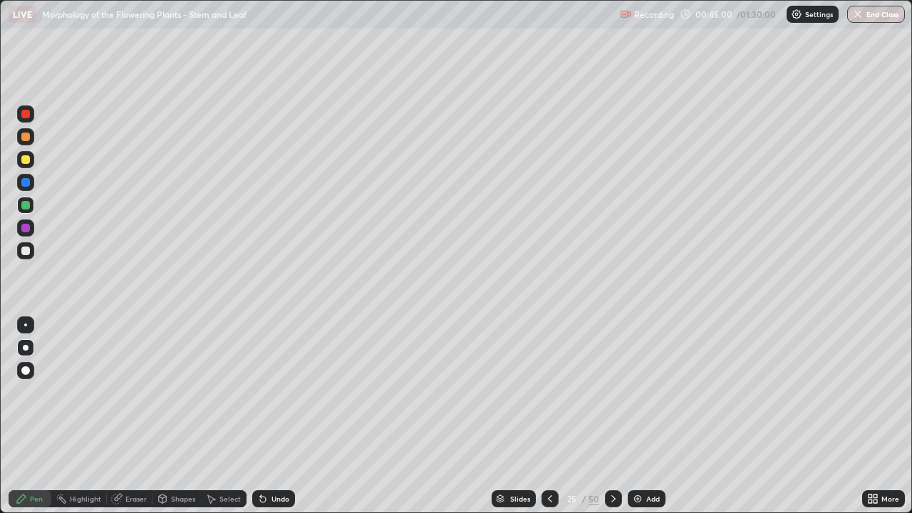
click at [270, 416] on div "Undo" at bounding box center [273, 498] width 43 height 17
click at [547, 416] on icon at bounding box center [550, 498] width 11 height 11
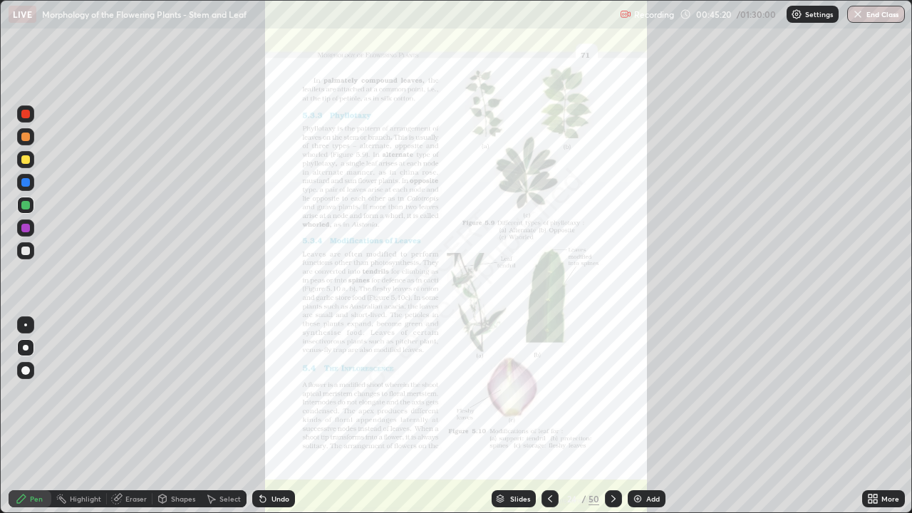
click at [612, 416] on div at bounding box center [613, 498] width 17 height 17
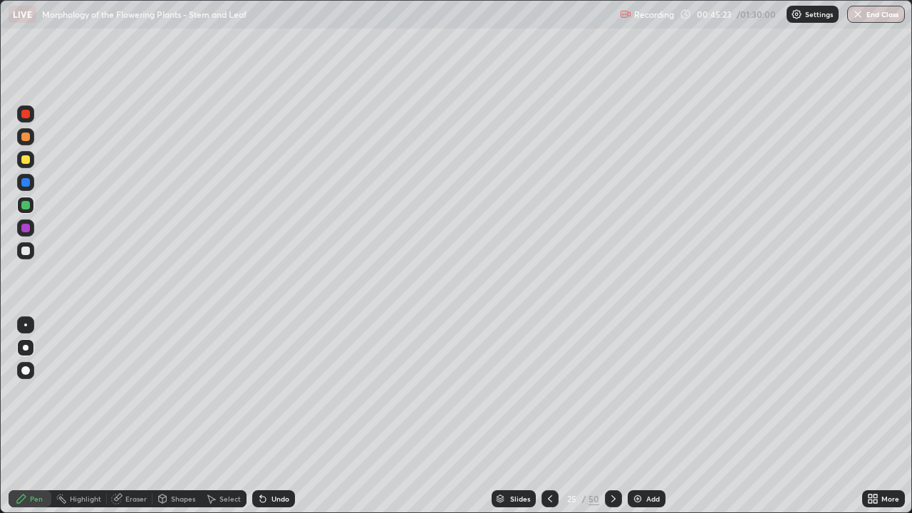
click at [612, 416] on icon at bounding box center [613, 498] width 11 height 11
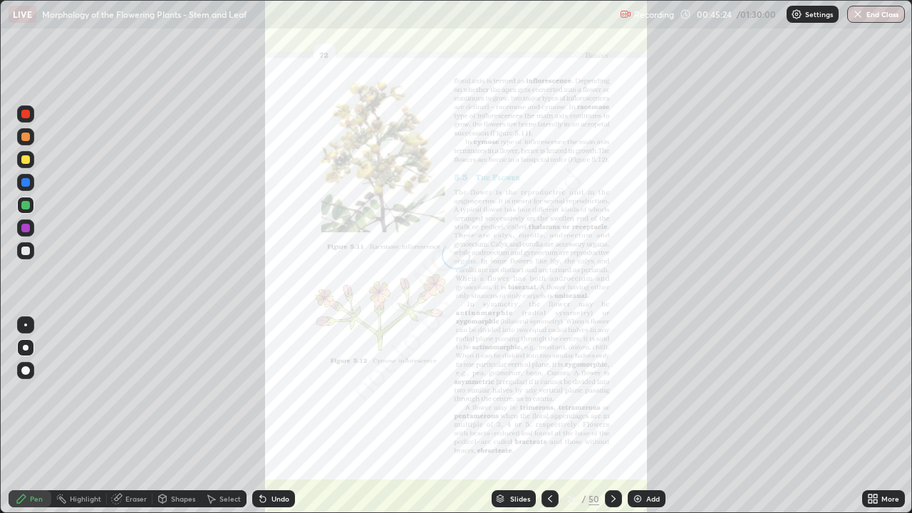
click at [547, 416] on div at bounding box center [550, 498] width 17 height 17
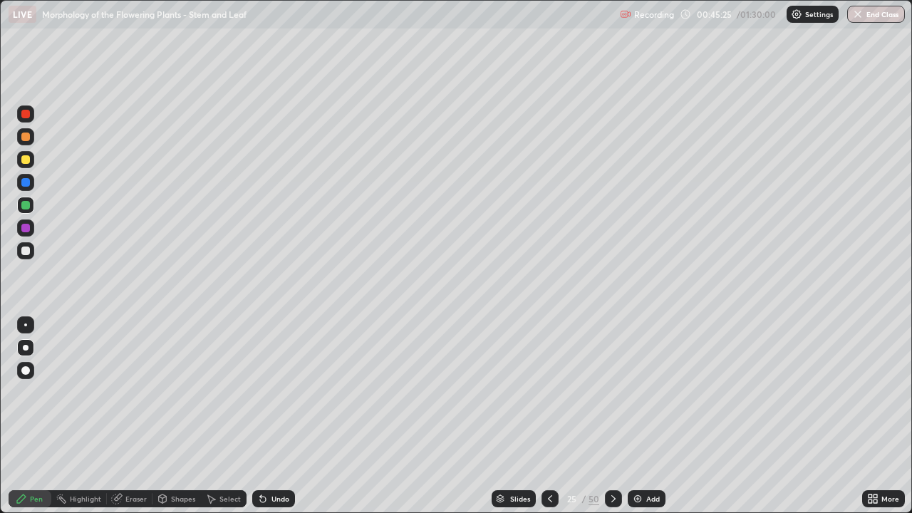
click at [550, 416] on div at bounding box center [550, 499] width 17 height 29
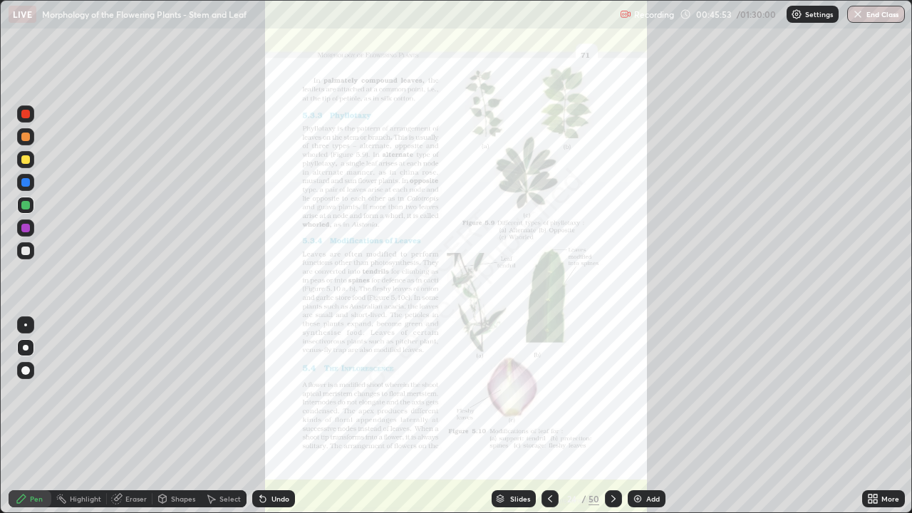
click at [885, 416] on div "More" at bounding box center [891, 498] width 18 height 7
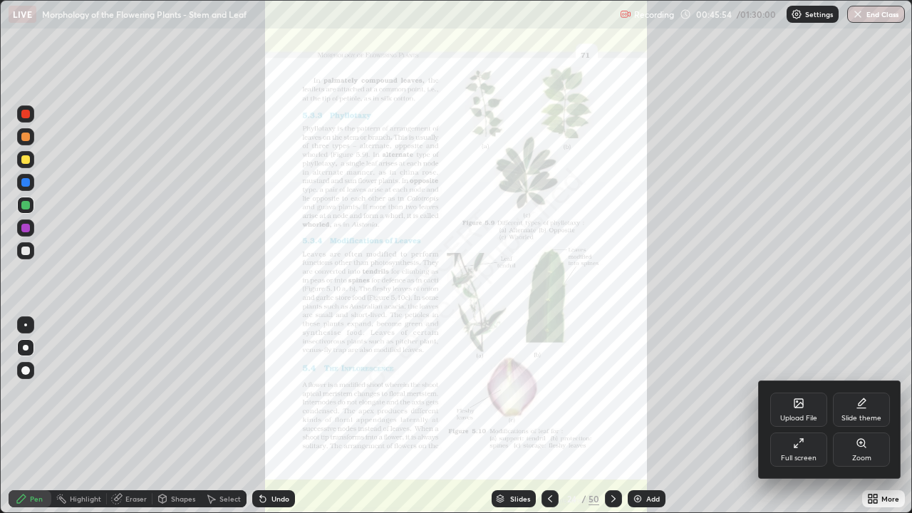
click at [858, 416] on icon at bounding box center [861, 443] width 8 height 8
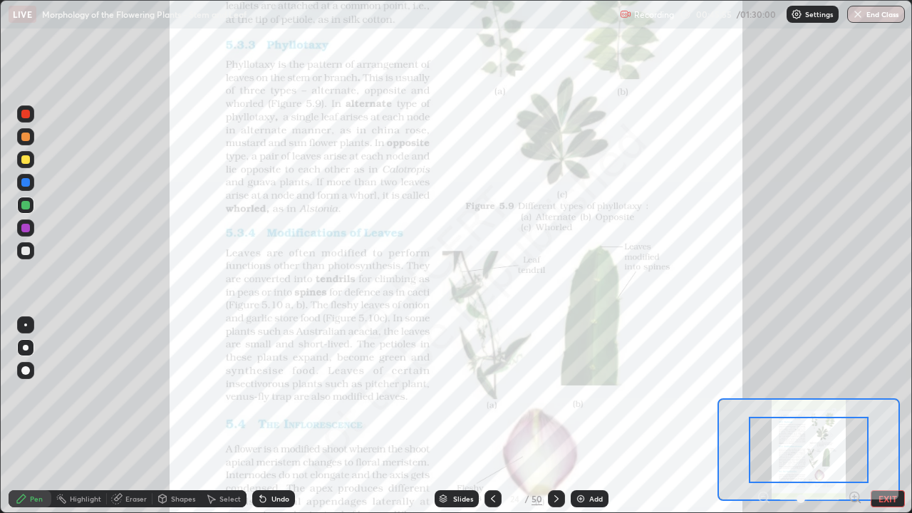
click at [853, 416] on icon at bounding box center [855, 497] width 4 height 0
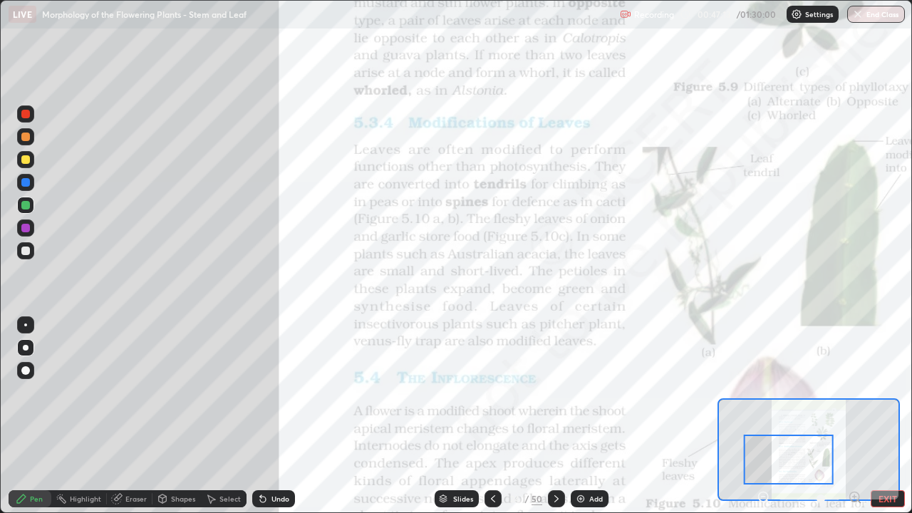
click at [598, 416] on div "Add" at bounding box center [590, 498] width 38 height 17
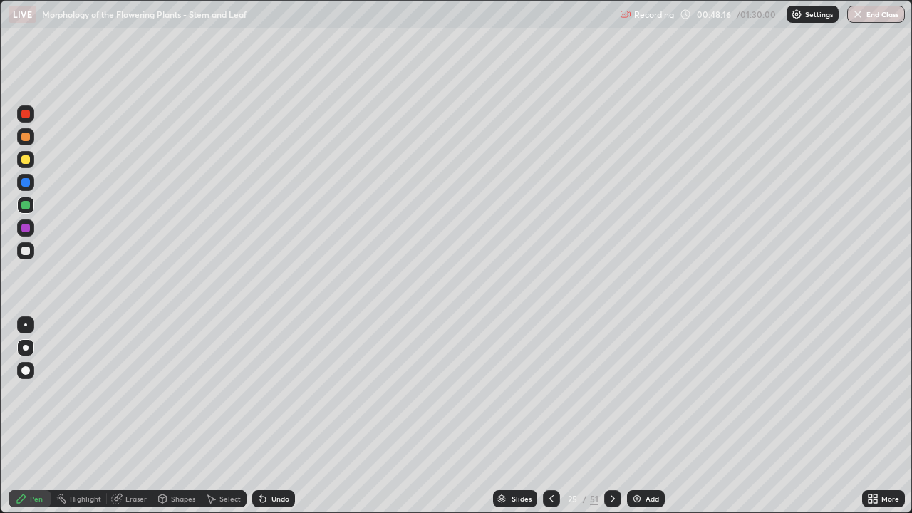
click at [543, 416] on div at bounding box center [551, 498] width 17 height 17
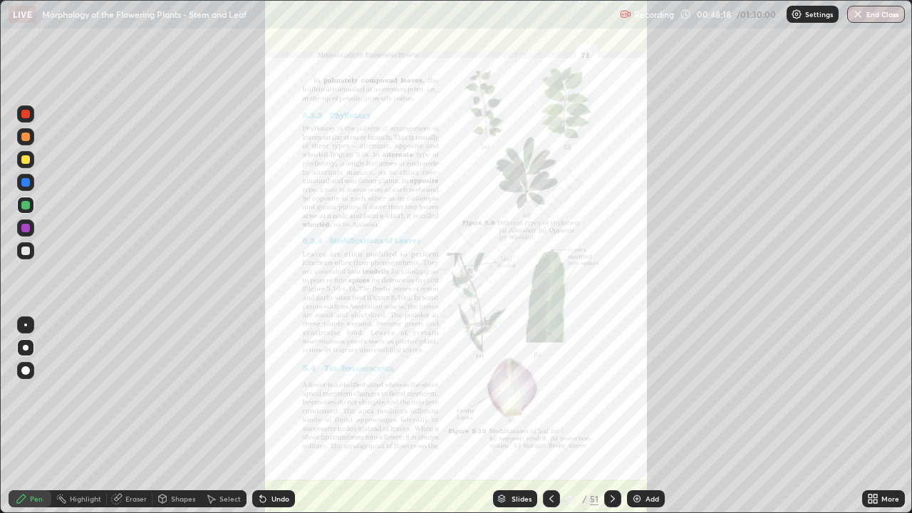
click at [877, 416] on icon at bounding box center [876, 502] width 4 height 4
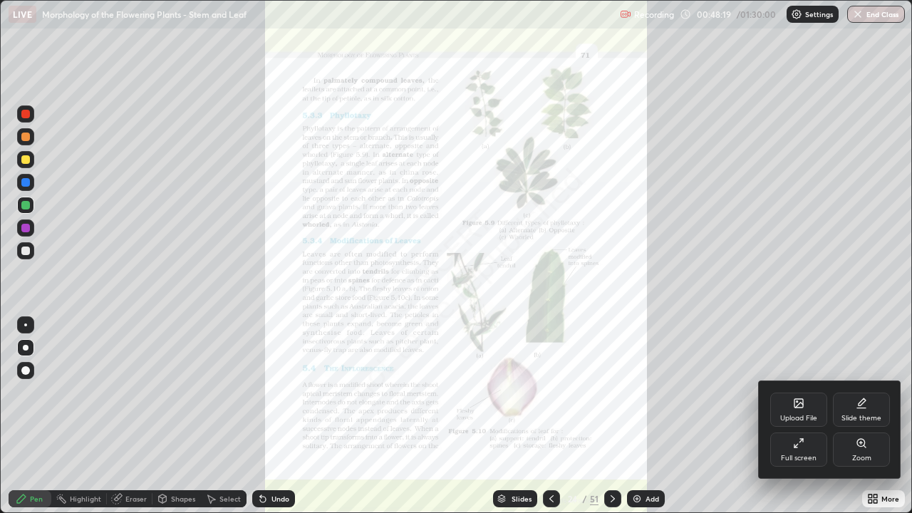
click at [849, 416] on div "Zoom" at bounding box center [861, 450] width 57 height 34
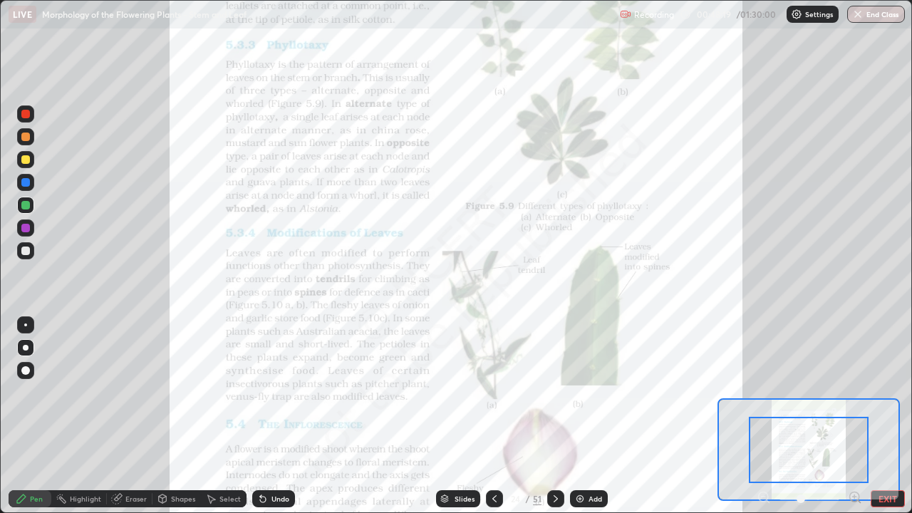
click at [855, 416] on icon at bounding box center [855, 497] width 4 height 0
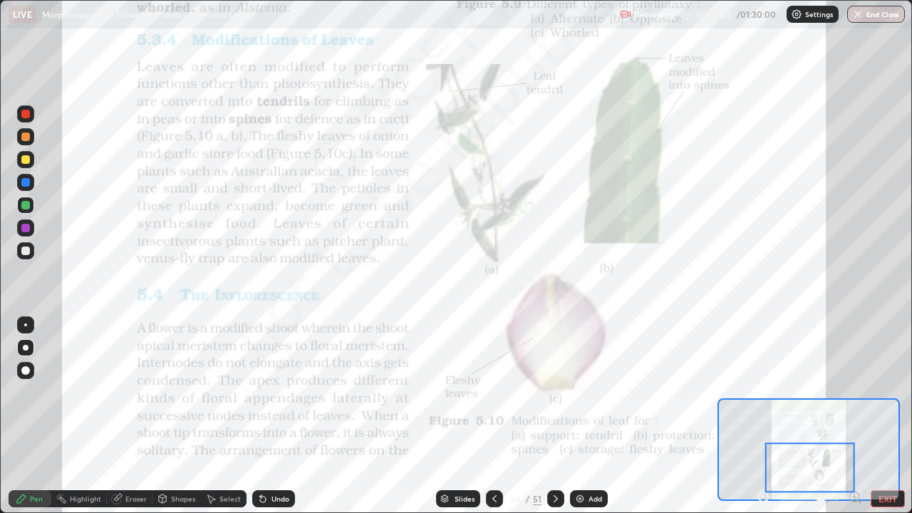
click at [493, 416] on icon at bounding box center [494, 498] width 11 height 11
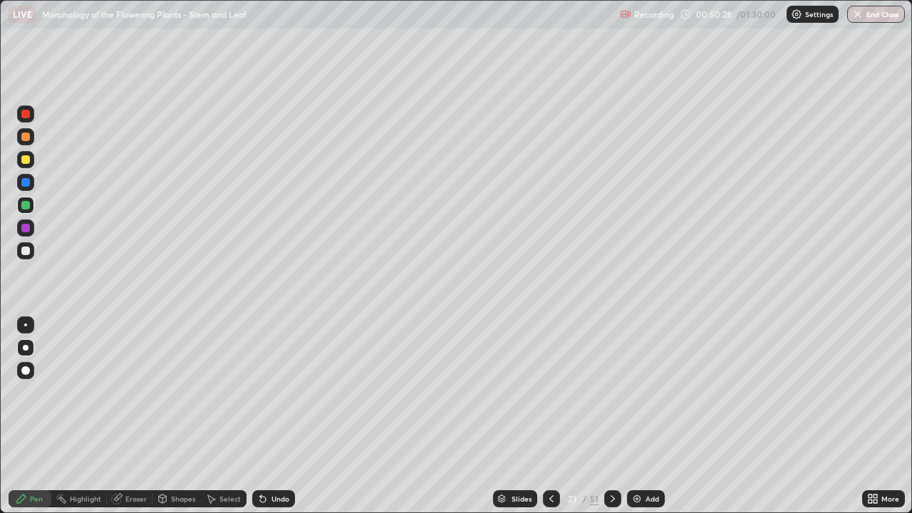
click at [498, 416] on icon at bounding box center [502, 499] width 9 height 9
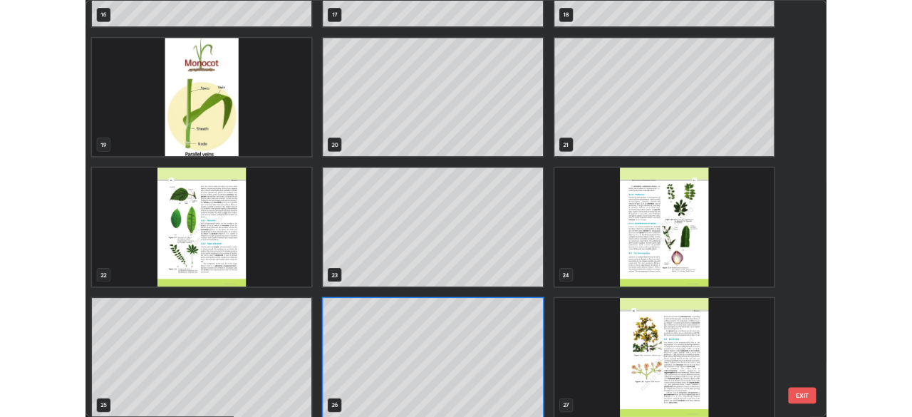
scroll to position [929, 0]
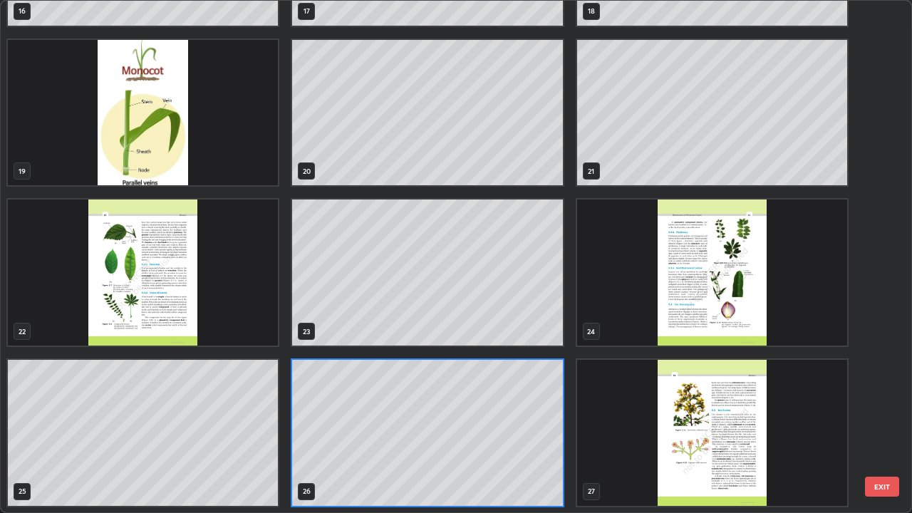
click at [492, 411] on div "16 17 18 19 20 21 22 23 24 25 26 27 28 29 30 31 32 33" at bounding box center [444, 257] width 886 height 512
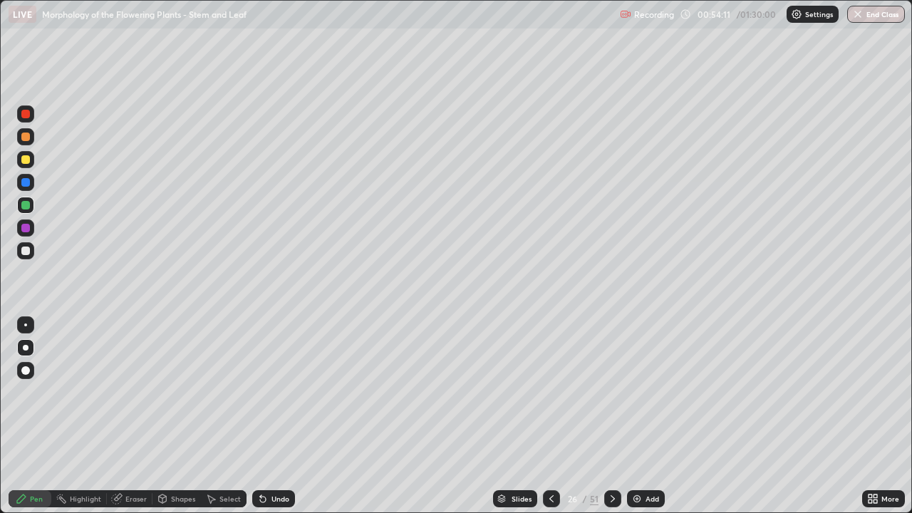
click at [641, 416] on img at bounding box center [637, 498] width 11 height 11
click at [34, 160] on div at bounding box center [25, 159] width 17 height 17
click at [24, 136] on div at bounding box center [25, 137] width 9 height 9
click at [888, 416] on div "More" at bounding box center [891, 498] width 18 height 7
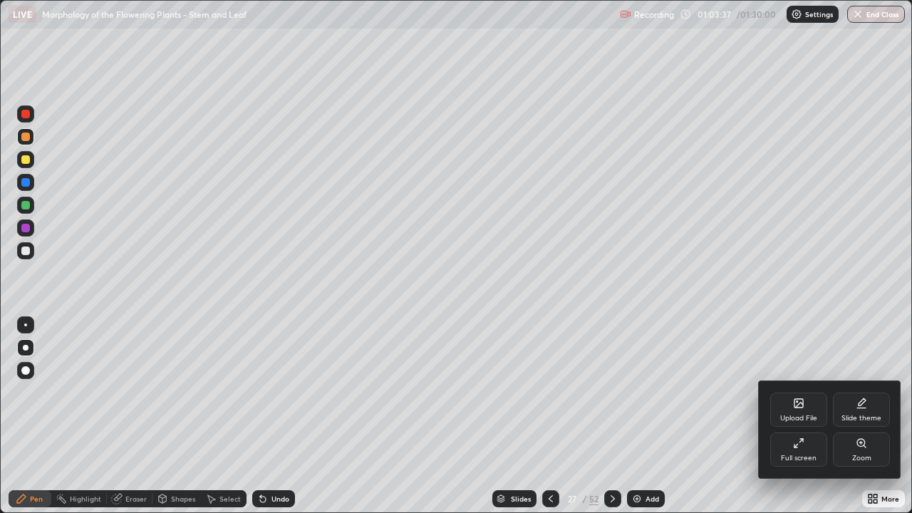
click at [808, 416] on div "Full screen" at bounding box center [799, 458] width 36 height 7
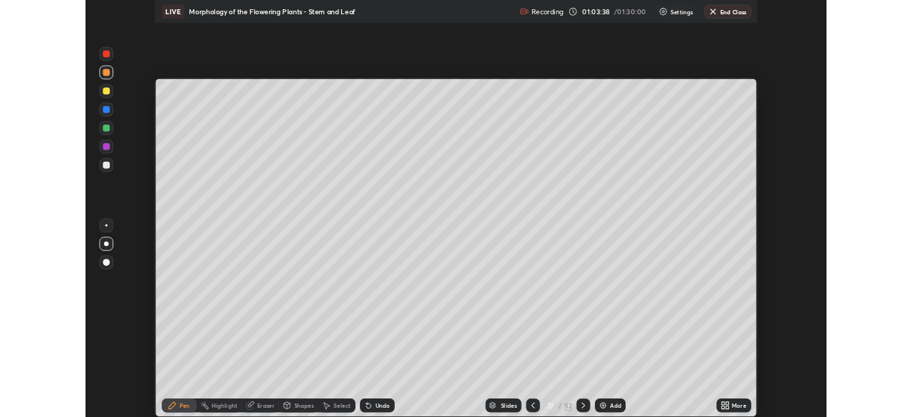
scroll to position [70860, 70364]
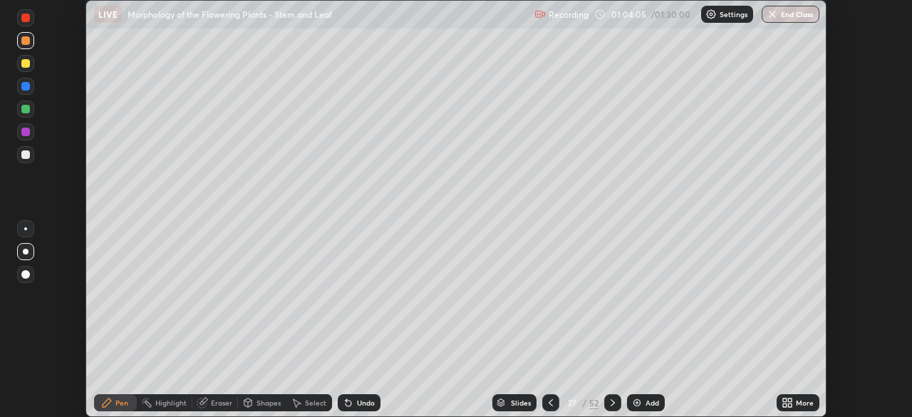
click at [798, 403] on div "More" at bounding box center [805, 402] width 18 height 7
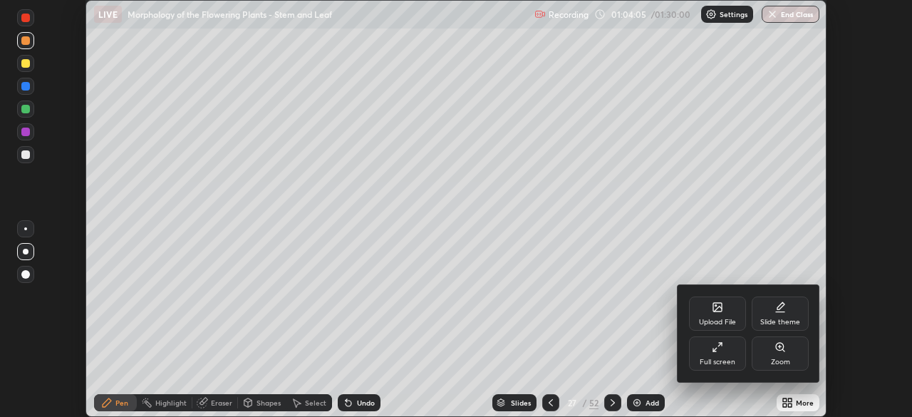
click at [718, 314] on div "Upload File" at bounding box center [717, 314] width 57 height 34
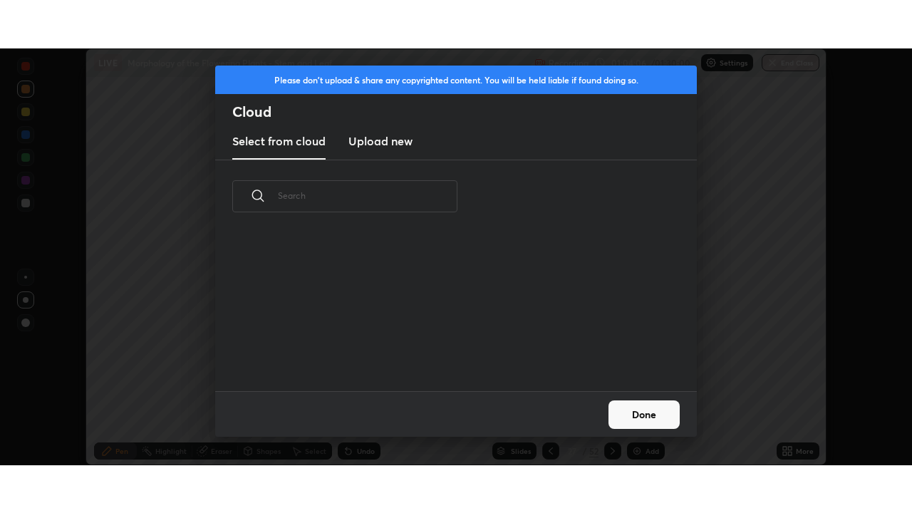
scroll to position [158, 458]
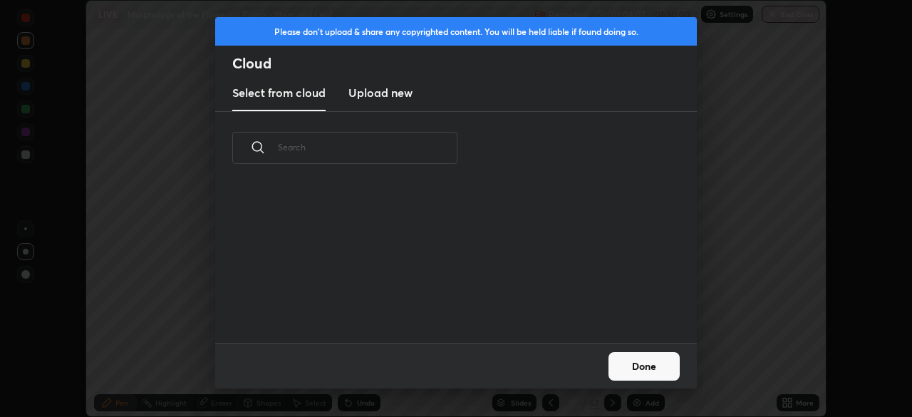
click at [379, 94] on h3 "Upload new" at bounding box center [381, 92] width 64 height 17
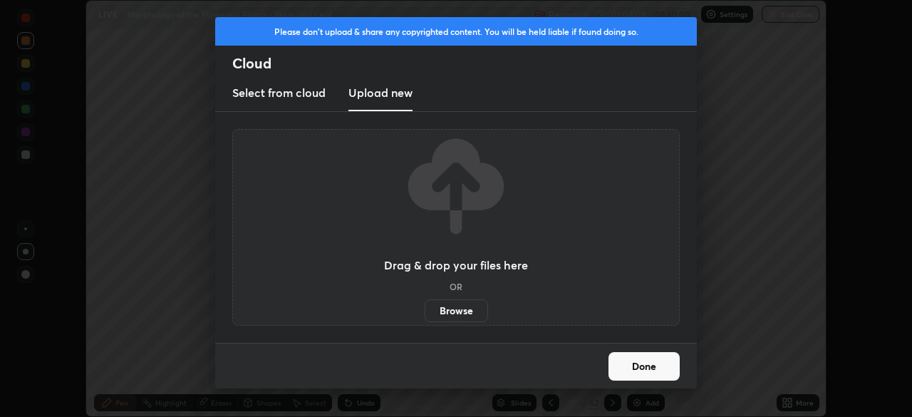
click at [448, 309] on label "Browse" at bounding box center [456, 310] width 63 height 23
click at [425, 309] on input "Browse" at bounding box center [425, 310] width 0 height 23
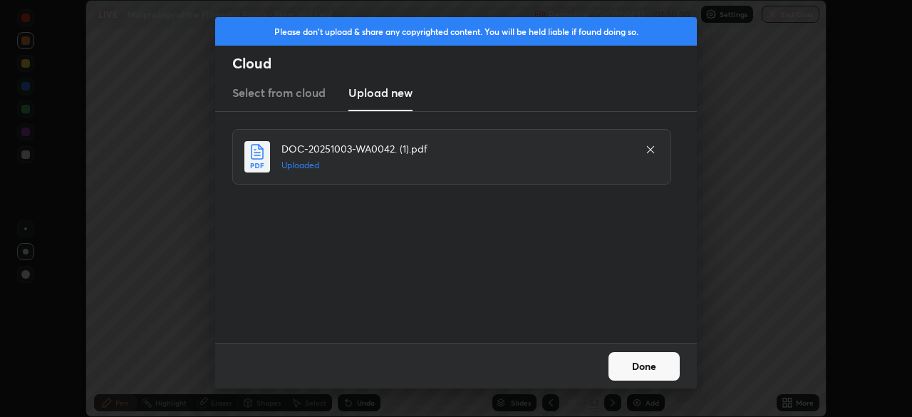
click at [650, 361] on button "Done" at bounding box center [644, 366] width 71 height 29
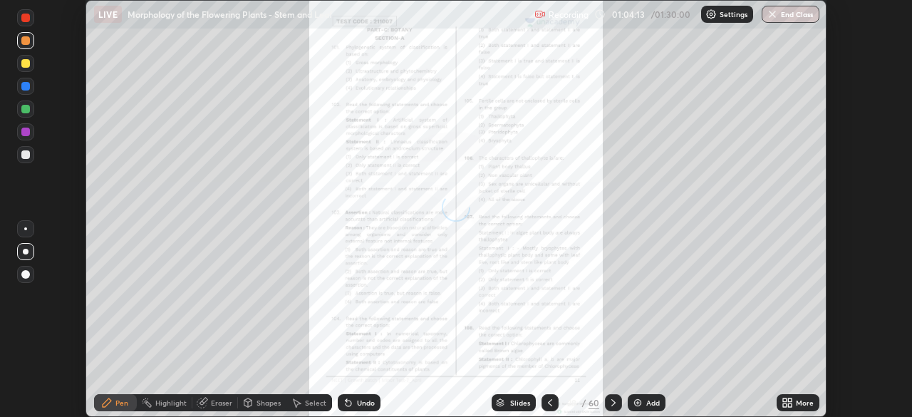
click at [812, 401] on div "More" at bounding box center [805, 402] width 18 height 7
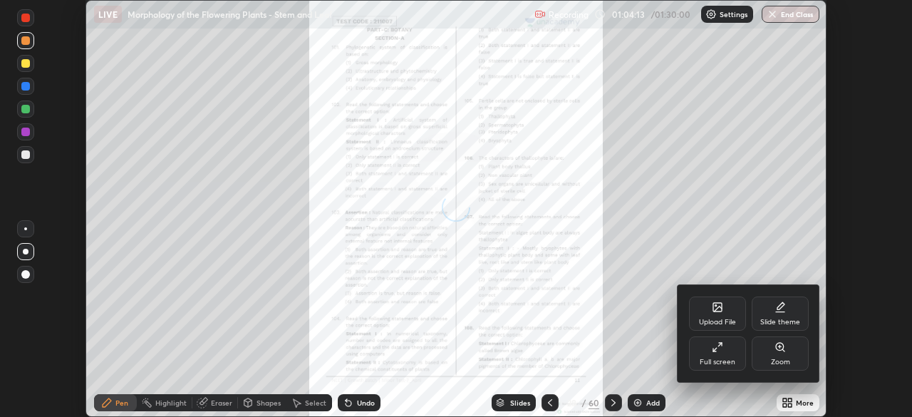
click at [731, 354] on div "Full screen" at bounding box center [717, 353] width 57 height 34
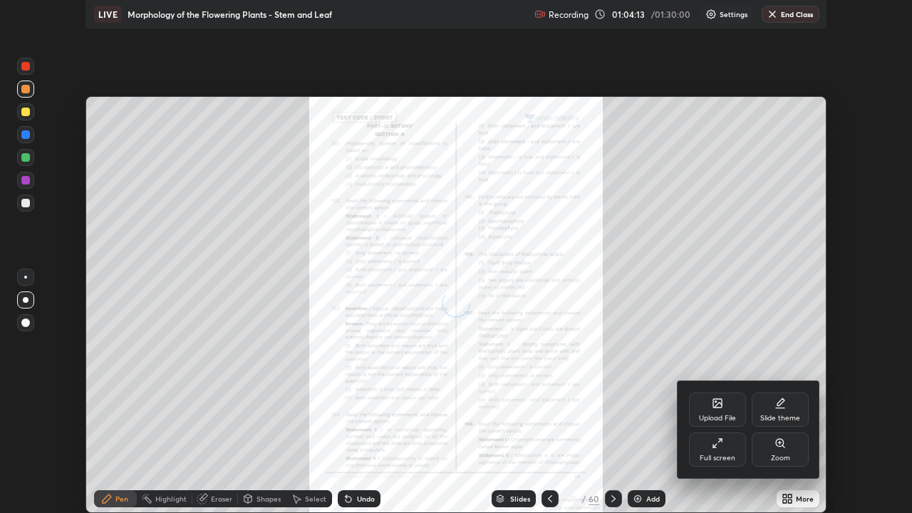
scroll to position [513, 912]
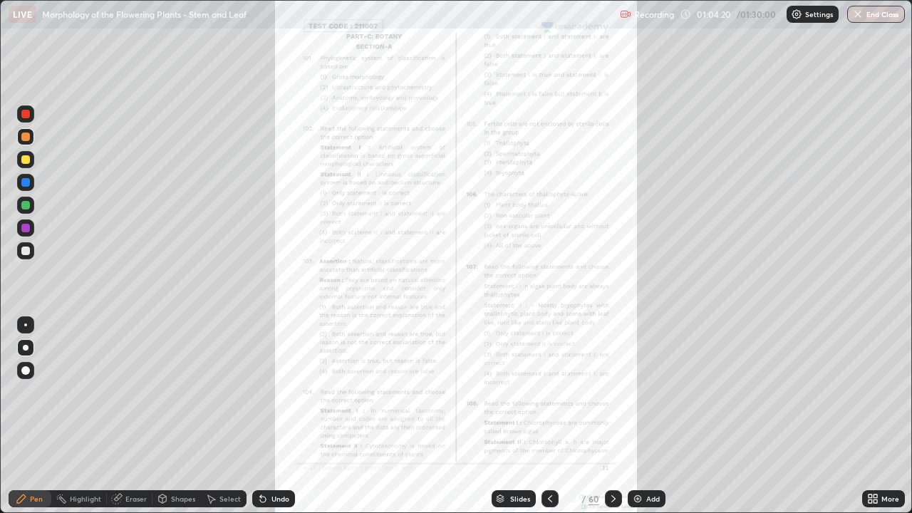
click at [889, 416] on div "More" at bounding box center [891, 498] width 18 height 7
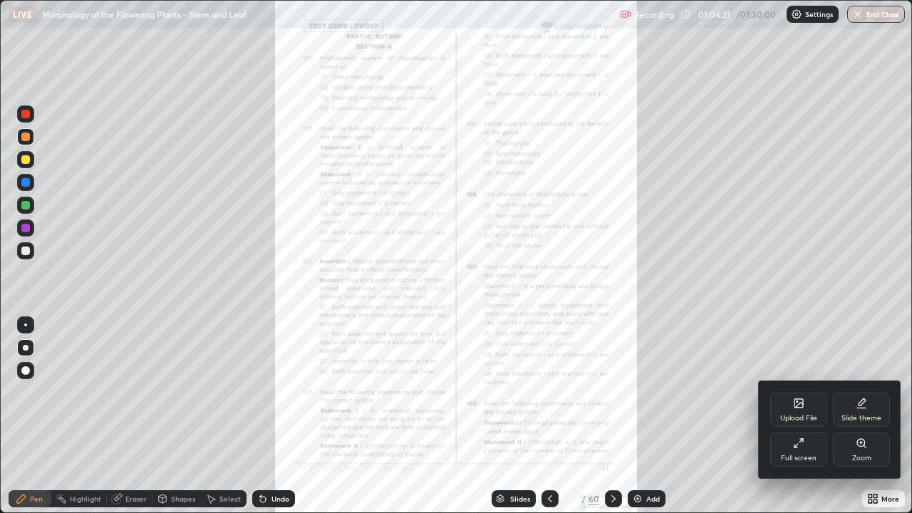
click at [870, 416] on div "Zoom" at bounding box center [861, 450] width 57 height 34
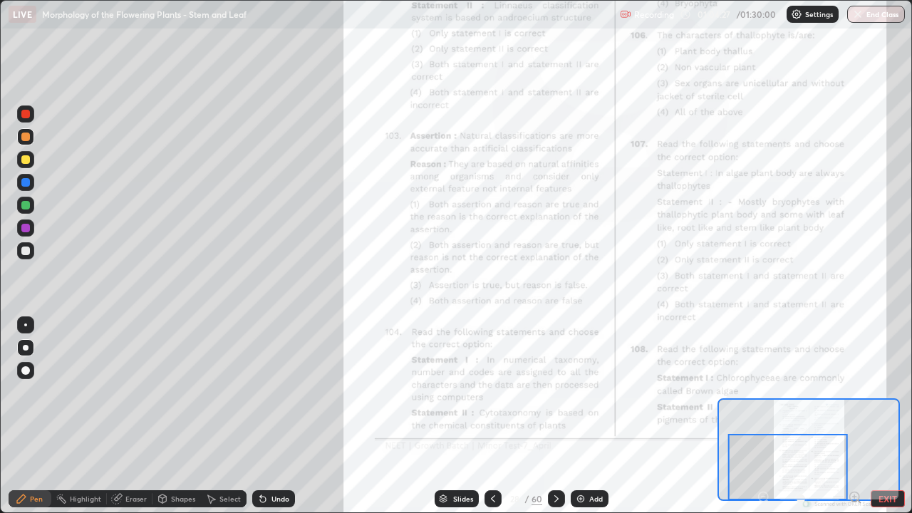
click at [855, 416] on icon at bounding box center [855, 497] width 4 height 0
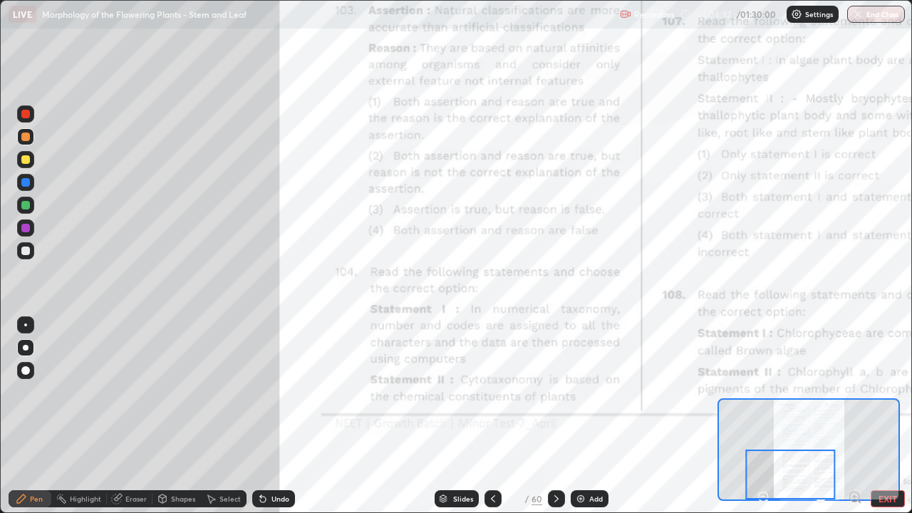
click at [855, 416] on icon at bounding box center [855, 497] width 4 height 0
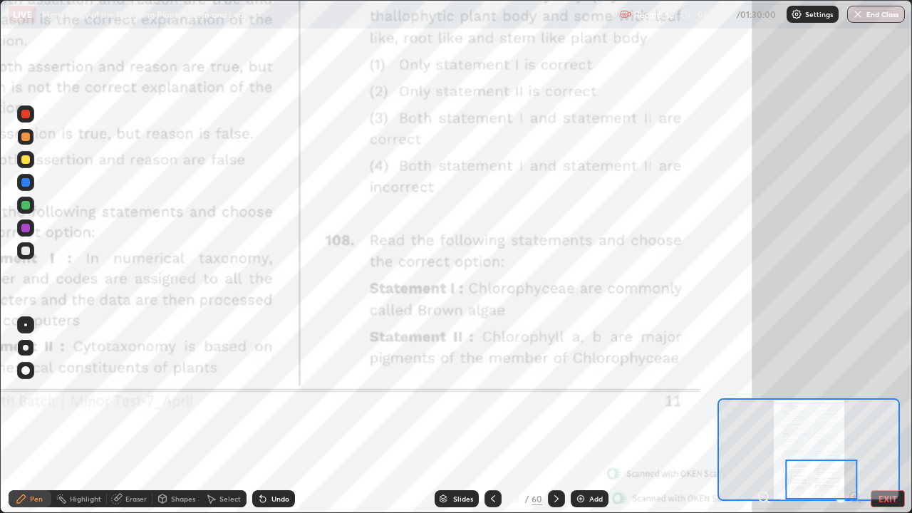
click at [562, 416] on div at bounding box center [556, 498] width 17 height 17
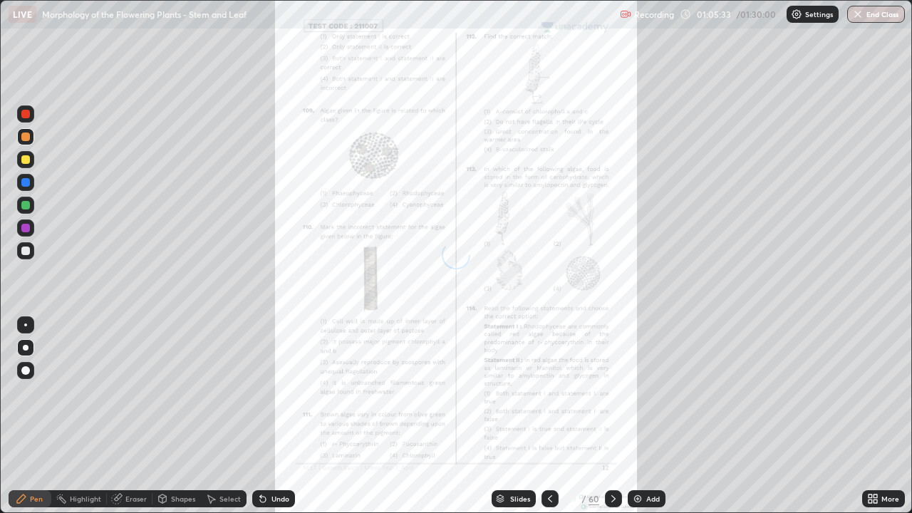
click at [882, 416] on div "More" at bounding box center [883, 498] width 43 height 17
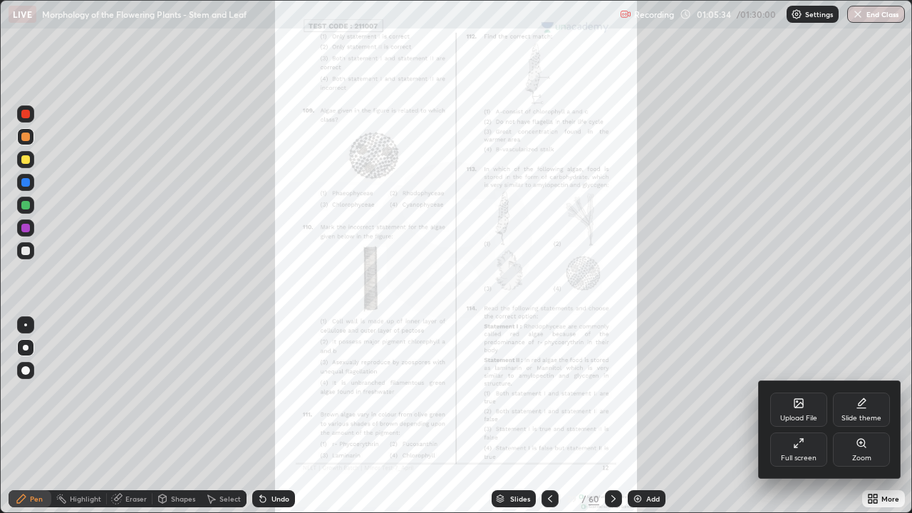
click at [877, 416] on div "Zoom" at bounding box center [861, 450] width 57 height 34
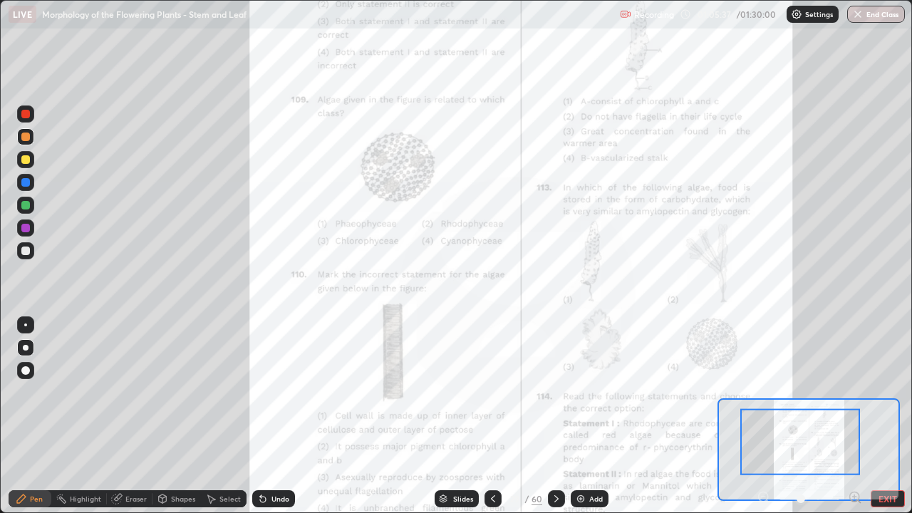
click at [855, 416] on icon at bounding box center [855, 497] width 4 height 0
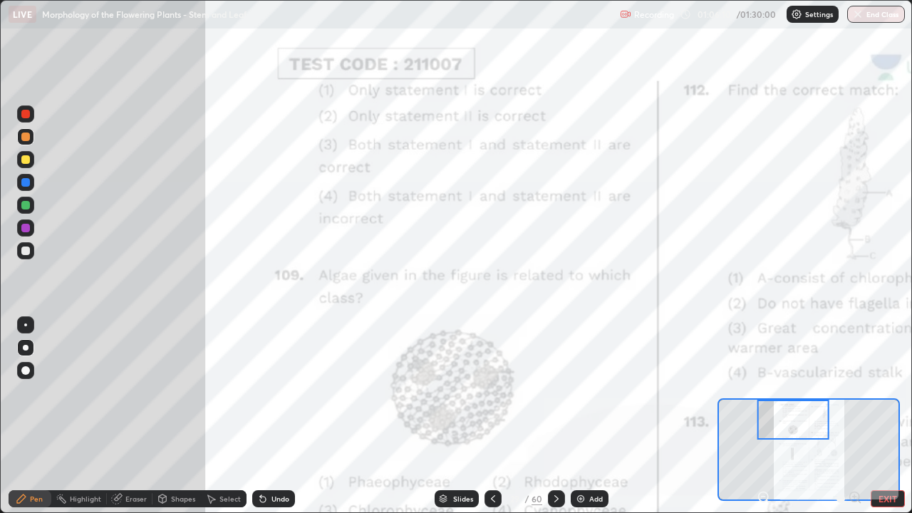
click at [499, 416] on div at bounding box center [493, 498] width 17 height 17
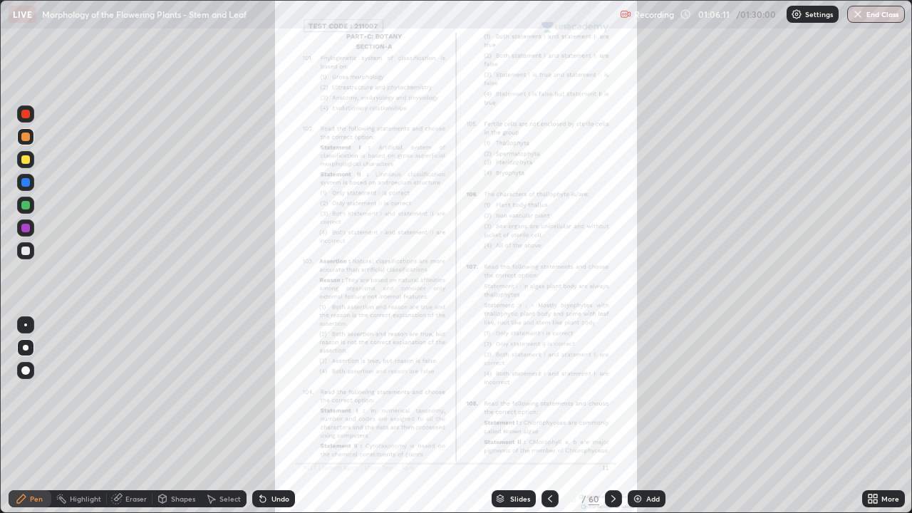
click at [878, 416] on icon at bounding box center [872, 498] width 11 height 11
click at [880, 416] on div "More" at bounding box center [883, 498] width 43 height 17
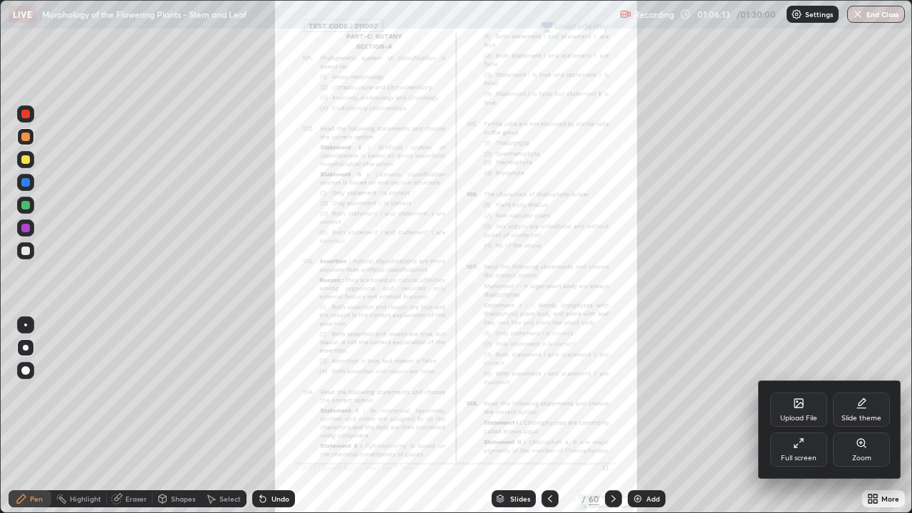
click at [877, 416] on div "Zoom" at bounding box center [861, 450] width 57 height 34
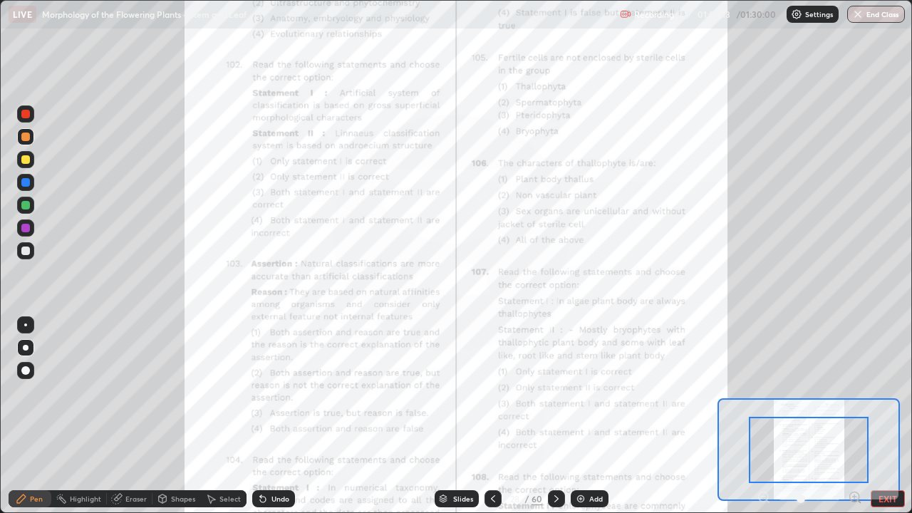
click at [860, 416] on div "Pen Highlight Eraser Shapes Select Undo Slides 28 / 60 Add EXIT" at bounding box center [456, 499] width 912 height 29
click at [855, 416] on icon at bounding box center [855, 497] width 4 height 0
click at [852, 416] on div "Pen Highlight Eraser Shapes Select Undo Slides 28 / 60 Add EXIT" at bounding box center [456, 499] width 912 height 29
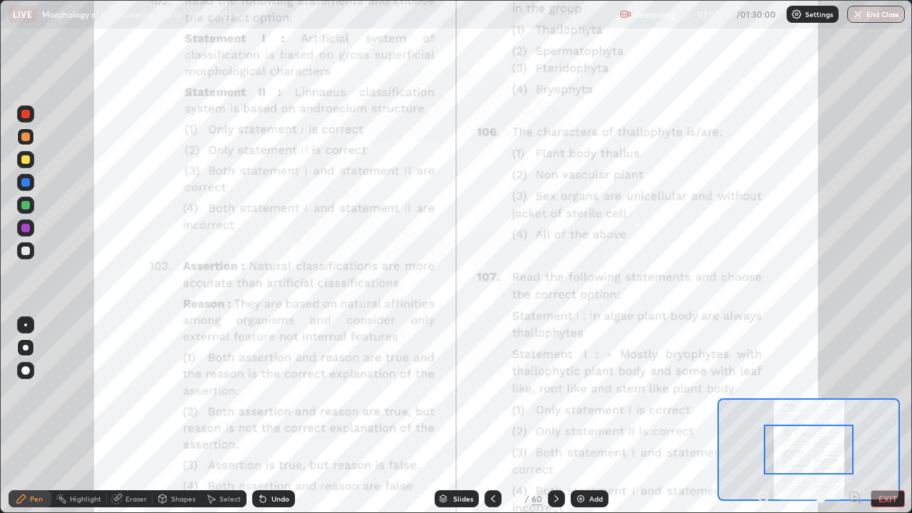
click at [855, 416] on icon at bounding box center [855, 497] width 4 height 0
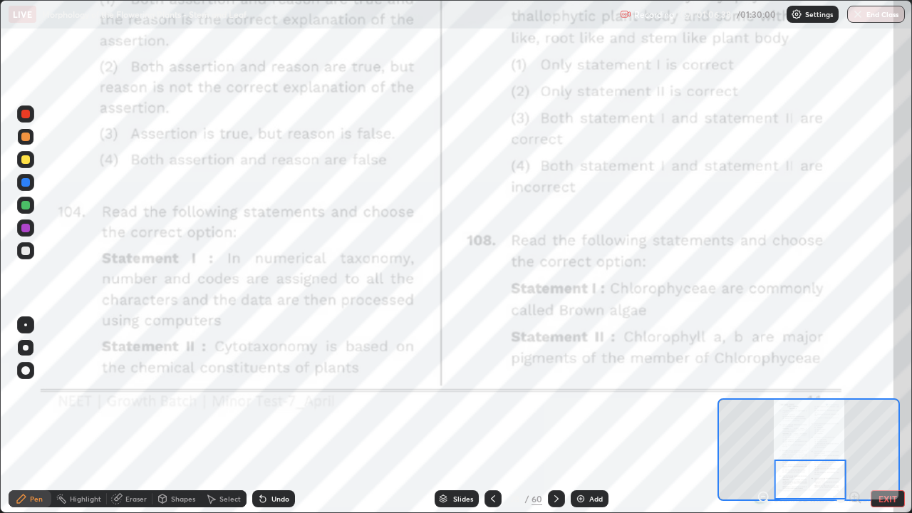
click at [555, 416] on icon at bounding box center [557, 498] width 4 height 7
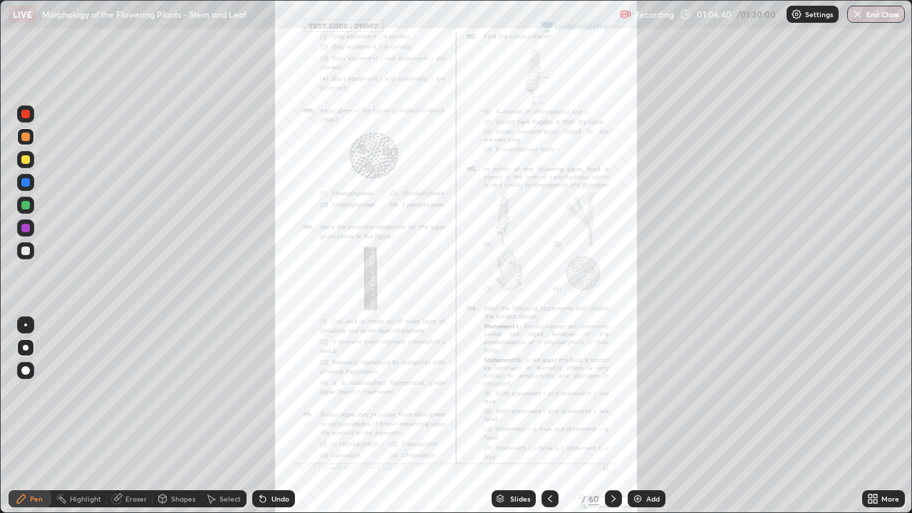
click at [619, 416] on div at bounding box center [613, 498] width 17 height 17
click at [894, 416] on div "More" at bounding box center [891, 498] width 18 height 7
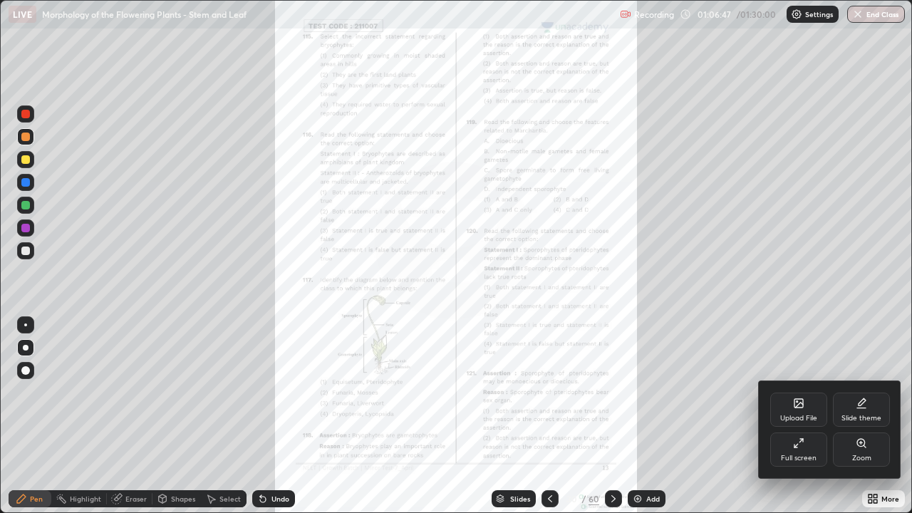
click at [869, 416] on div "Zoom" at bounding box center [861, 450] width 57 height 34
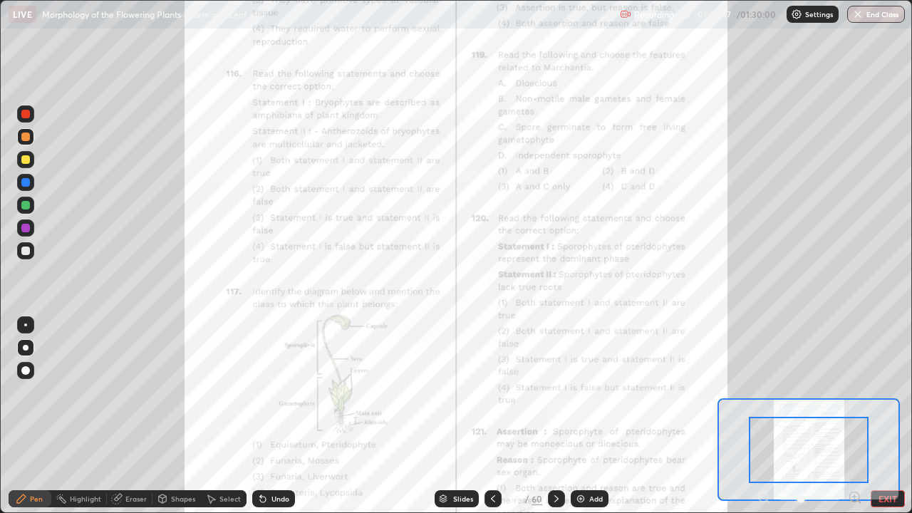
click at [855, 416] on icon at bounding box center [855, 497] width 4 height 0
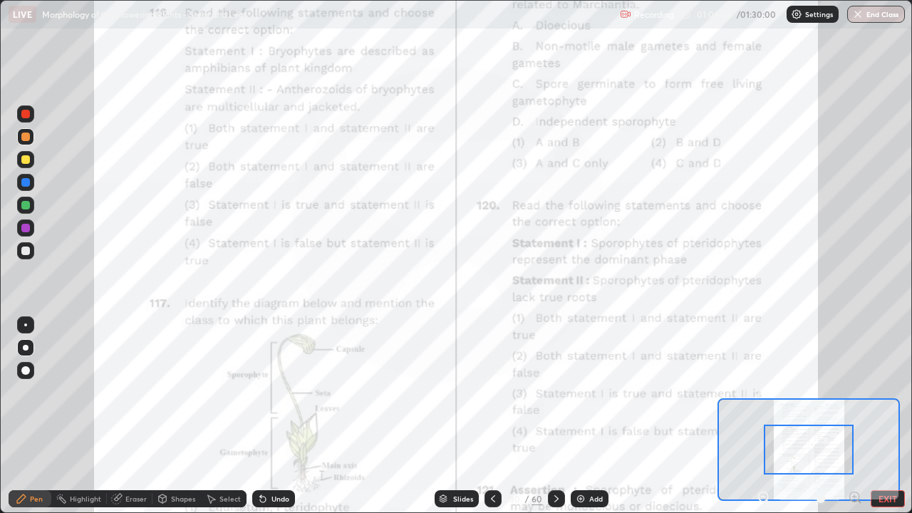
click at [855, 416] on icon at bounding box center [855, 497] width 0 height 4
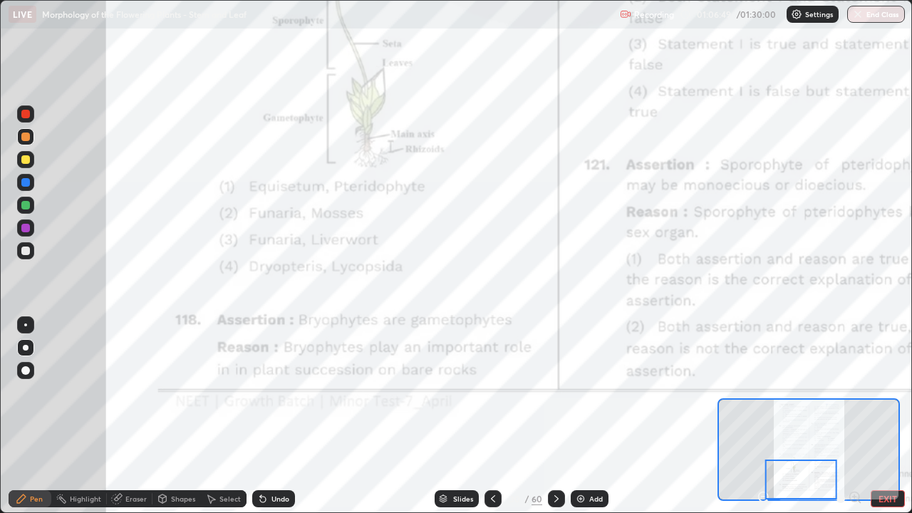
click at [857, 416] on div at bounding box center [809, 498] width 105 height 17
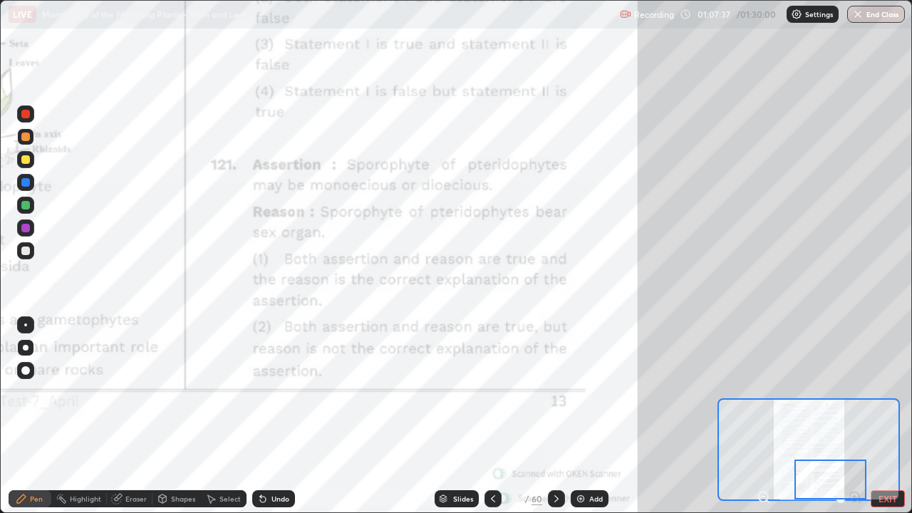
click at [556, 416] on icon at bounding box center [556, 498] width 11 height 11
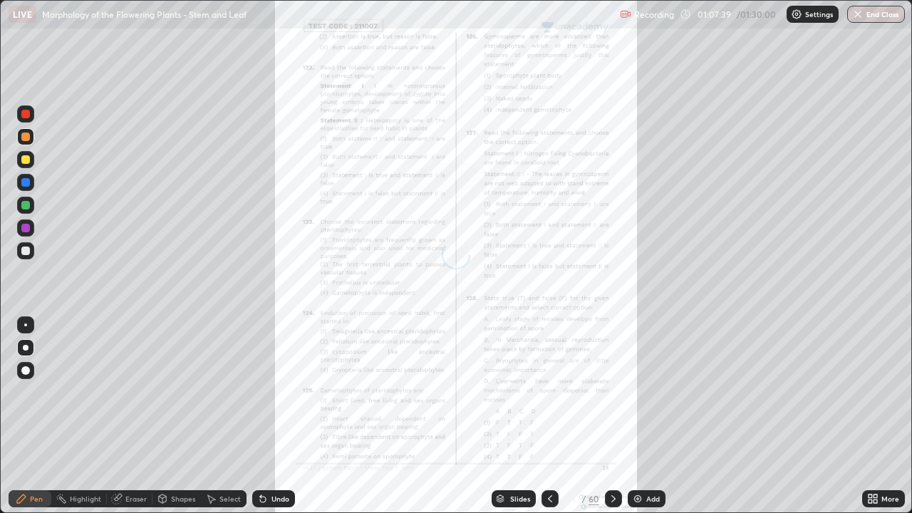
click at [883, 416] on div "More" at bounding box center [891, 498] width 18 height 7
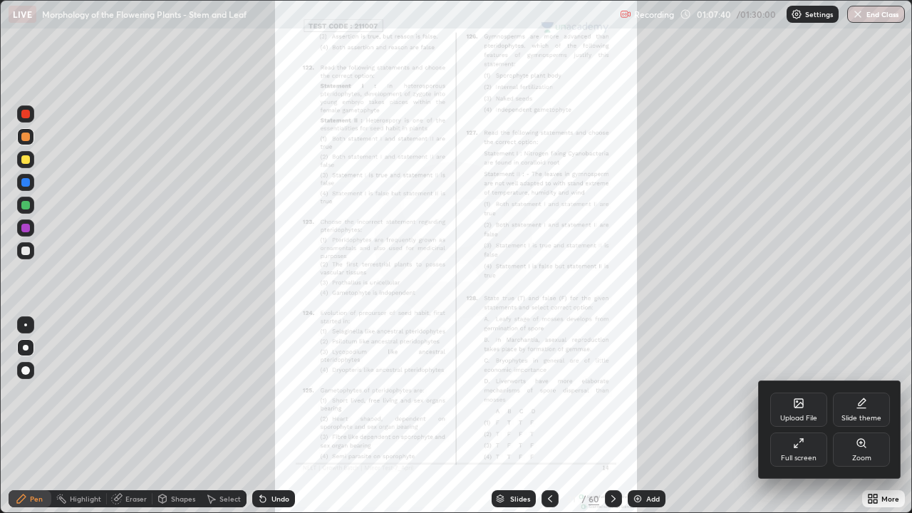
click at [880, 416] on div at bounding box center [456, 256] width 912 height 513
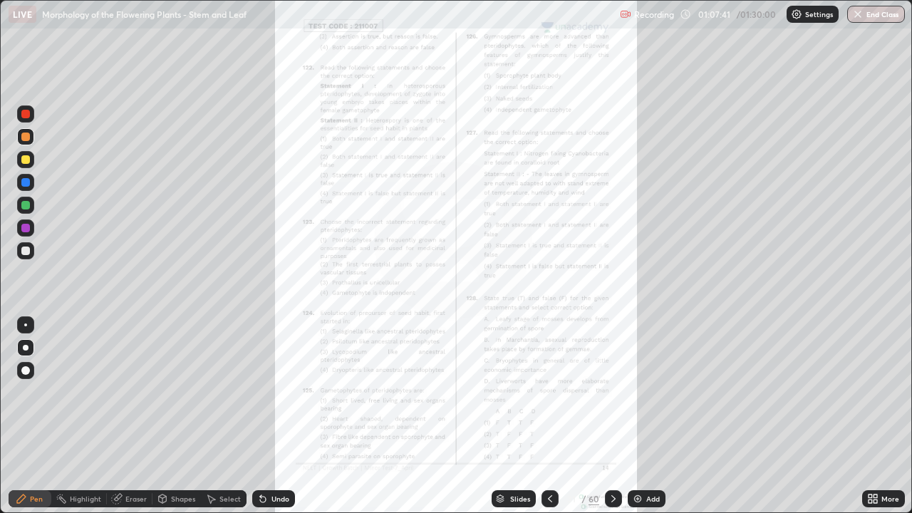
click at [885, 416] on div "More" at bounding box center [891, 498] width 18 height 7
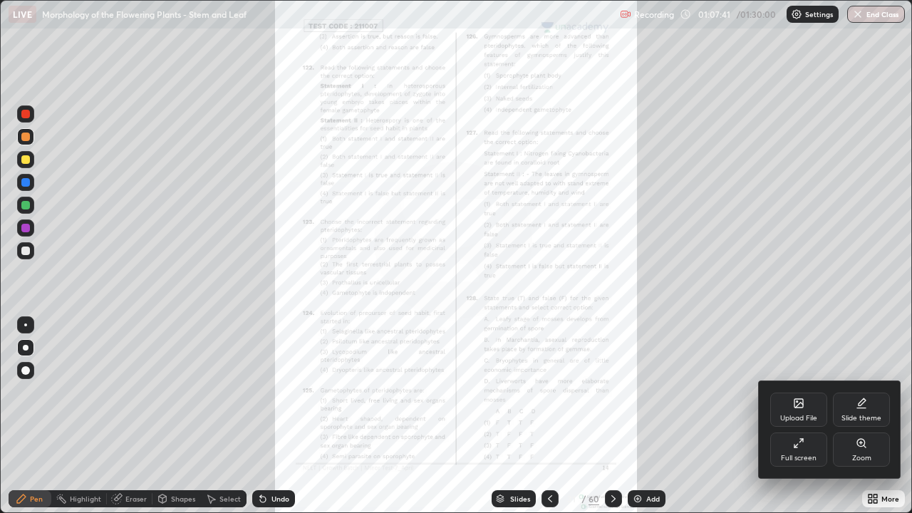
click at [874, 416] on div "Zoom" at bounding box center [861, 450] width 57 height 34
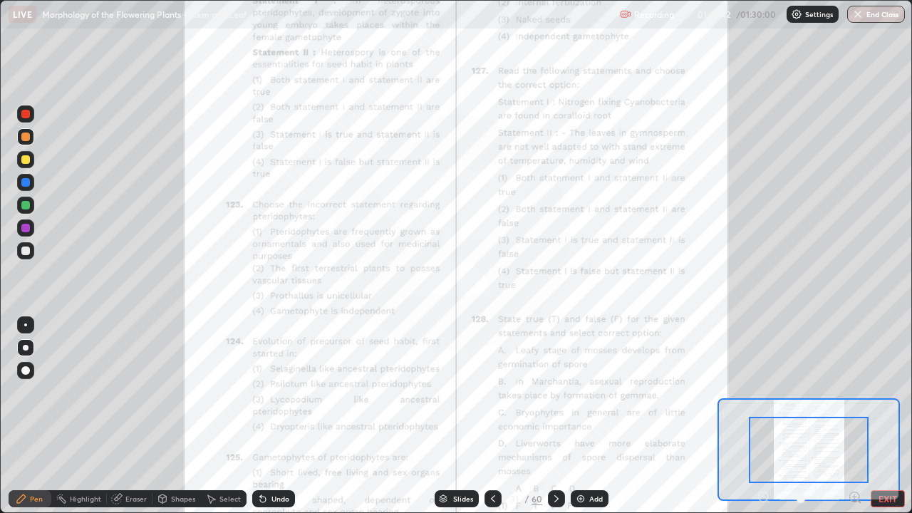
click at [854, 416] on icon at bounding box center [855, 497] width 14 height 14
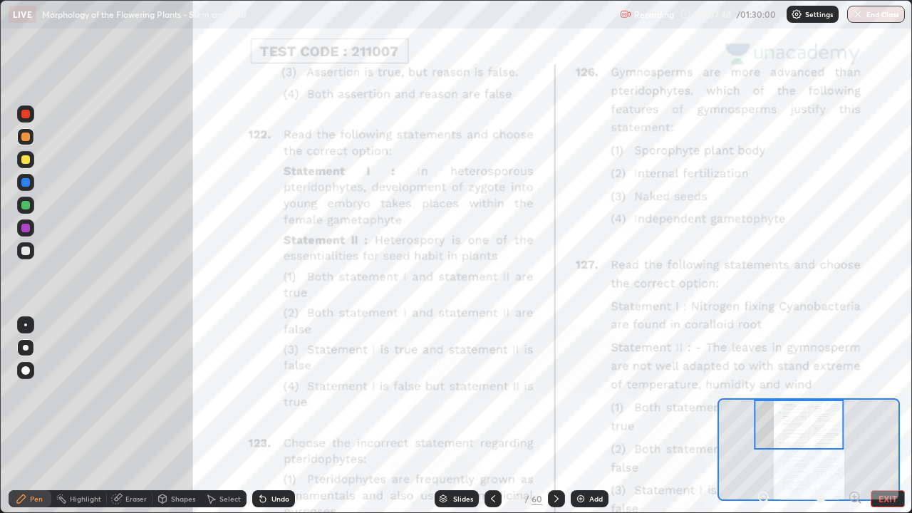
click at [855, 416] on icon at bounding box center [855, 497] width 4 height 0
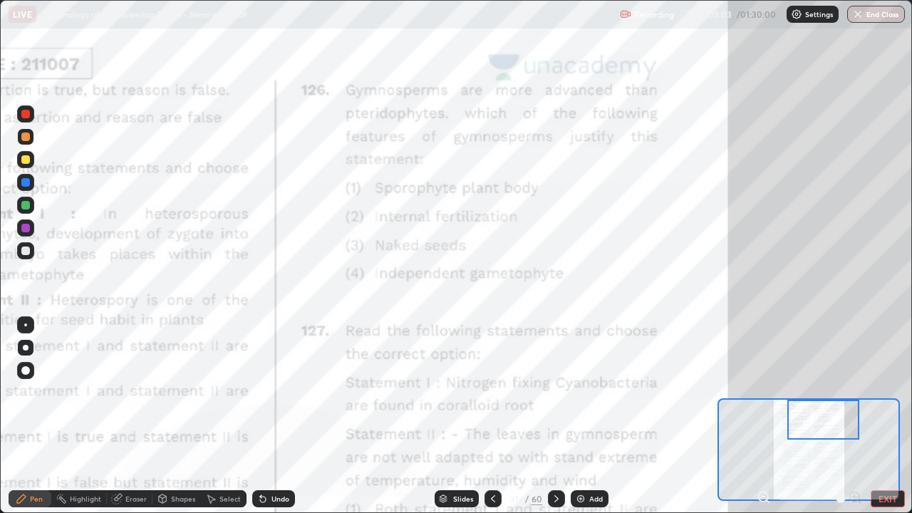
click at [855, 416] on div at bounding box center [809, 498] width 105 height 17
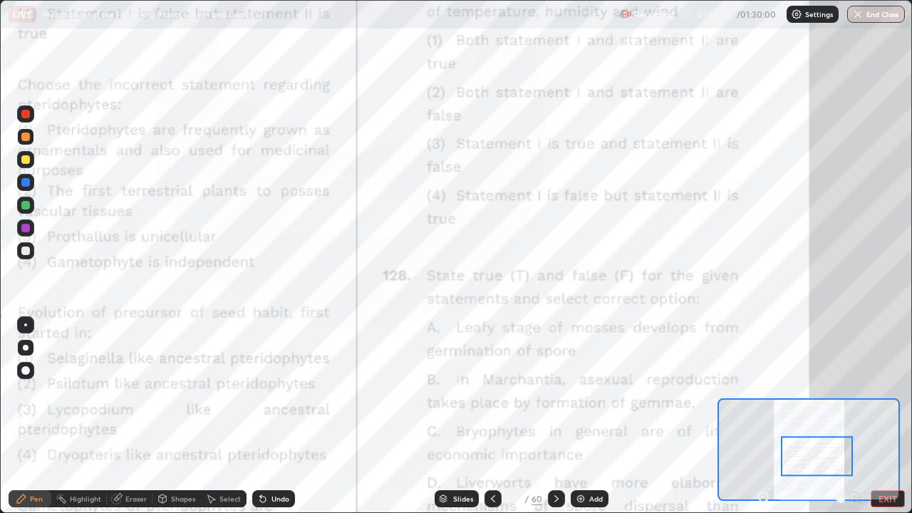
click at [554, 416] on div at bounding box center [556, 498] width 17 height 17
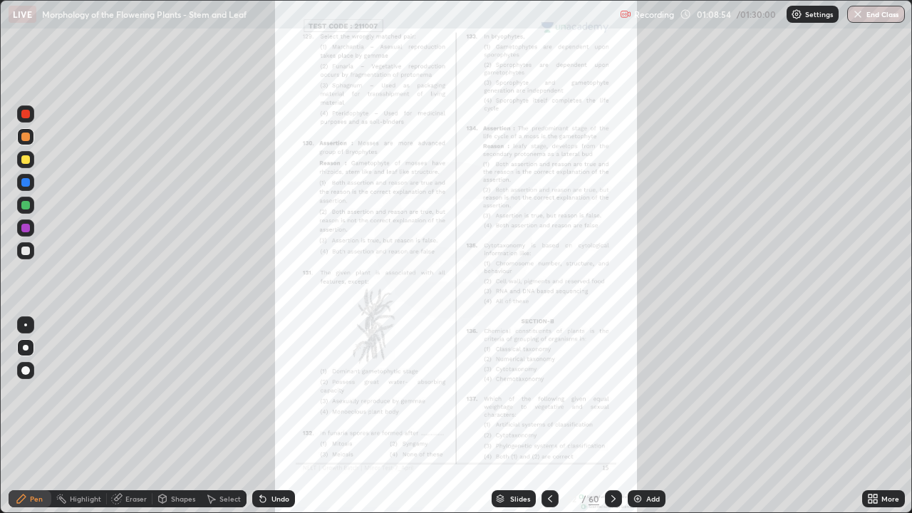
click at [898, 416] on div "More" at bounding box center [891, 498] width 18 height 7
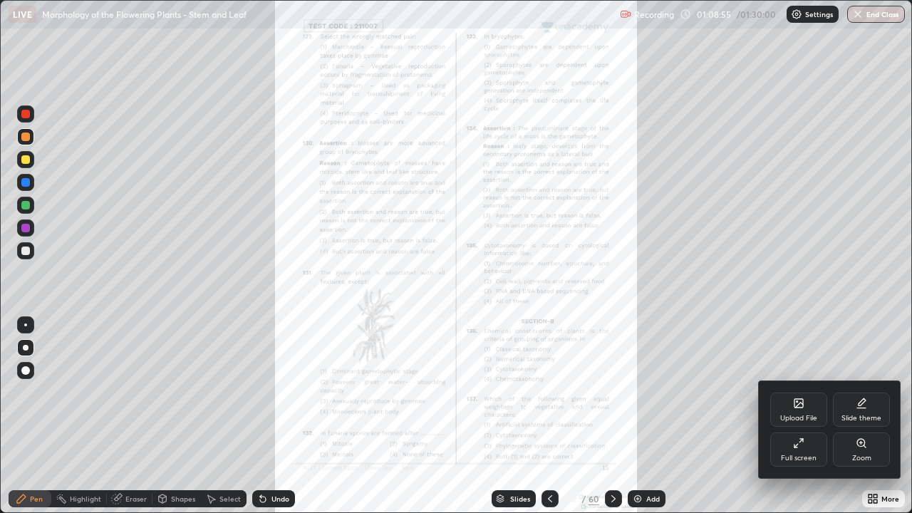
click at [875, 416] on div "Zoom" at bounding box center [861, 450] width 57 height 34
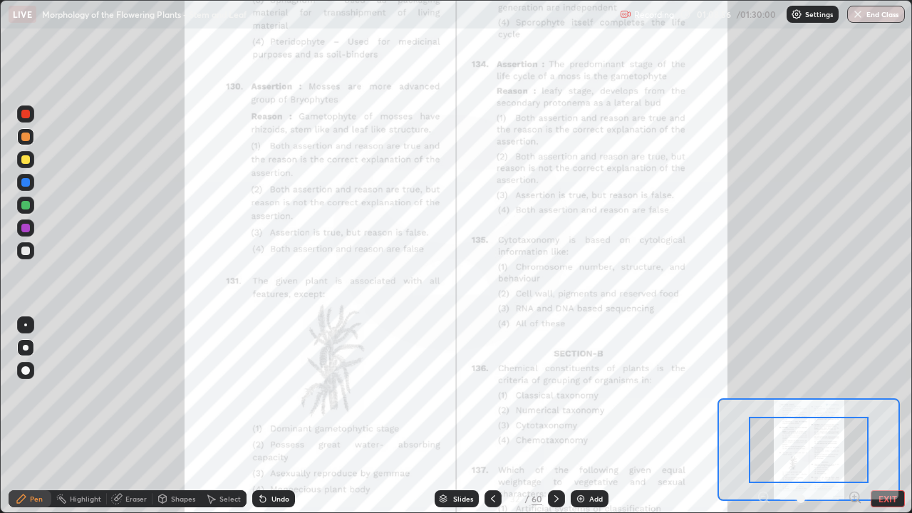
click at [855, 416] on icon at bounding box center [855, 497] width 4 height 0
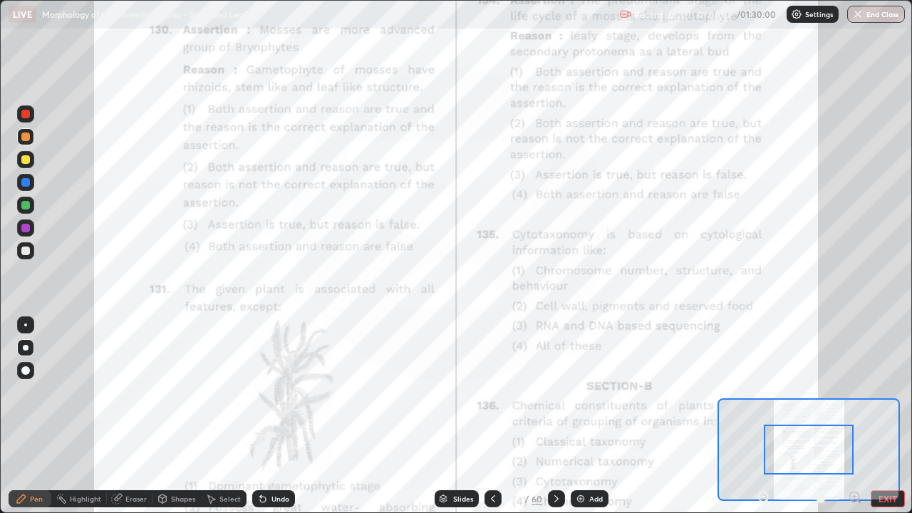
click at [855, 416] on icon at bounding box center [855, 497] width 4 height 0
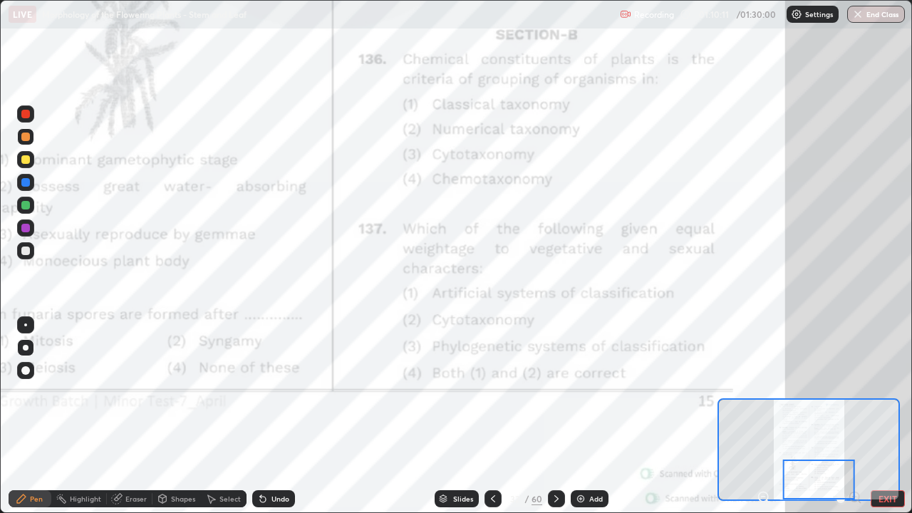
click at [564, 416] on div at bounding box center [556, 499] width 17 height 29
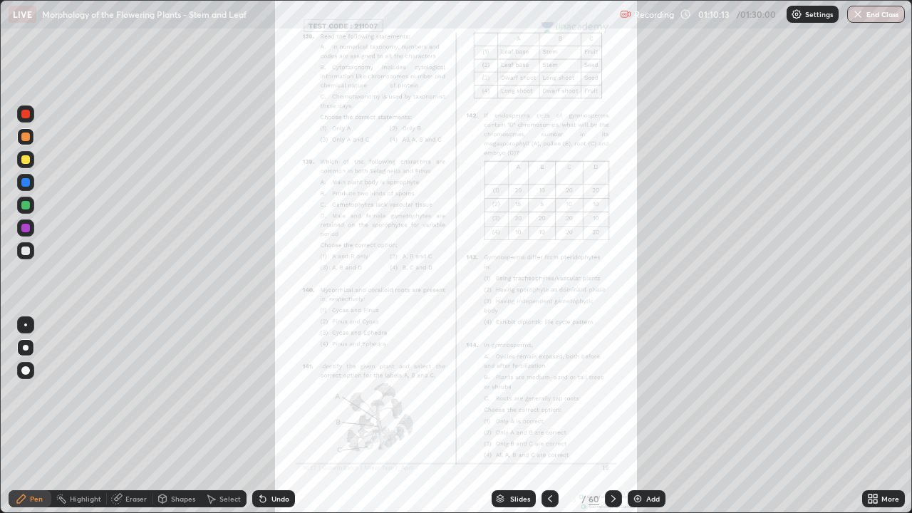
click at [895, 416] on div "More" at bounding box center [883, 498] width 43 height 17
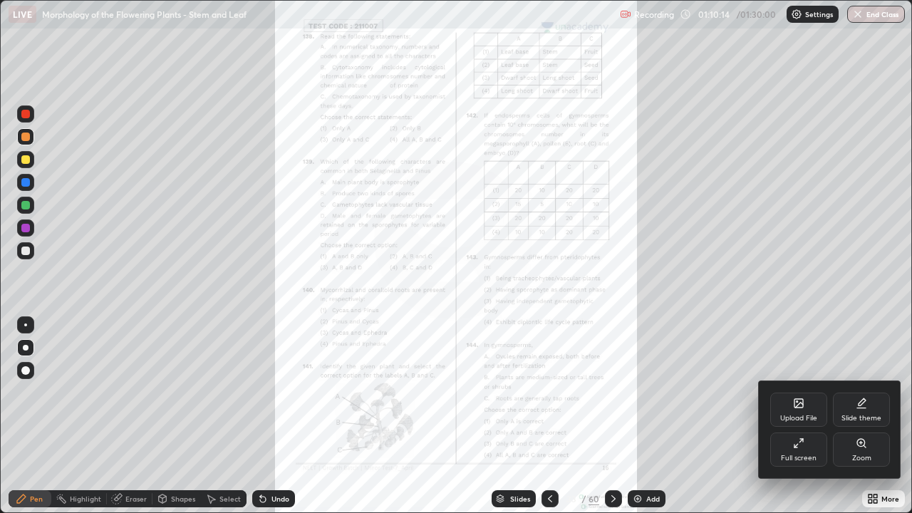
click at [874, 416] on div "Zoom" at bounding box center [861, 450] width 57 height 34
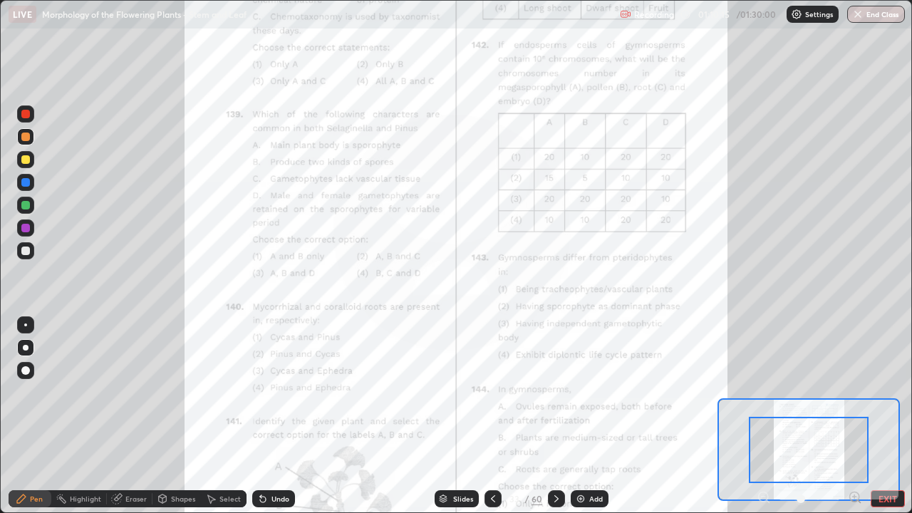
click at [855, 416] on icon at bounding box center [855, 497] width 4 height 0
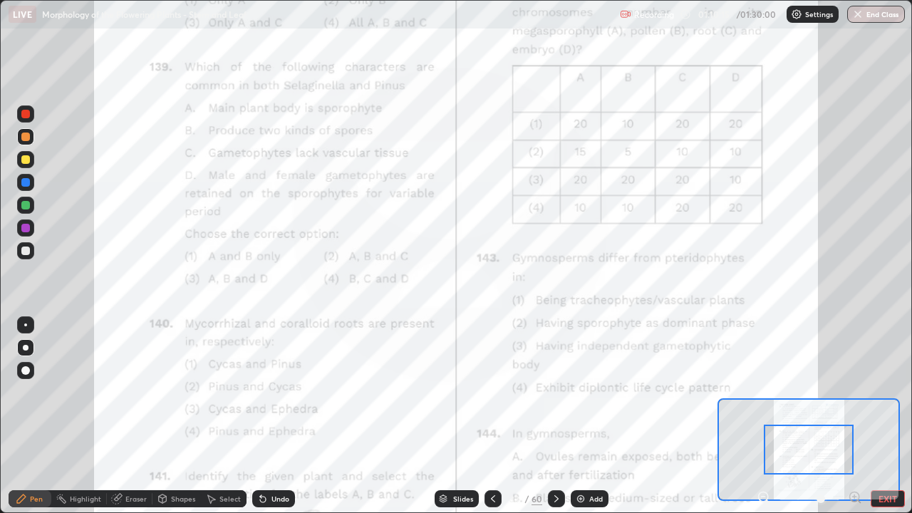
click at [853, 416] on icon at bounding box center [855, 497] width 14 height 14
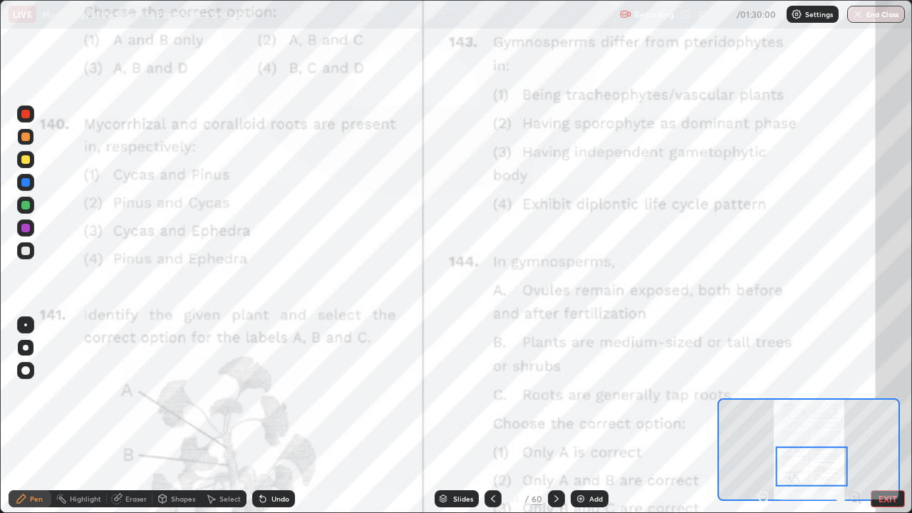
click at [554, 416] on div at bounding box center [556, 498] width 17 height 17
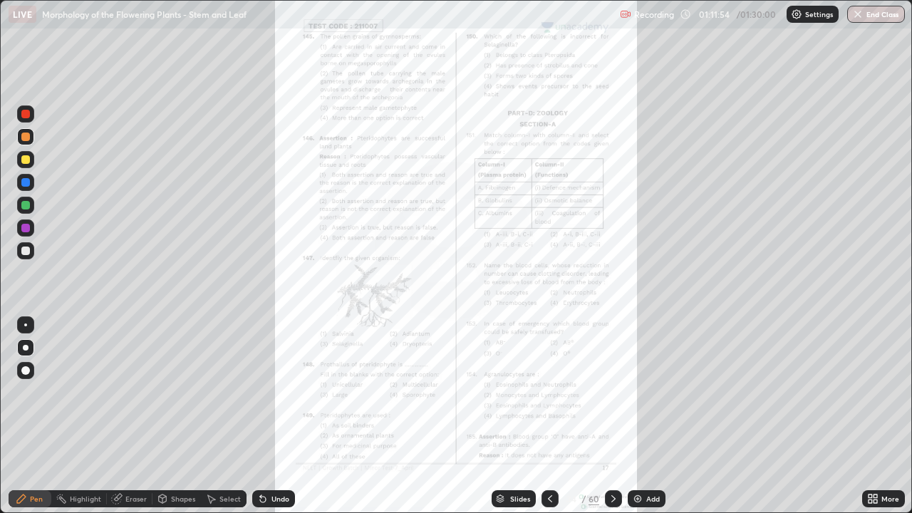
click at [899, 416] on div "More" at bounding box center [883, 499] width 43 height 29
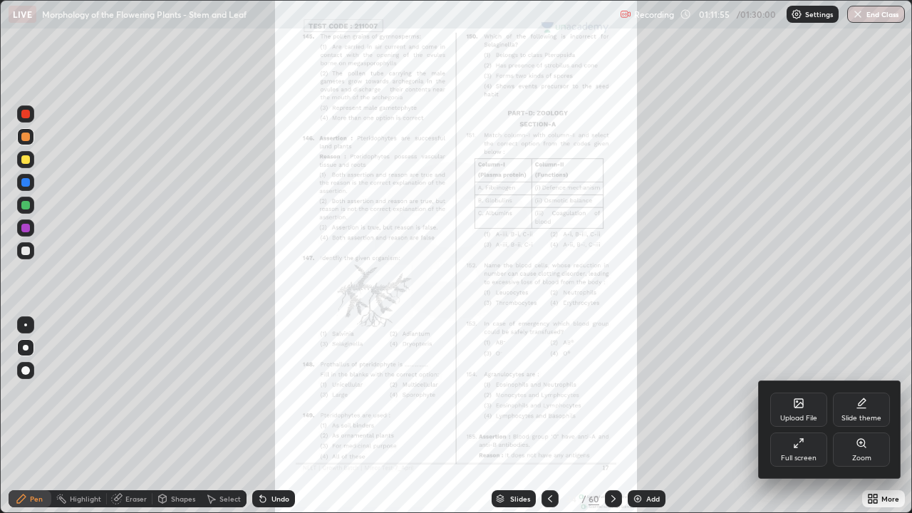
click at [890, 416] on div at bounding box center [456, 256] width 912 height 513
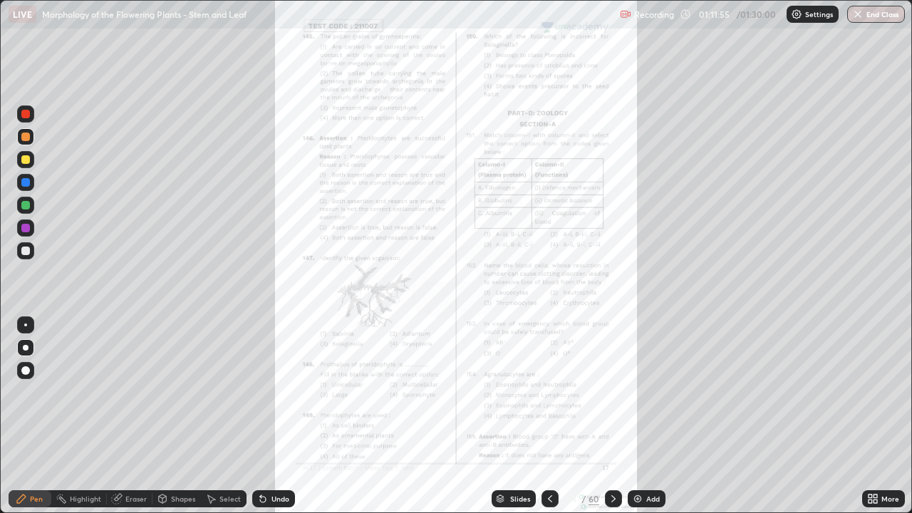
click at [878, 416] on div "More" at bounding box center [883, 498] width 43 height 17
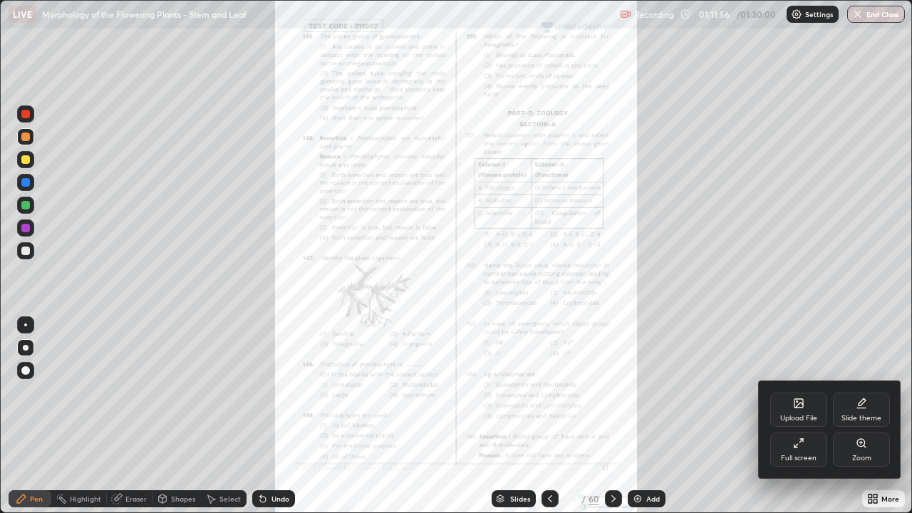
click at [867, 416] on div "Zoom" at bounding box center [861, 450] width 57 height 34
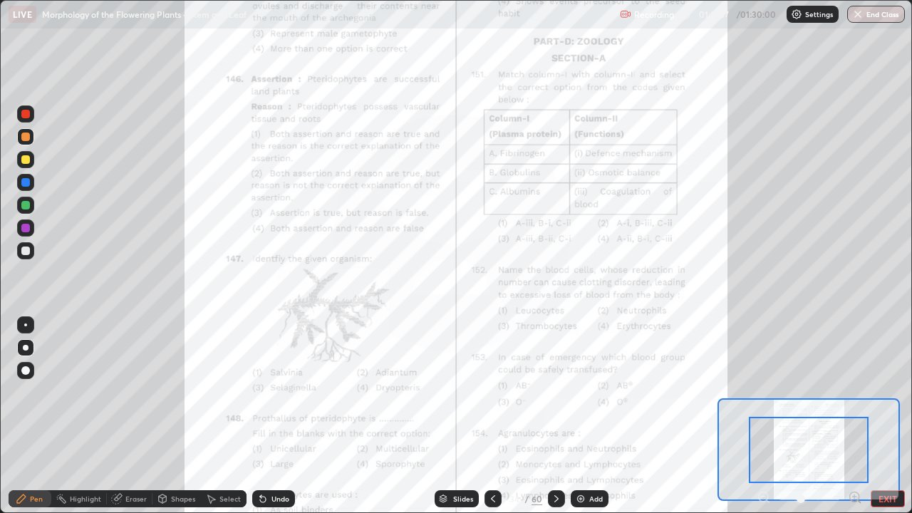
click at [855, 416] on icon at bounding box center [855, 497] width 4 height 0
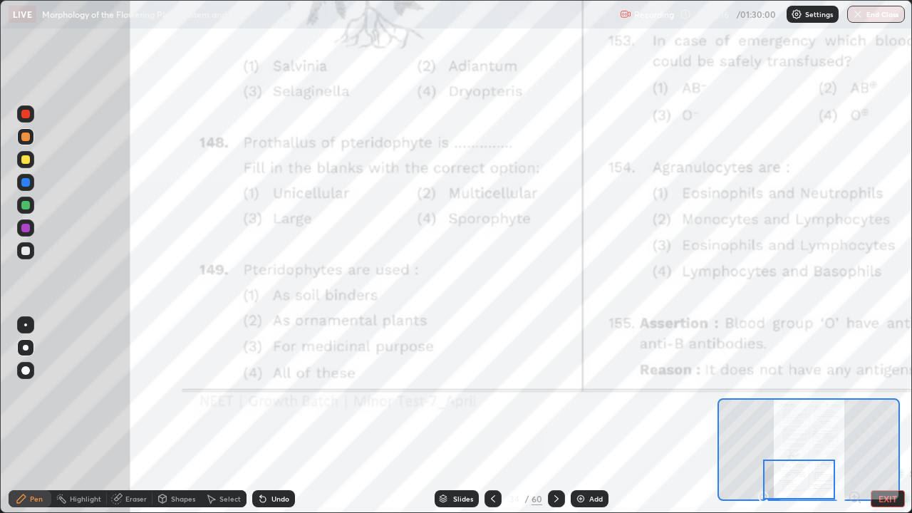
click at [491, 416] on icon at bounding box center [493, 498] width 11 height 11
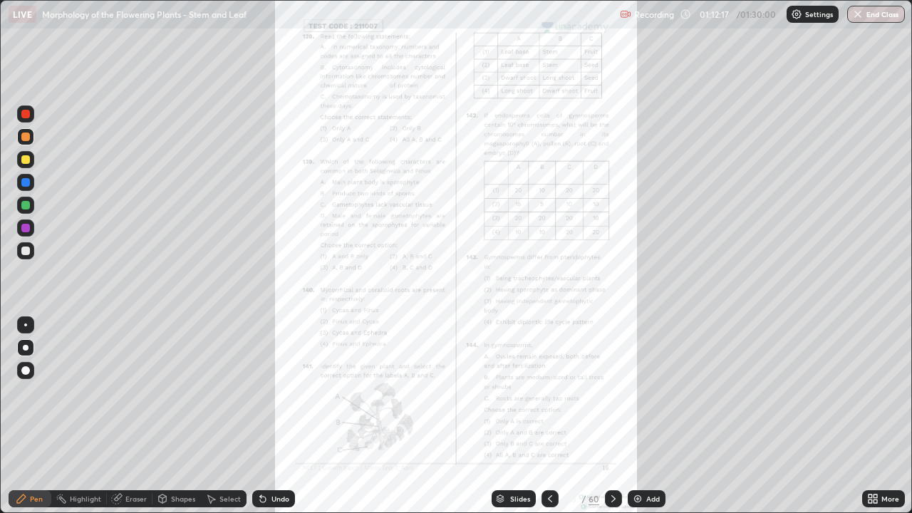
click at [896, 416] on div "More" at bounding box center [883, 498] width 43 height 17
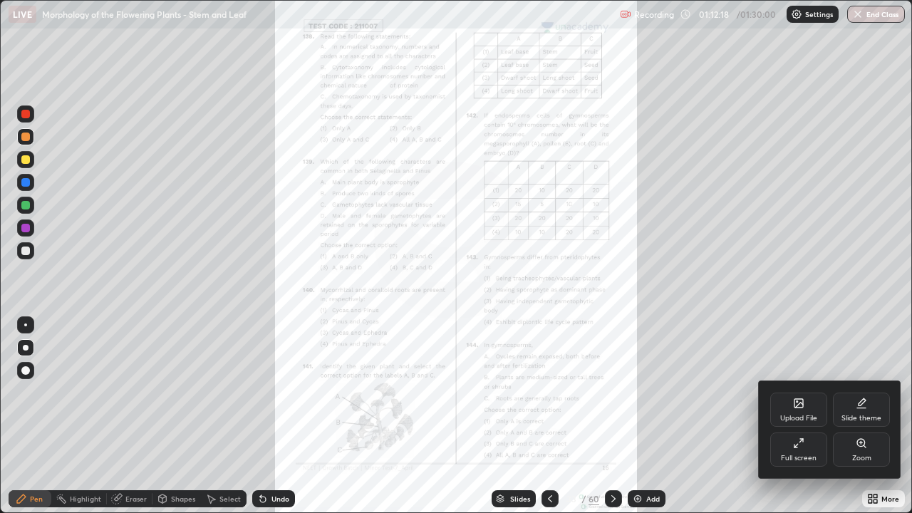
click at [874, 416] on div "Zoom" at bounding box center [861, 450] width 57 height 34
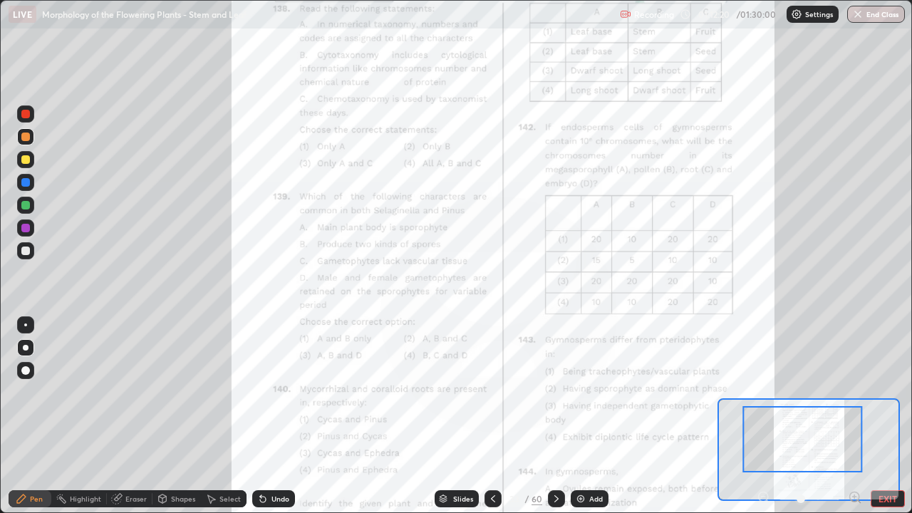
click at [855, 416] on icon at bounding box center [855, 497] width 4 height 0
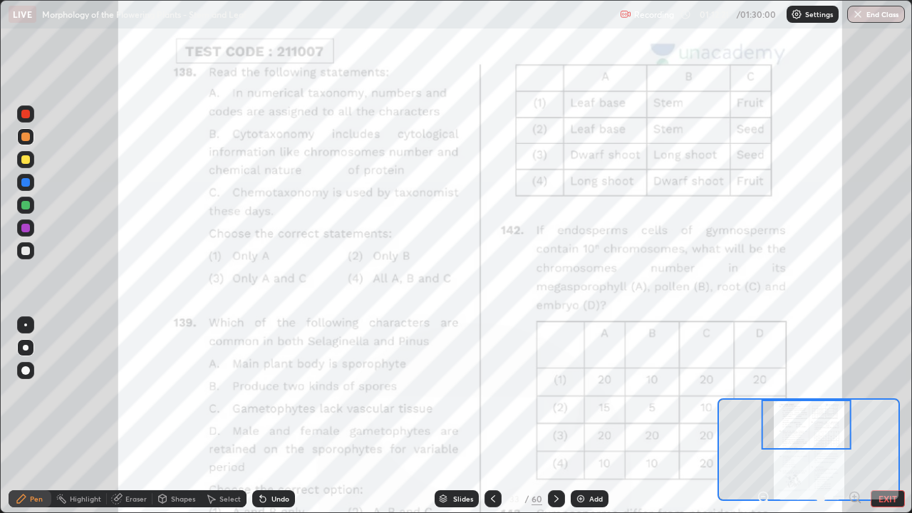
click at [855, 416] on icon at bounding box center [855, 497] width 4 height 0
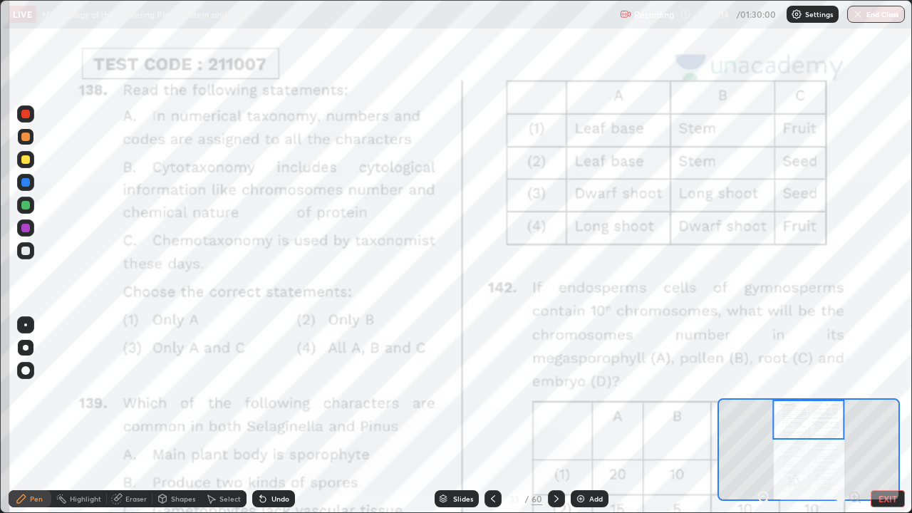
click at [555, 416] on div at bounding box center [556, 498] width 17 height 17
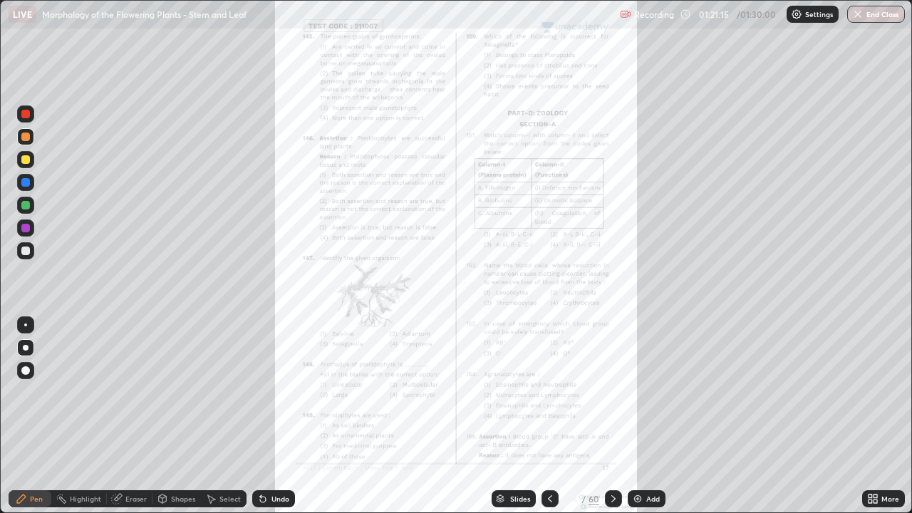
click at [613, 416] on icon at bounding box center [613, 498] width 11 height 11
click at [550, 416] on icon at bounding box center [550, 498] width 11 height 11
click at [652, 416] on div "Add" at bounding box center [653, 498] width 14 height 7
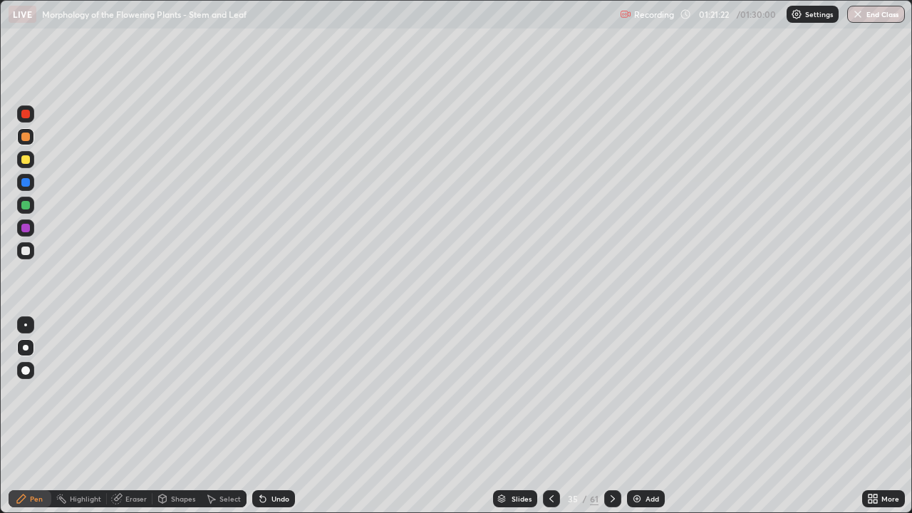
click at [26, 156] on div at bounding box center [25, 159] width 9 height 9
click at [27, 136] on div at bounding box center [25, 137] width 9 height 9
click at [27, 252] on div at bounding box center [25, 251] width 9 height 9
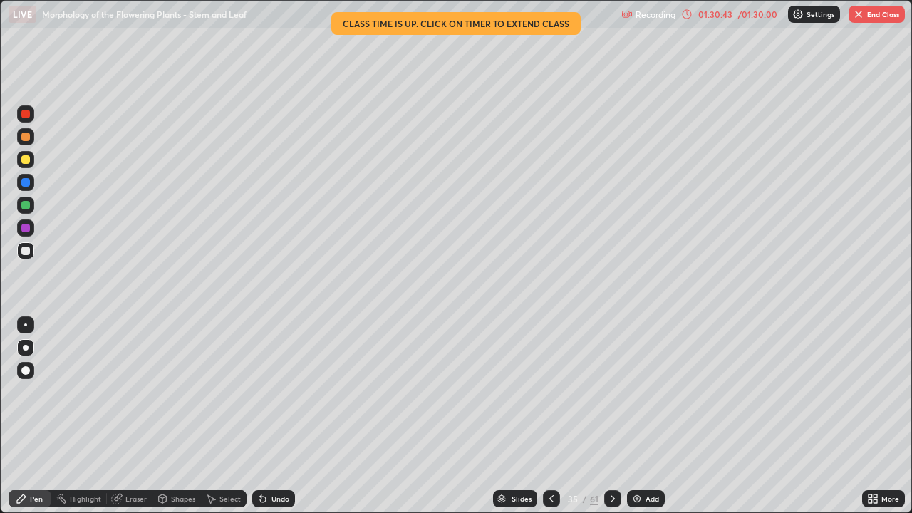
click at [27, 207] on div at bounding box center [25, 205] width 9 height 9
click at [882, 416] on div "More" at bounding box center [891, 498] width 18 height 7
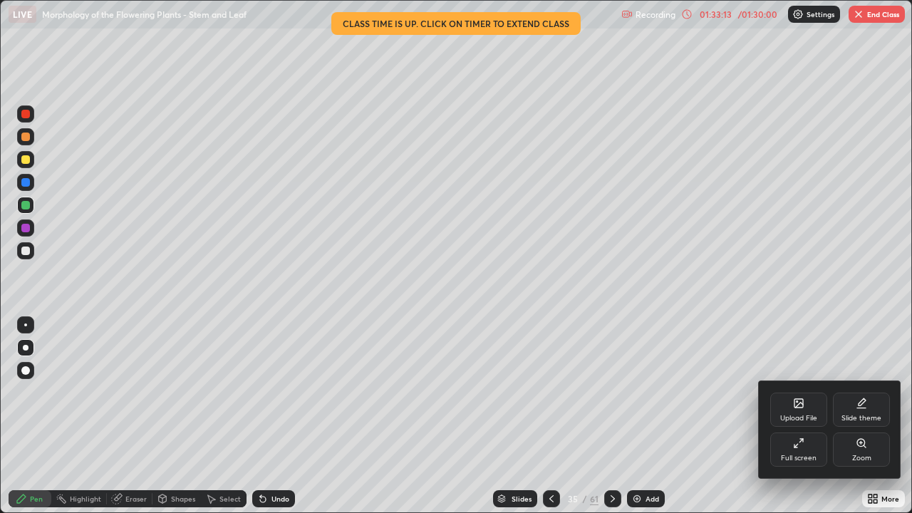
click at [870, 416] on div "Zoom" at bounding box center [861, 450] width 57 height 34
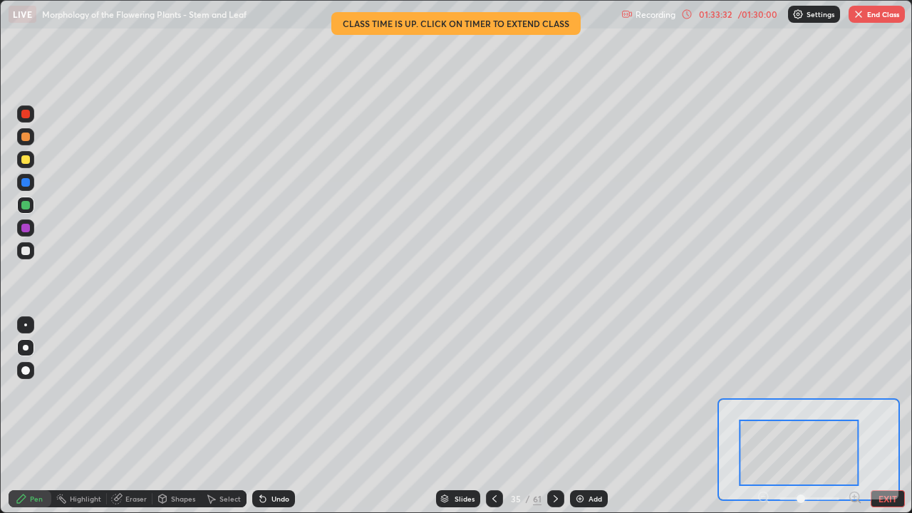
click at [721, 14] on div "01:33:32" at bounding box center [716, 14] width 40 height 9
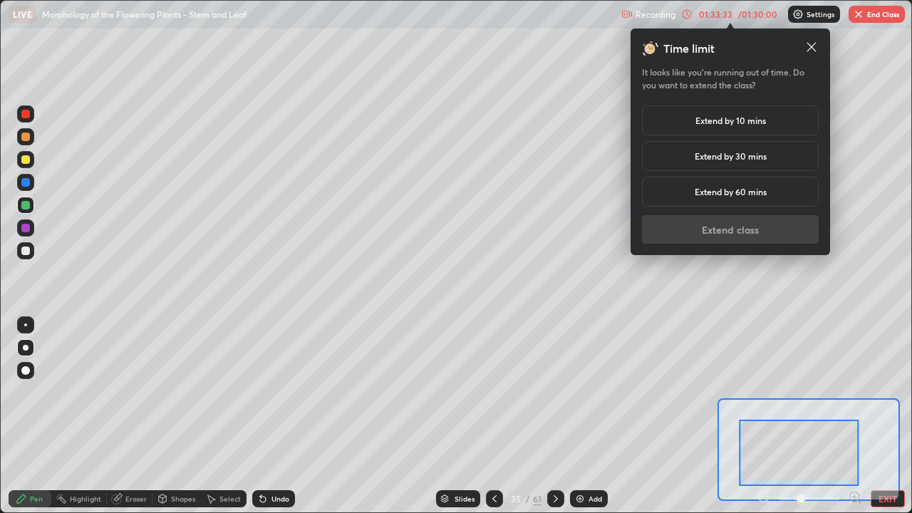
click at [755, 120] on h5 "Extend by 10 mins" at bounding box center [731, 120] width 71 height 13
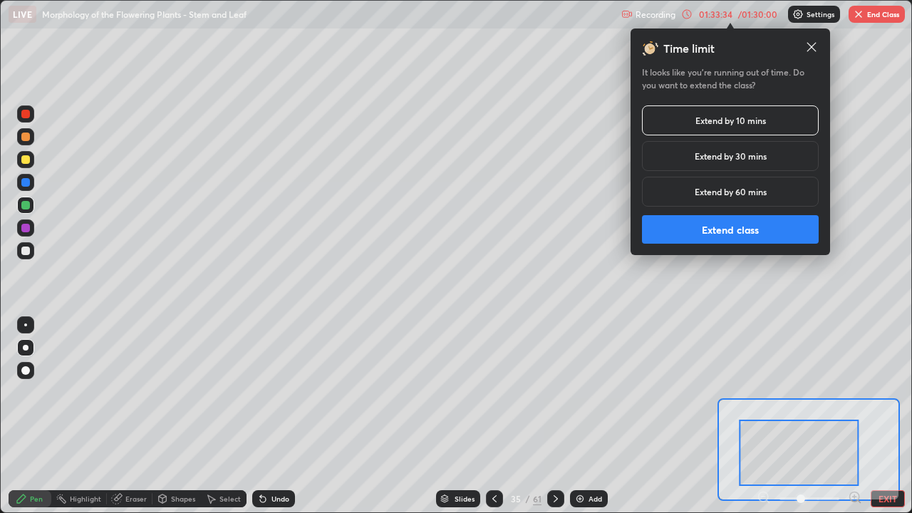
click at [748, 230] on button "Extend class" at bounding box center [730, 229] width 177 height 29
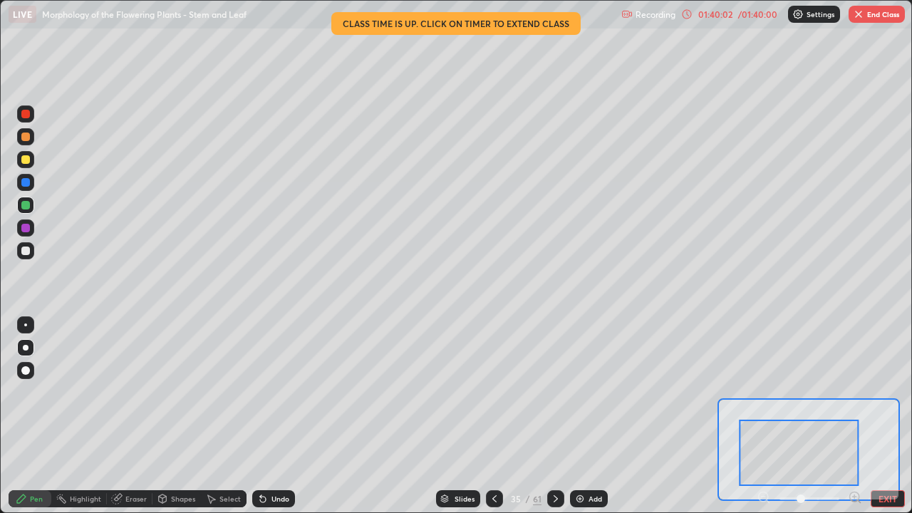
click at [894, 16] on button "End Class" at bounding box center [877, 14] width 56 height 17
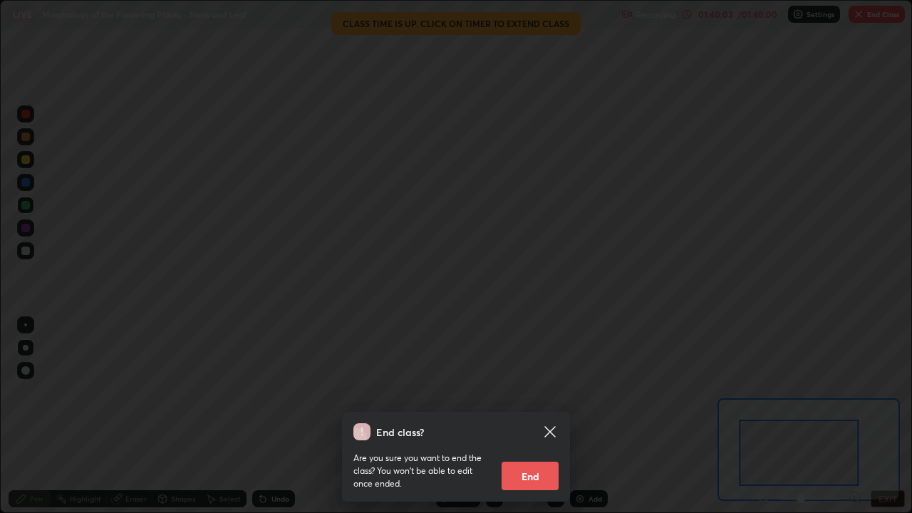
click at [542, 416] on button "End" at bounding box center [530, 476] width 57 height 29
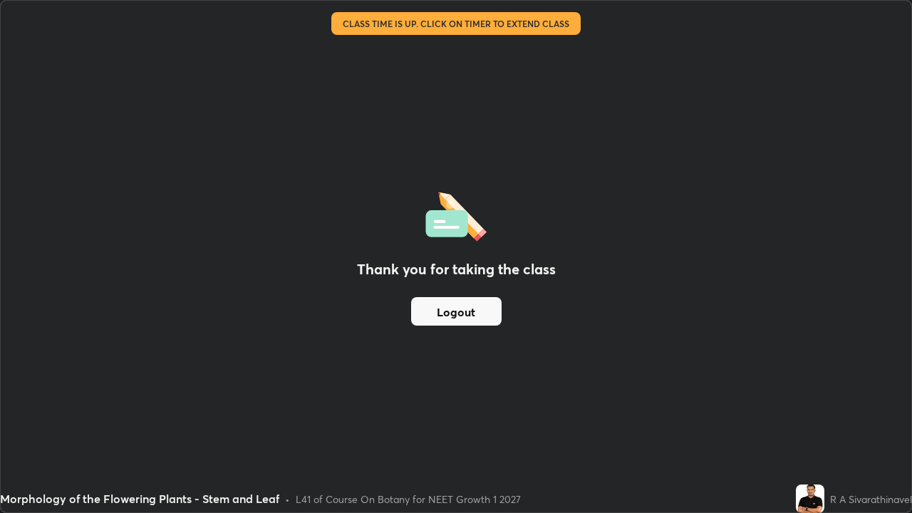
click at [481, 311] on button "Logout" at bounding box center [456, 311] width 91 height 29
click at [486, 316] on button "Logout" at bounding box center [456, 311] width 91 height 29
